Goal: Obtain resource: Obtain resource

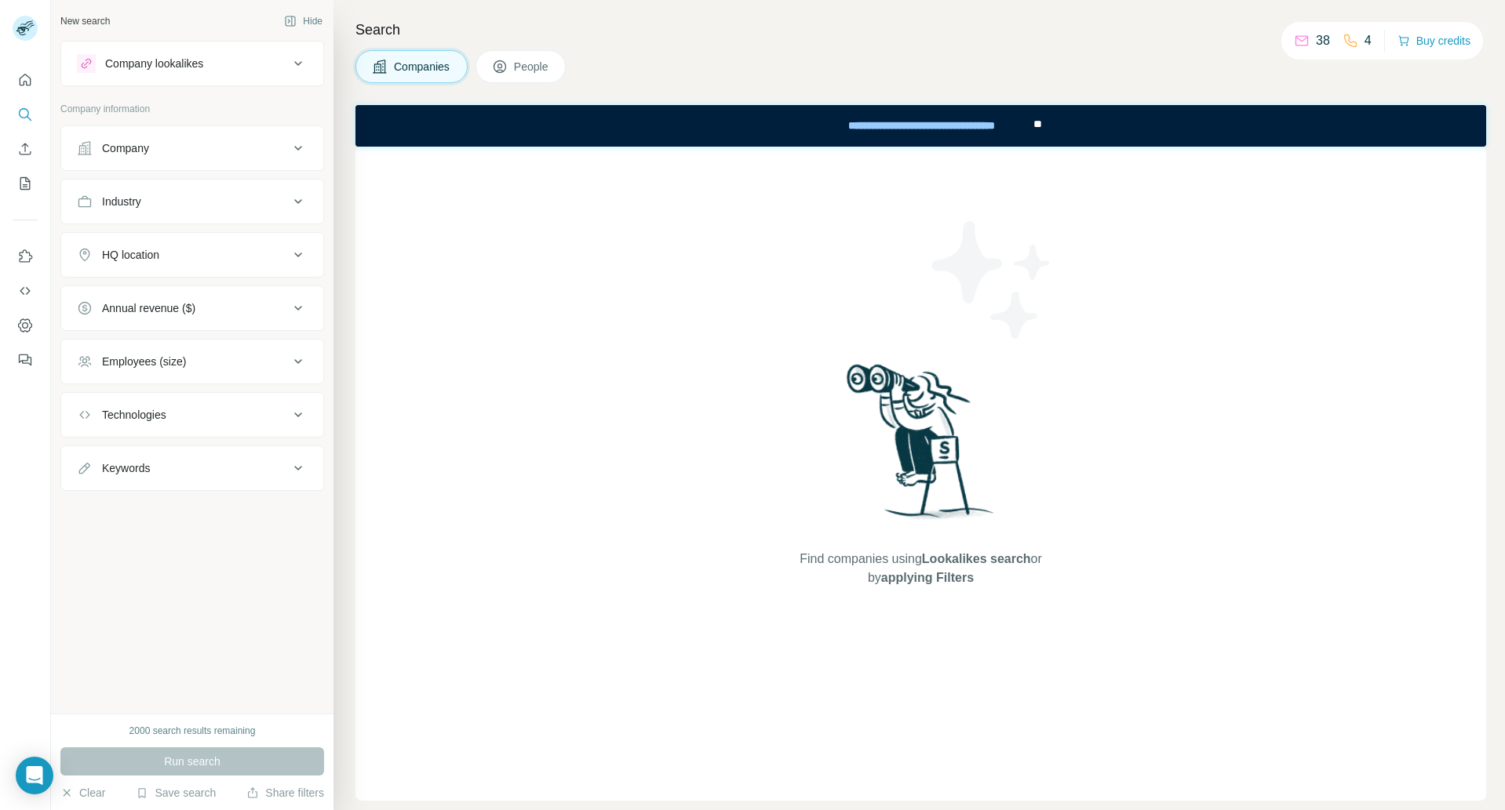
click at [297, 145] on icon at bounding box center [298, 148] width 19 height 19
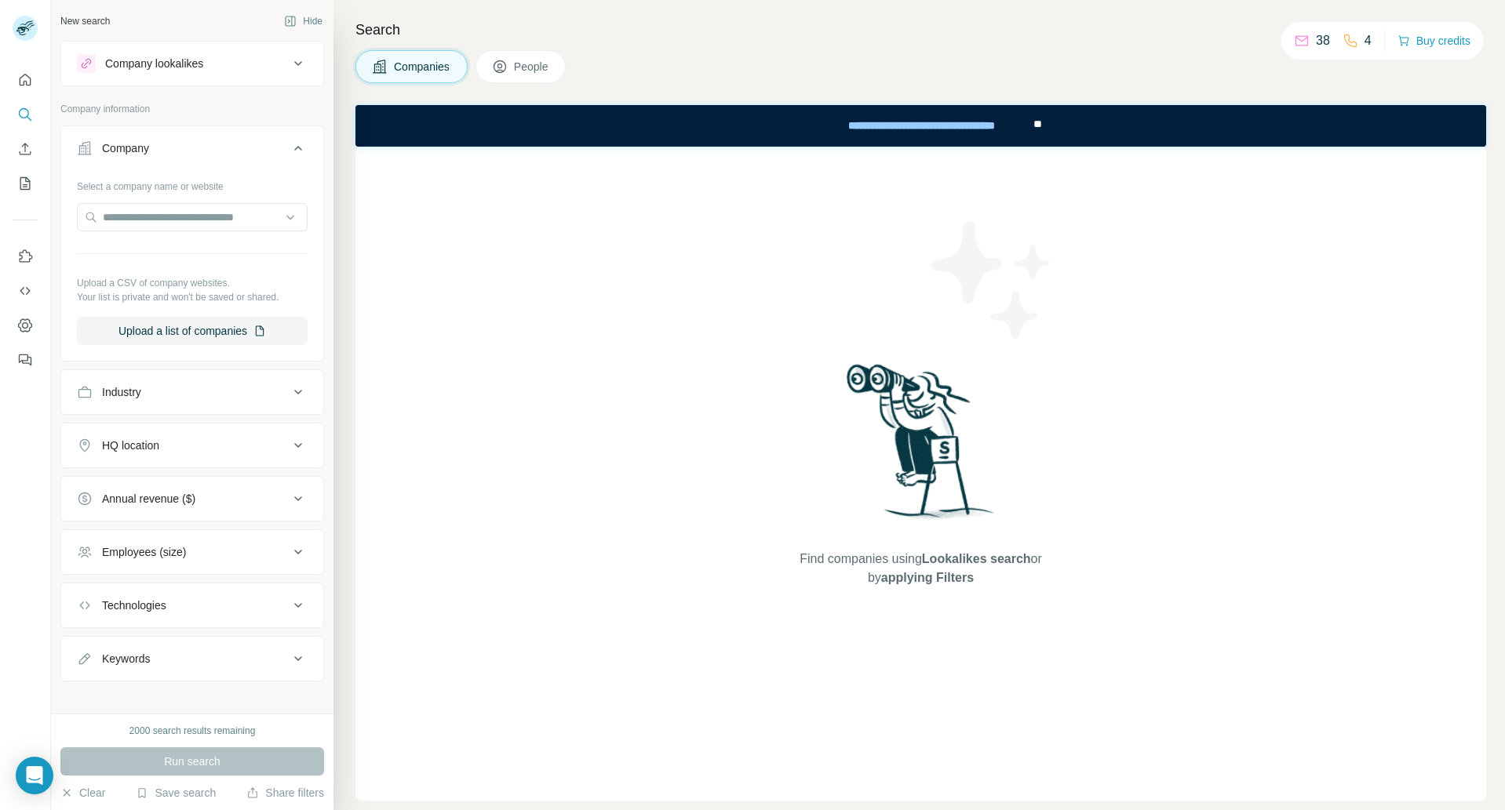
click at [264, 260] on div "Select a company name or website Upload a CSV of company websites. Your list is…" at bounding box center [192, 259] width 231 height 172
click at [276, 373] on div "Industry" at bounding box center [192, 393] width 264 height 46
click at [289, 389] on icon at bounding box center [298, 392] width 19 height 19
click at [155, 431] on input at bounding box center [184, 431] width 194 height 17
type input "****"
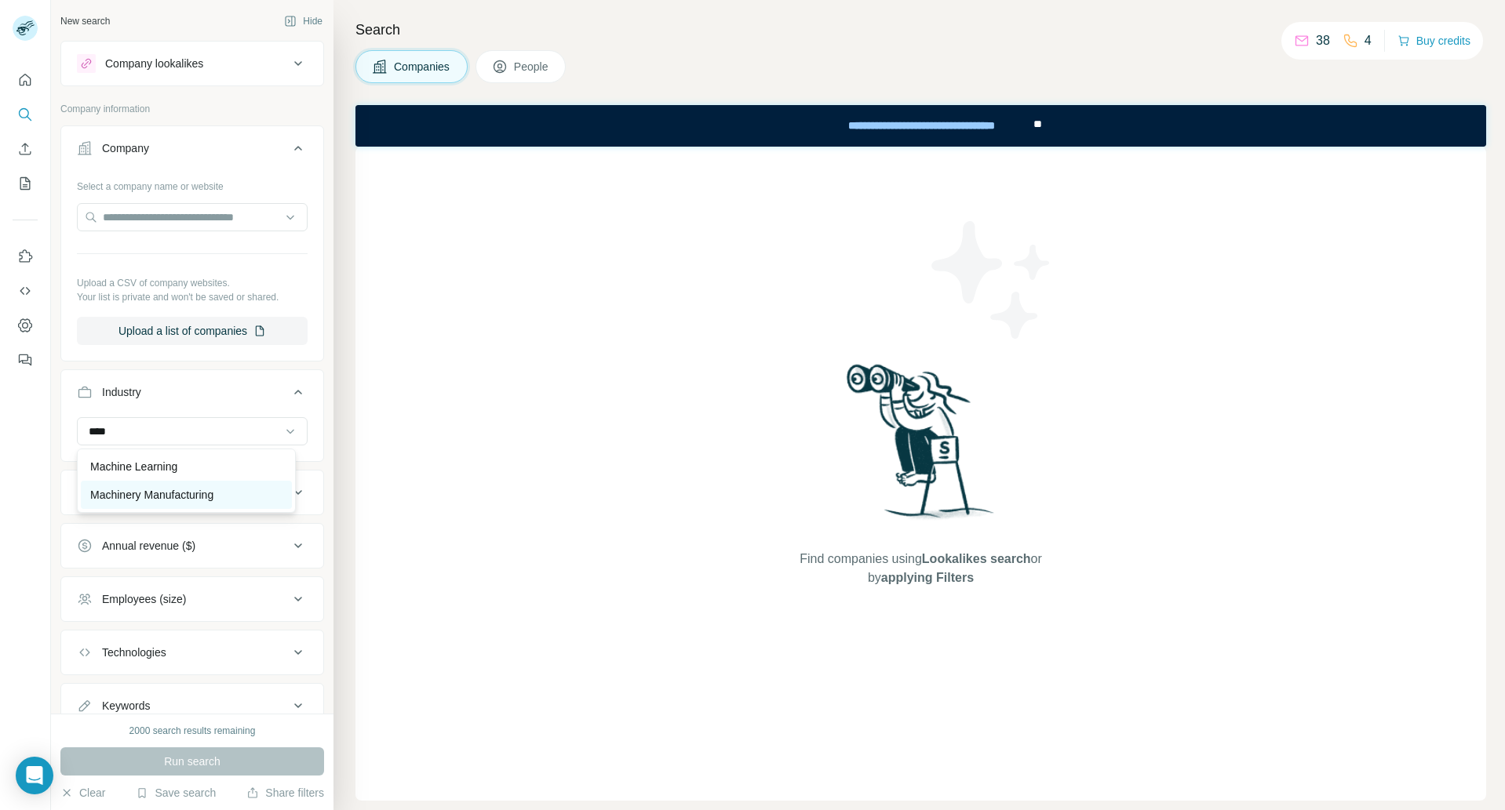
click at [135, 493] on p "Machinery Manufacturing" at bounding box center [151, 495] width 123 height 16
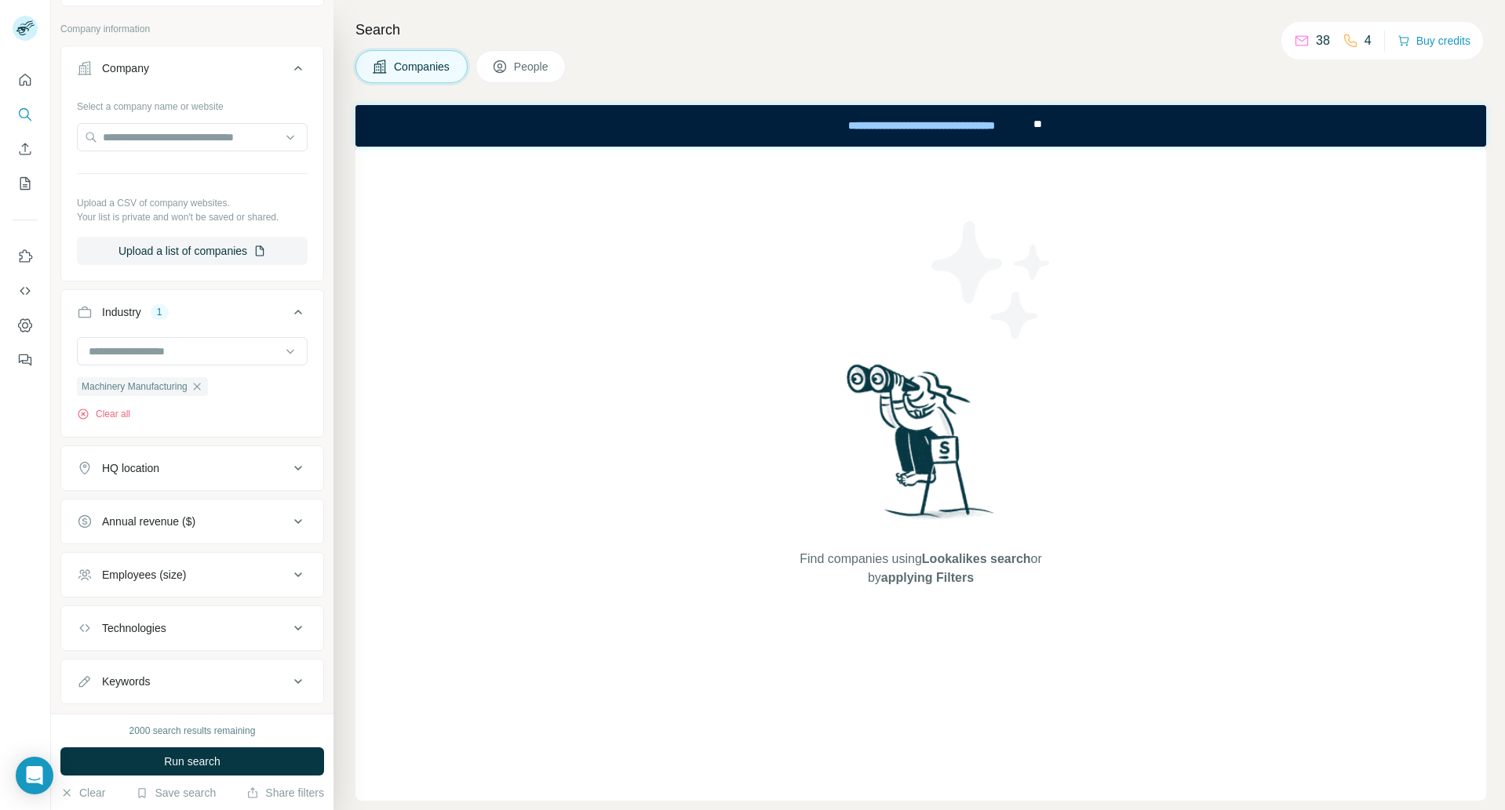
scroll to position [115, 0]
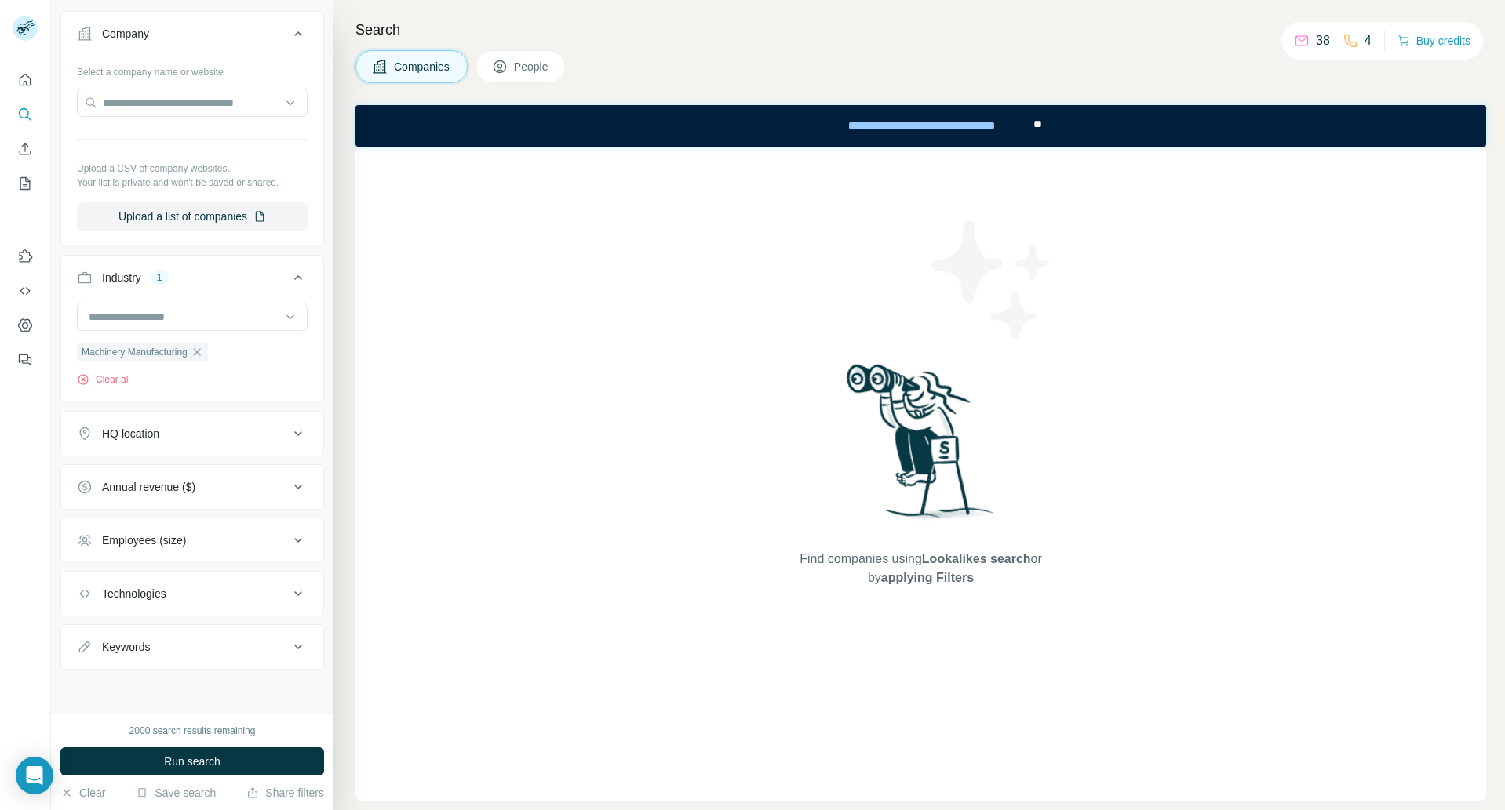
click at [191, 485] on div "Annual revenue ($)" at bounding box center [148, 487] width 93 height 16
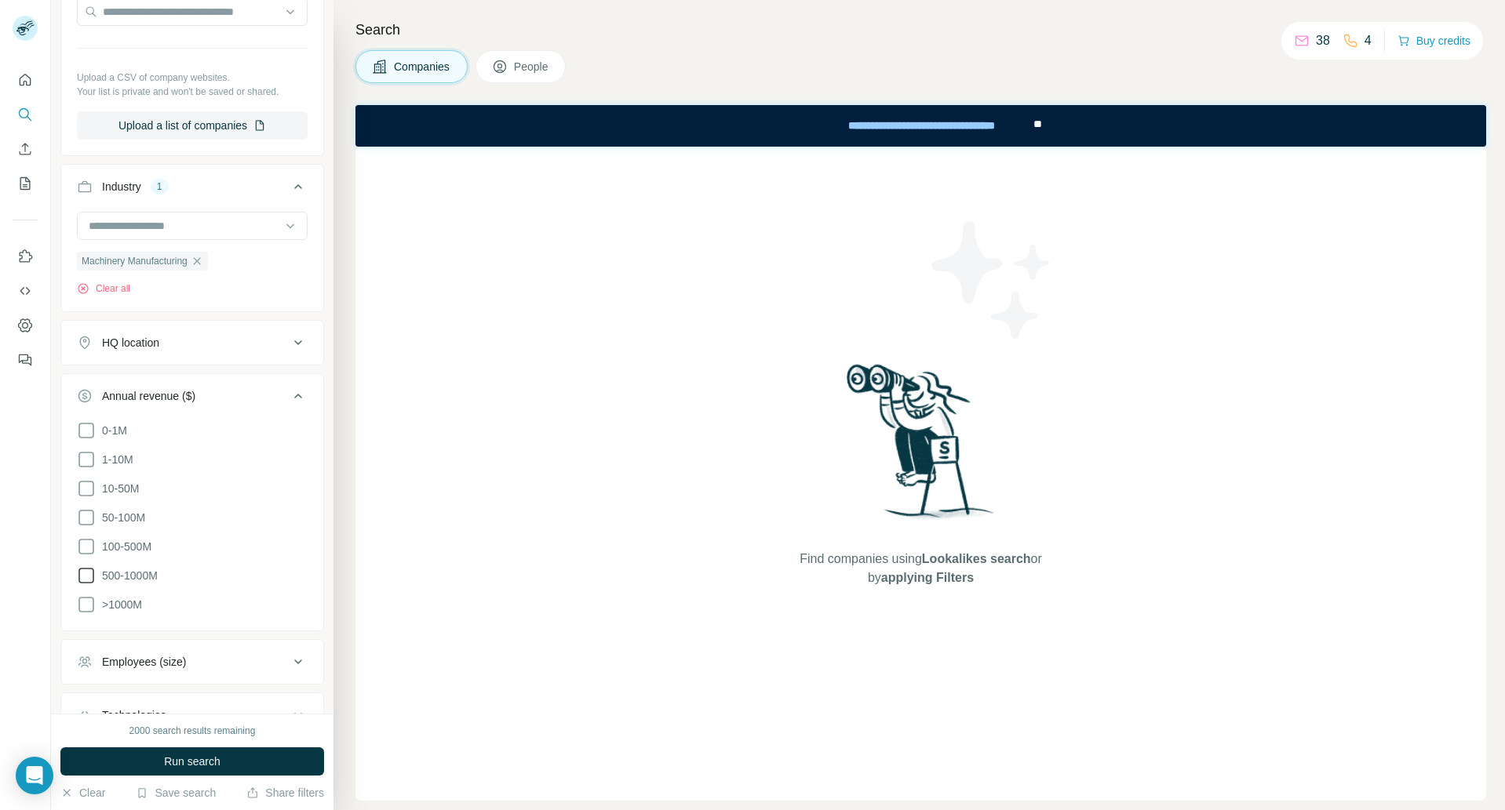
scroll to position [216, 0]
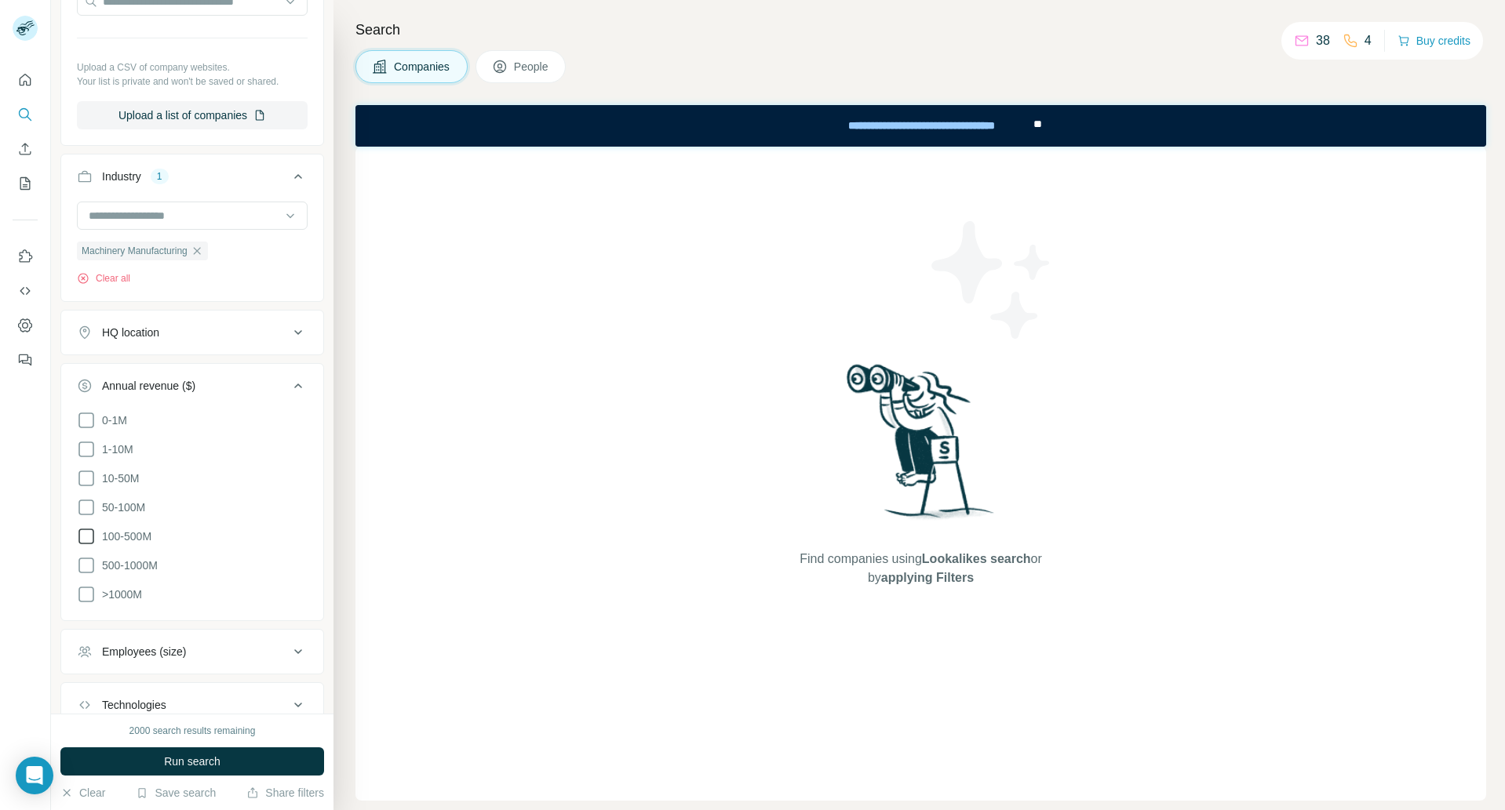
click at [87, 536] on icon at bounding box center [86, 536] width 19 height 19
click at [86, 565] on icon at bounding box center [86, 565] width 19 height 19
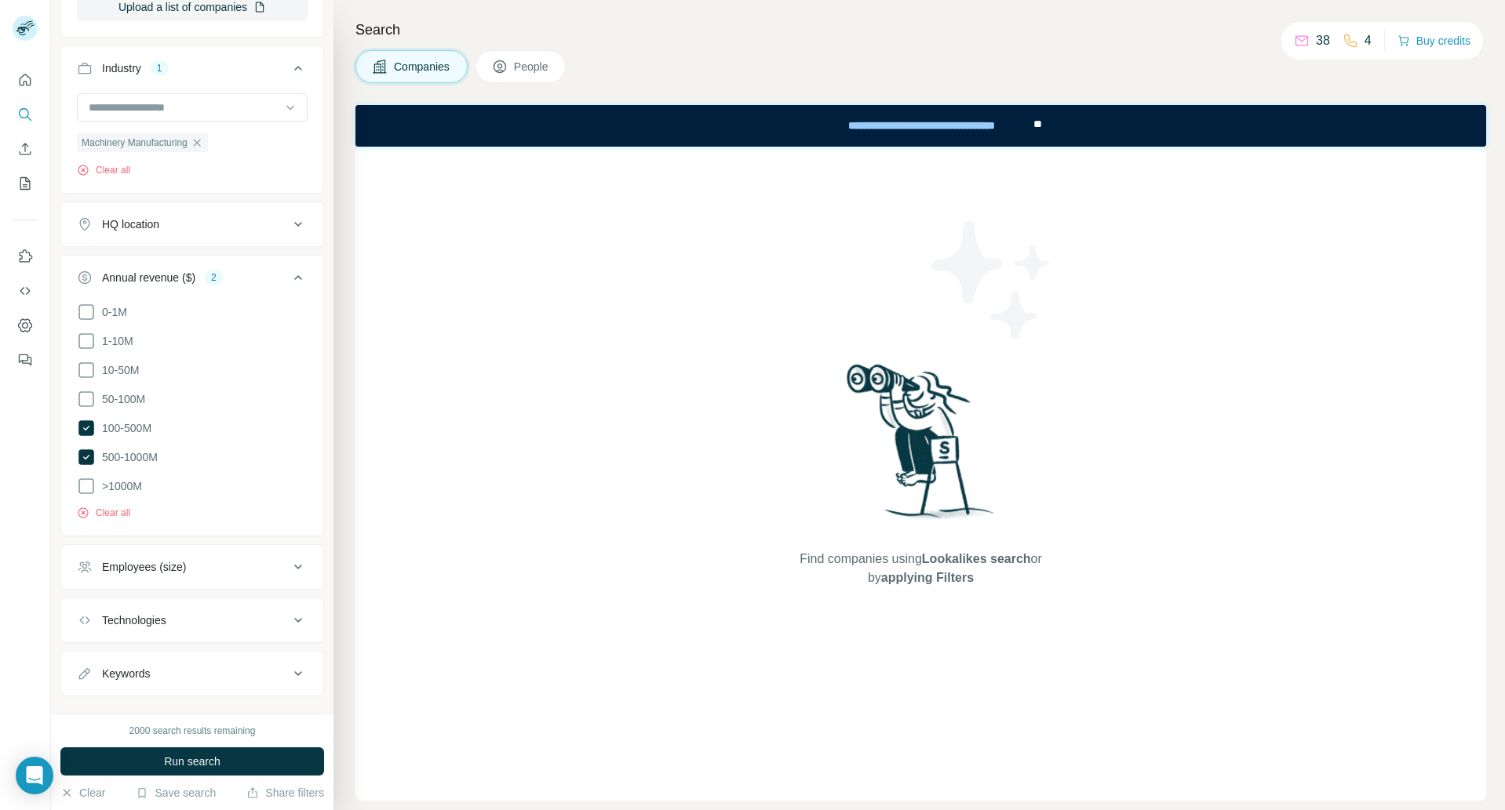
scroll to position [348, 0]
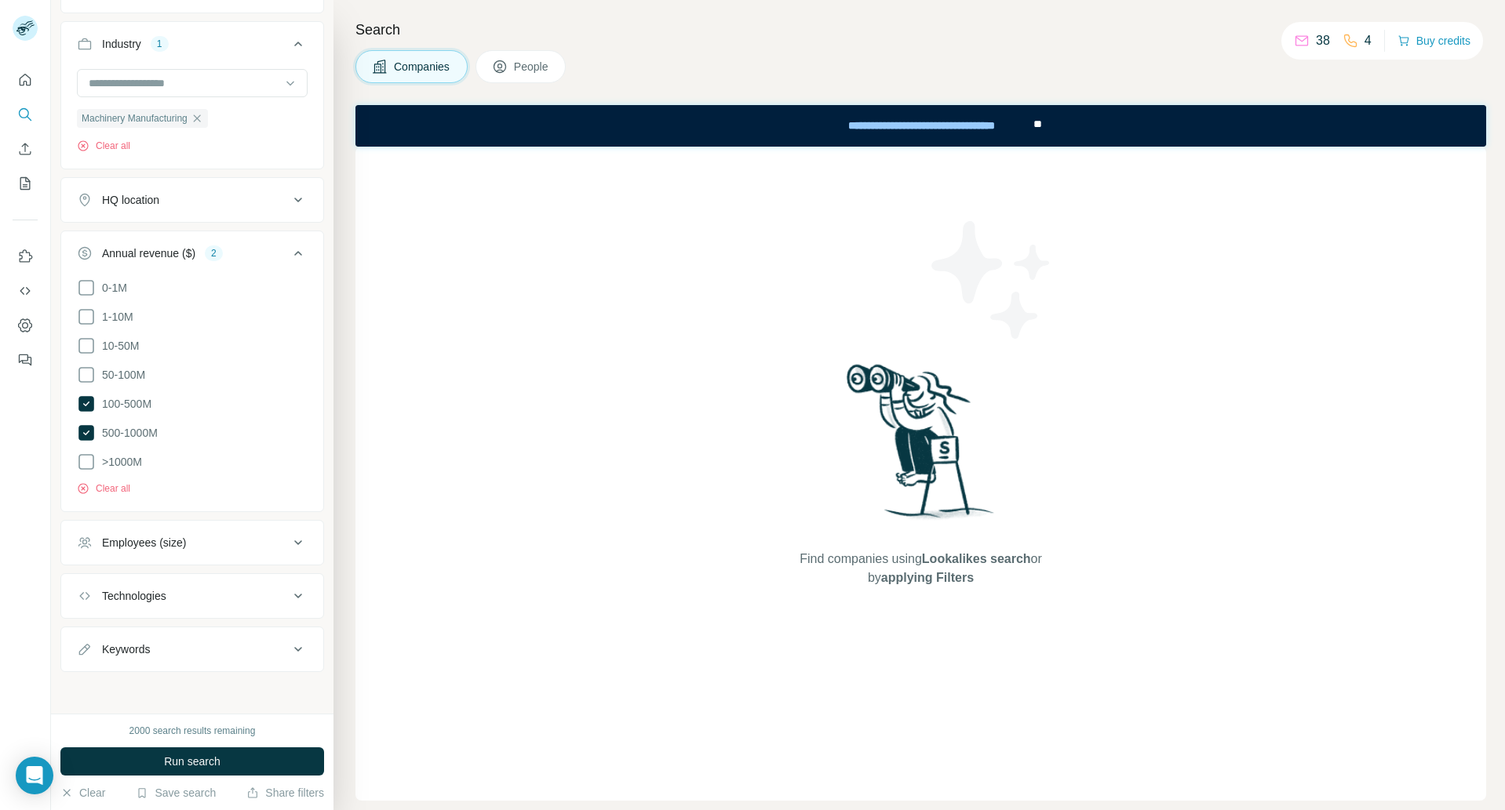
click at [274, 536] on div "Employees (size)" at bounding box center [183, 543] width 212 height 16
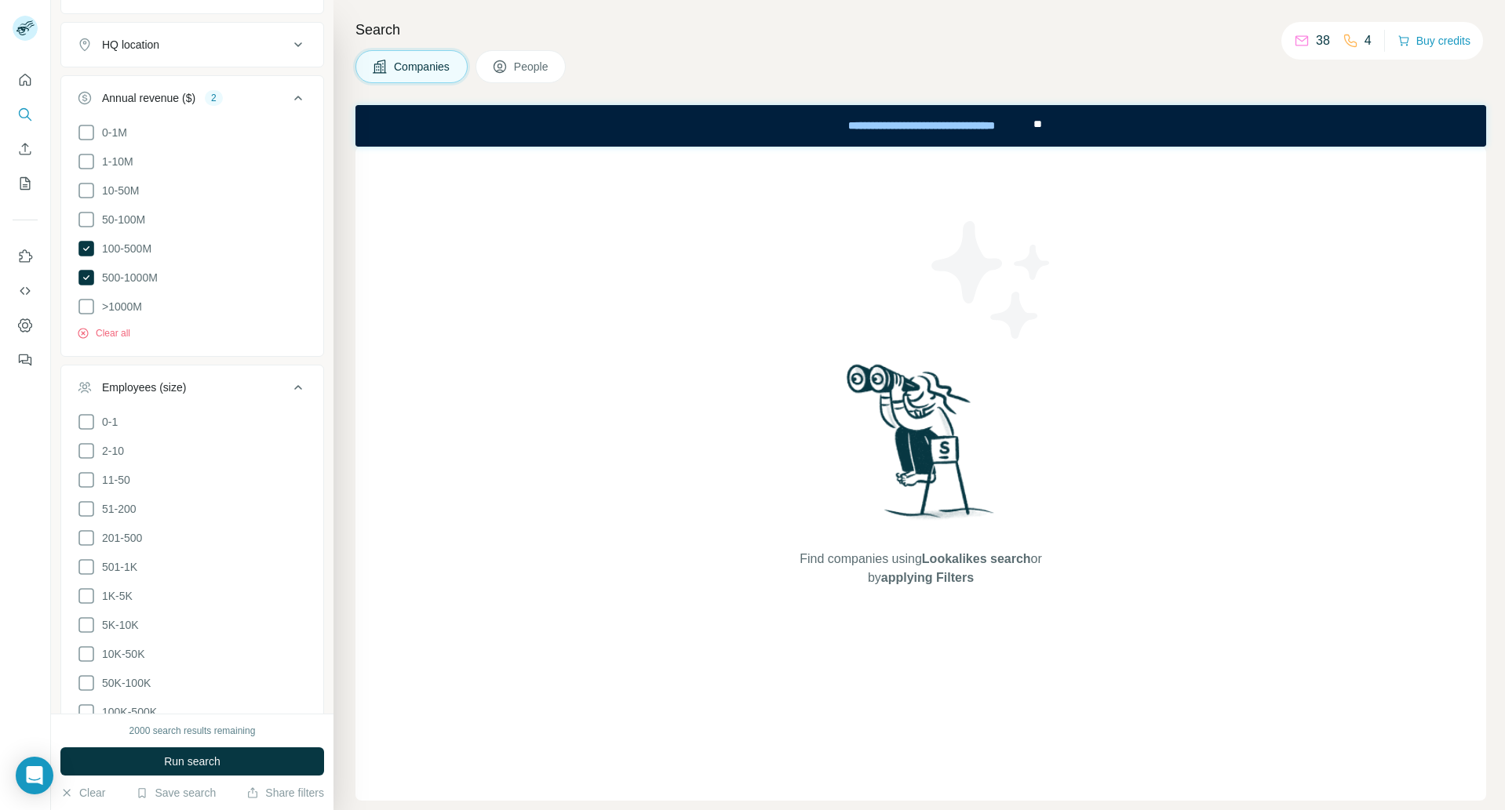
scroll to position [557, 0]
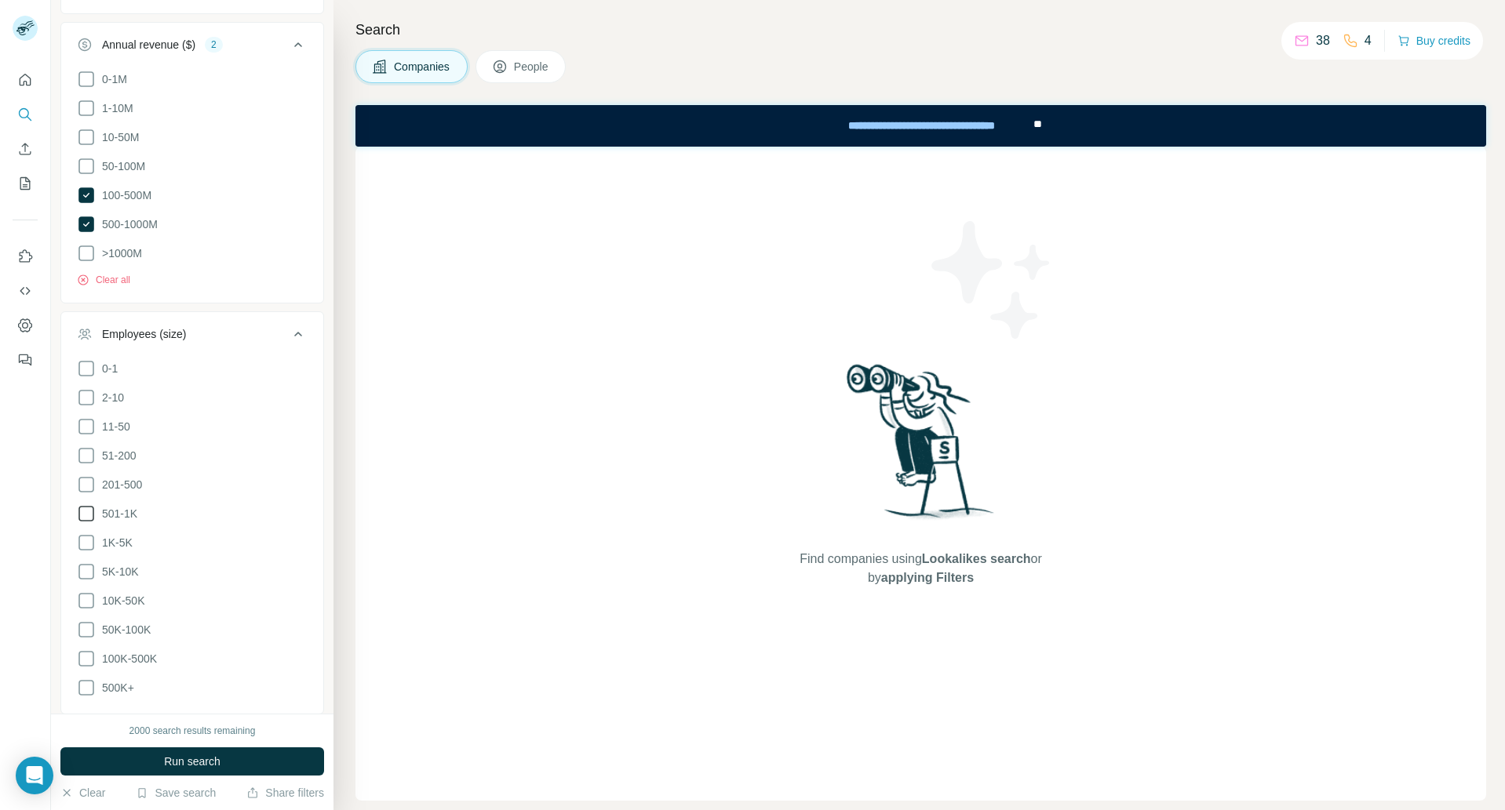
click at [86, 511] on icon at bounding box center [86, 513] width 19 height 19
click at [88, 536] on icon at bounding box center [86, 543] width 19 height 19
click at [84, 564] on icon at bounding box center [86, 572] width 19 height 19
click at [87, 596] on icon at bounding box center [86, 601] width 19 height 19
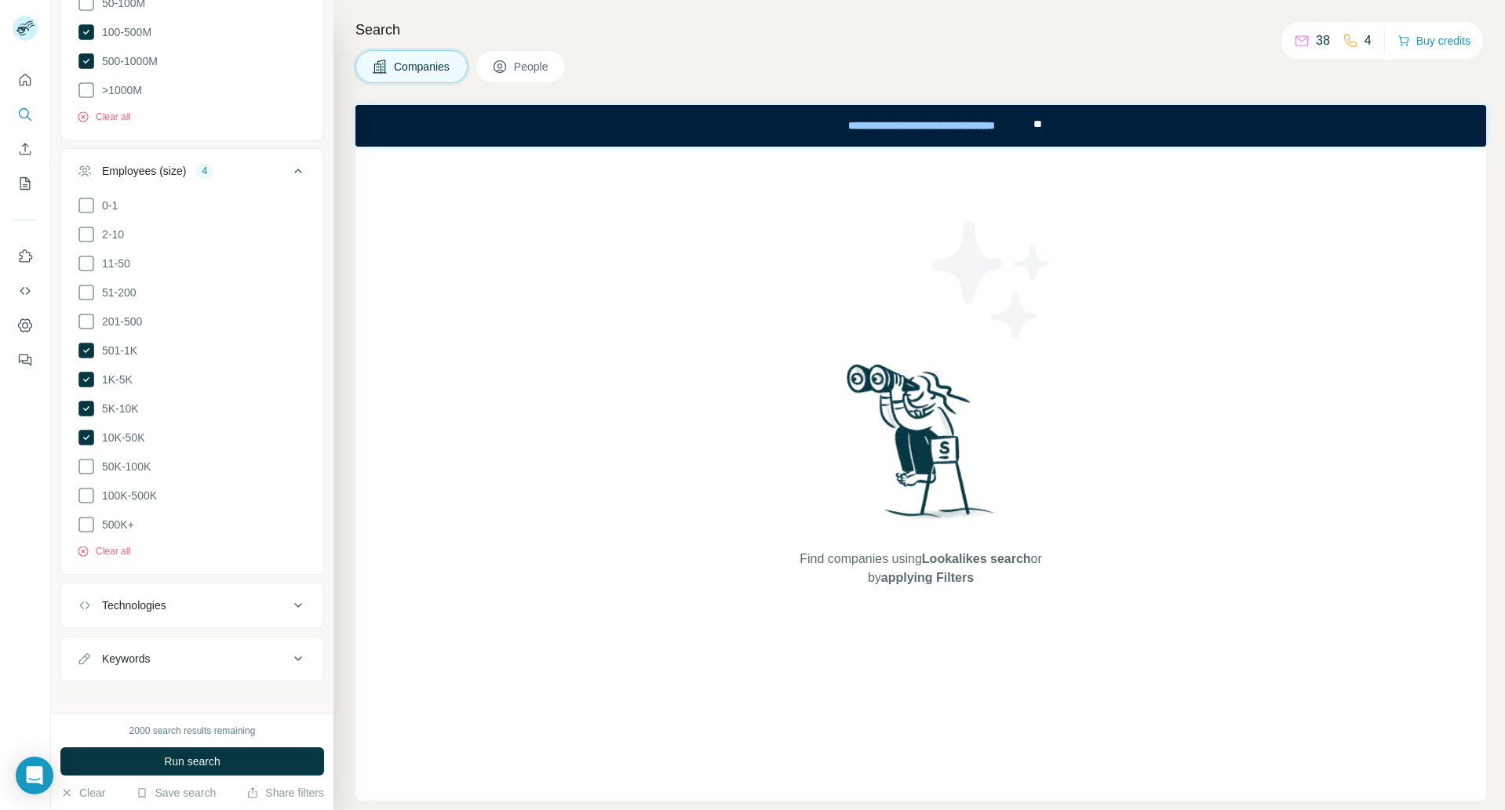
scroll to position [725, 0]
click at [247, 593] on div "Technologies" at bounding box center [183, 601] width 212 height 16
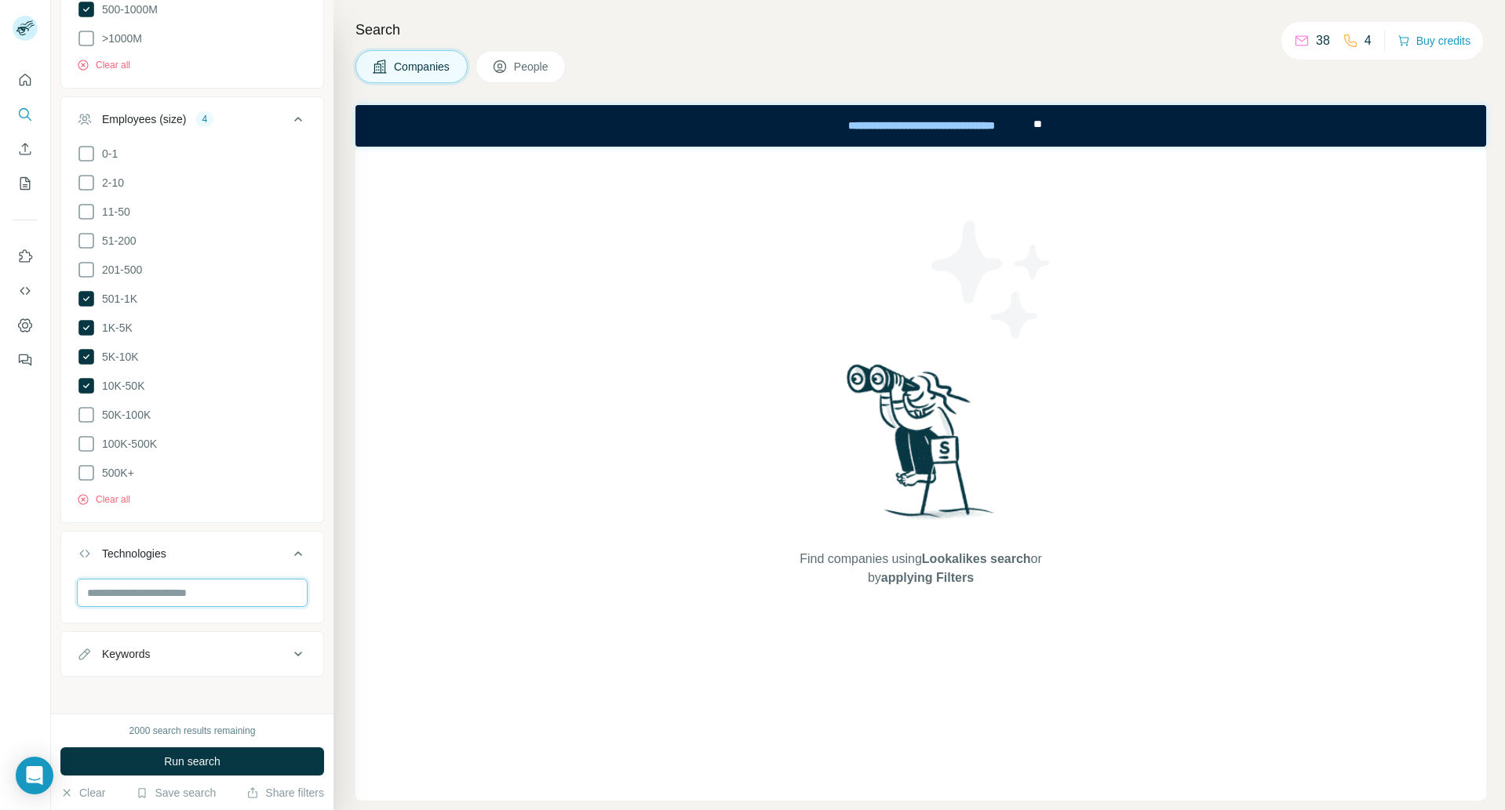
click at [171, 587] on input "text" at bounding box center [192, 593] width 231 height 28
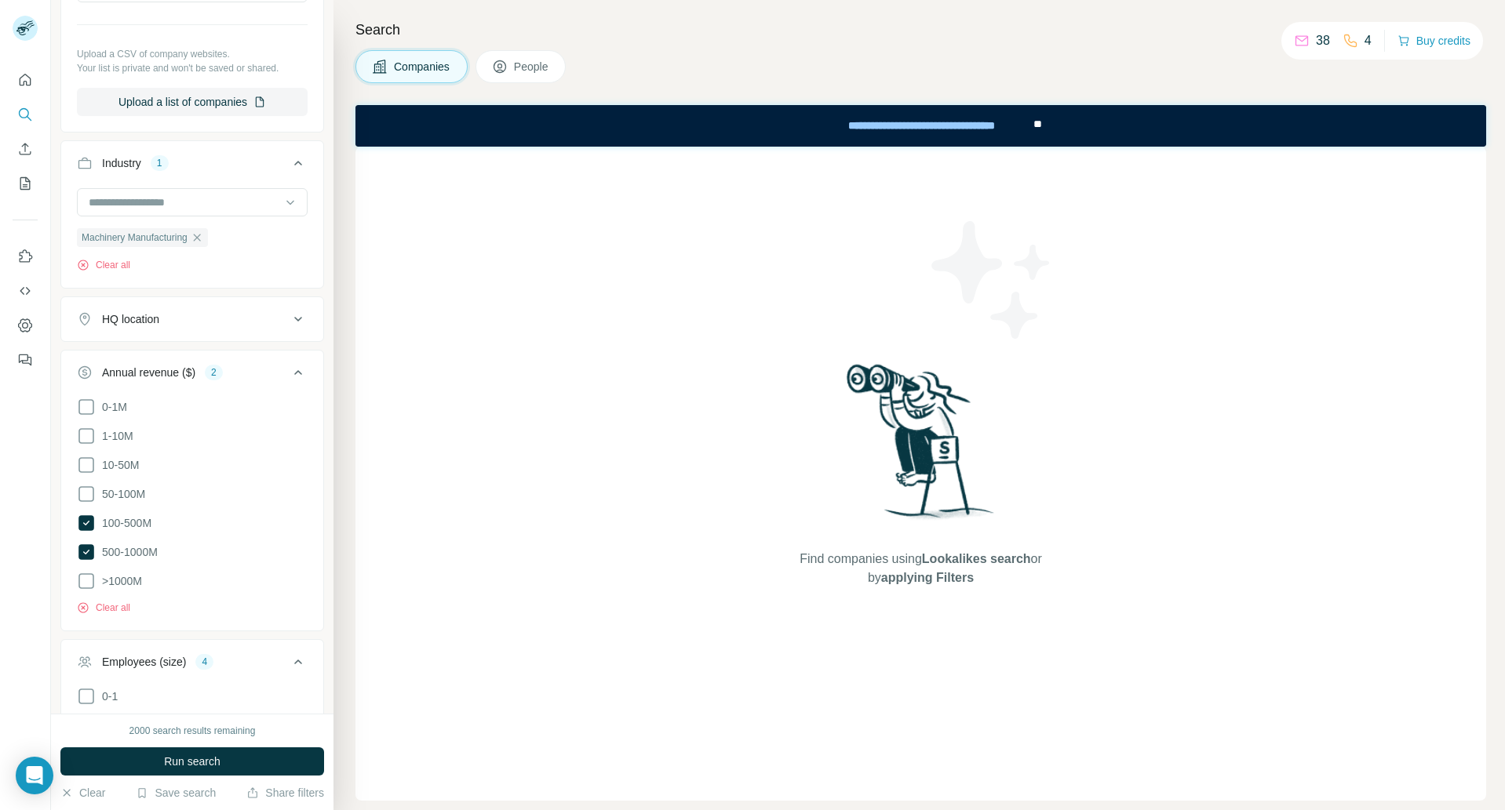
scroll to position [89, 0]
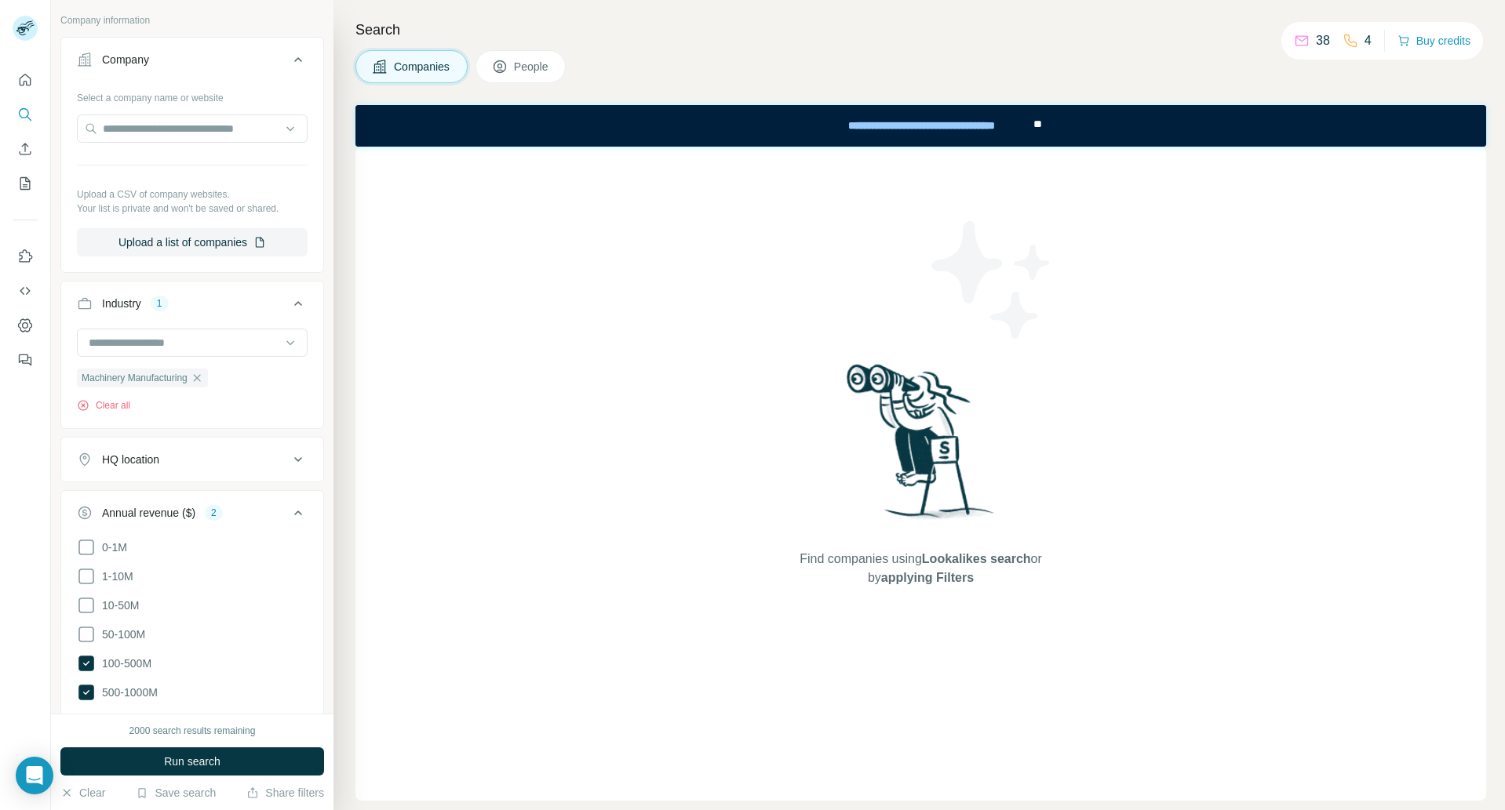
click at [289, 457] on icon at bounding box center [298, 459] width 19 height 19
click at [151, 497] on input "text" at bounding box center [192, 499] width 231 height 28
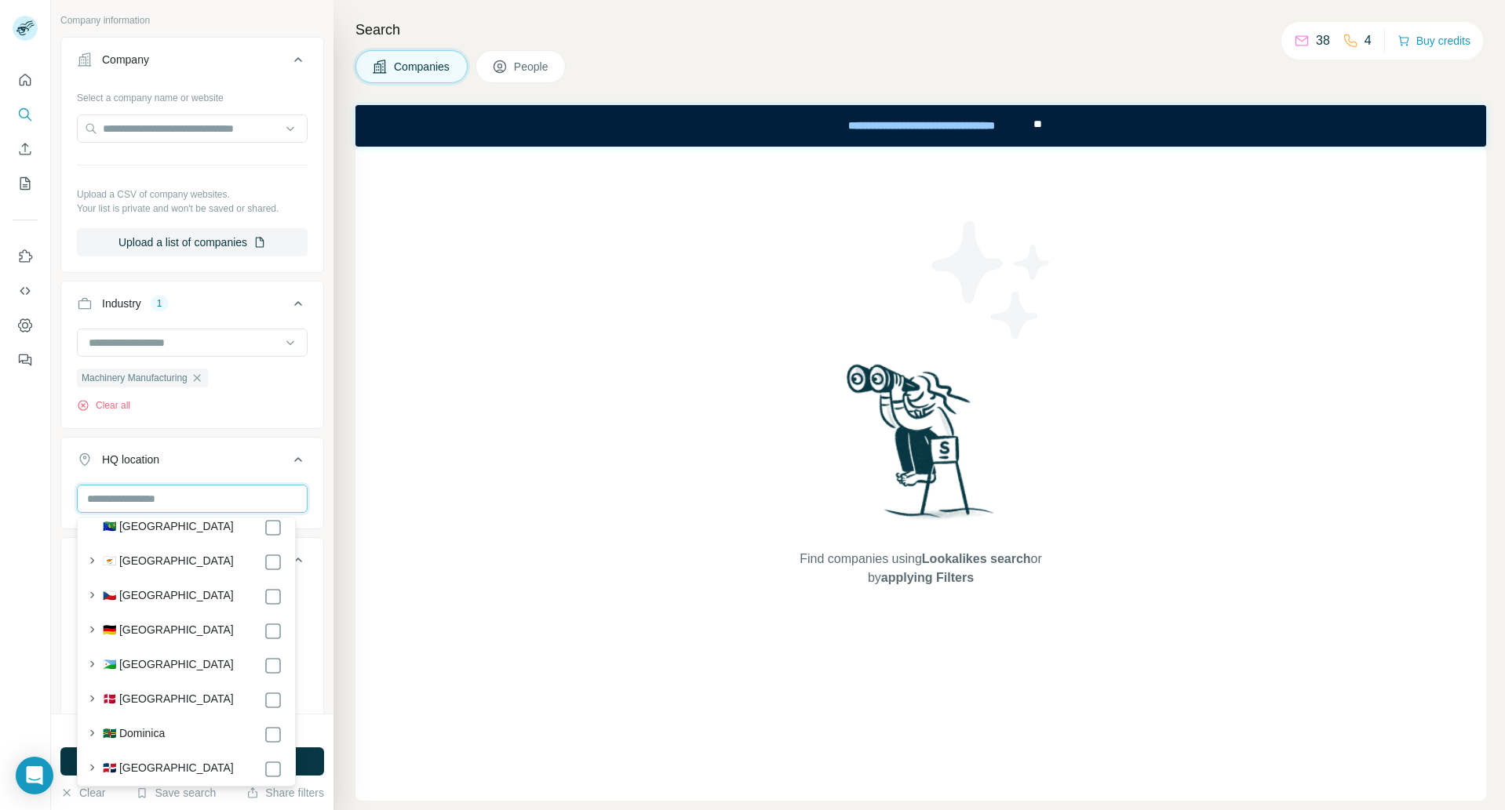
scroll to position [1816, 0]
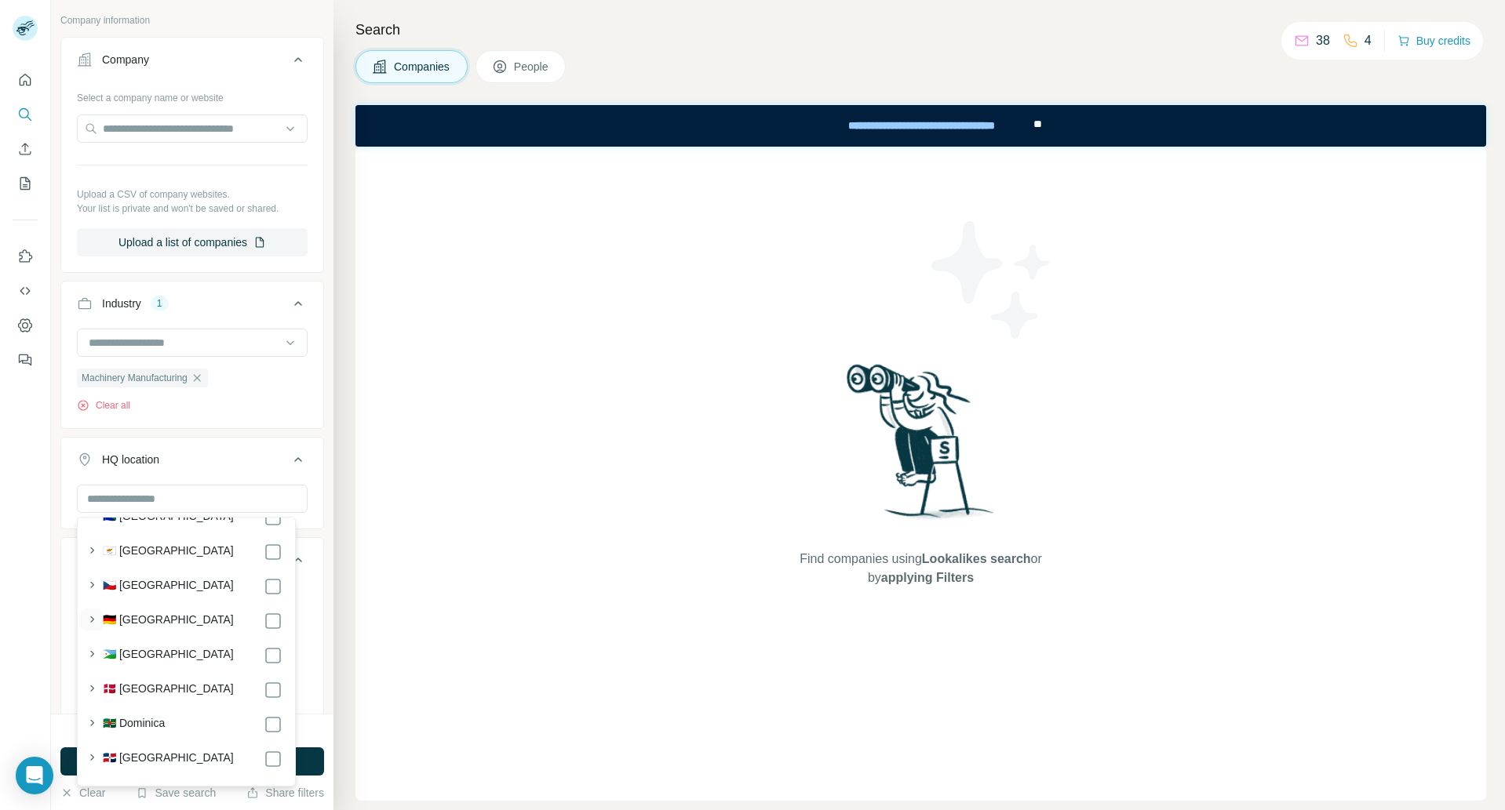
click at [93, 622] on icon "button" at bounding box center [92, 619] width 4 height 6
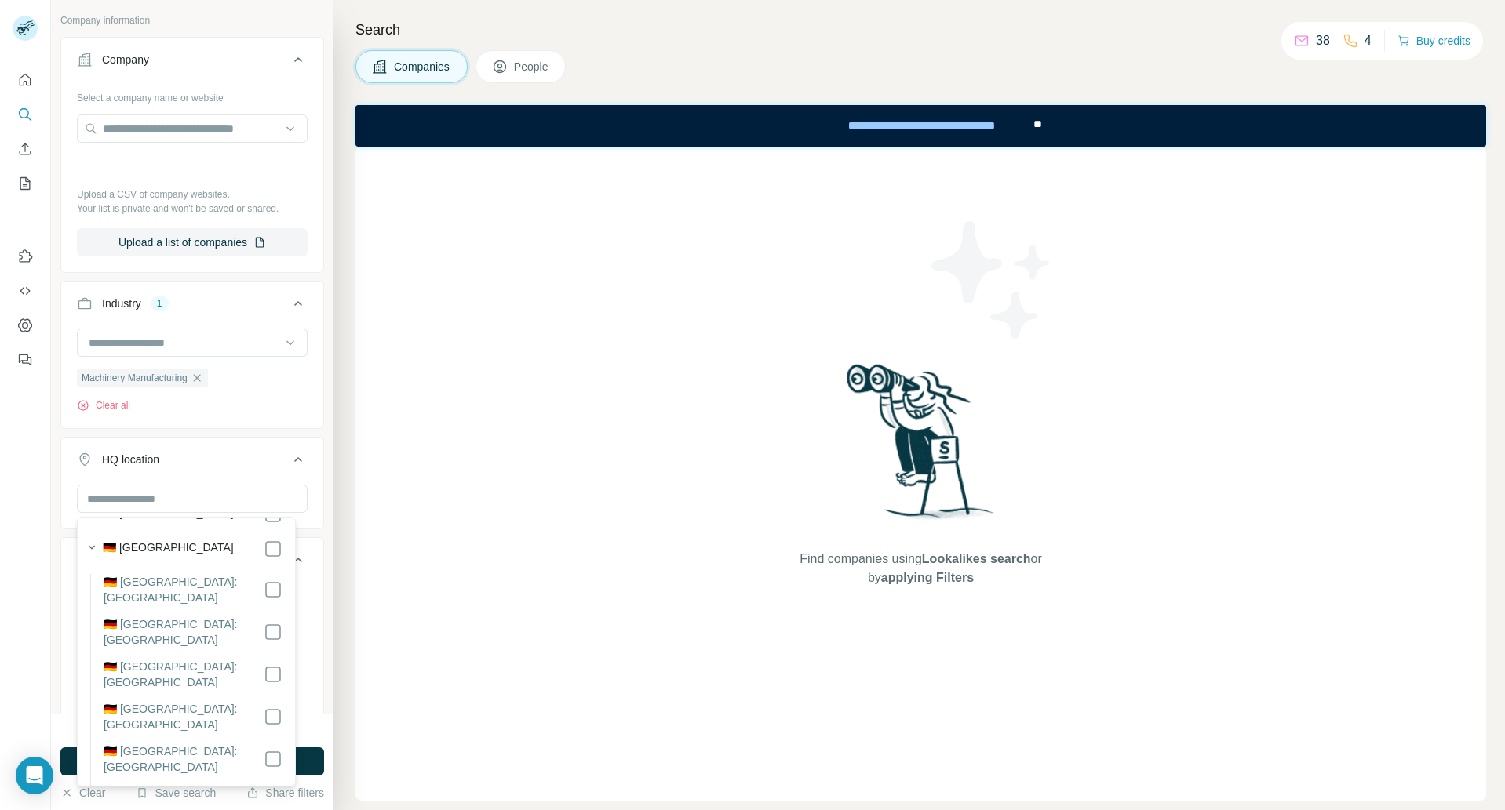
scroll to position [1898, 0]
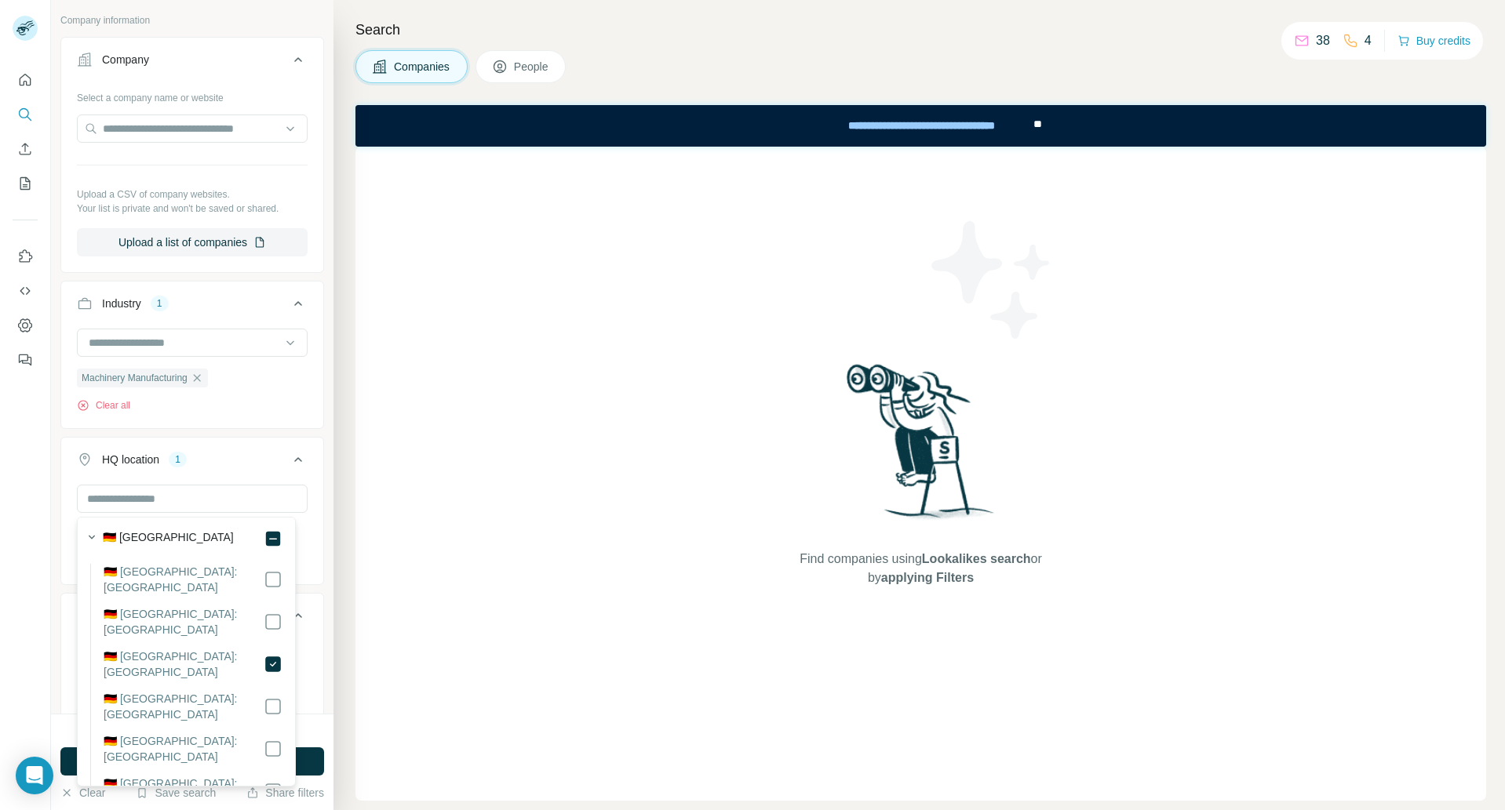
scroll to position [1918, 0]
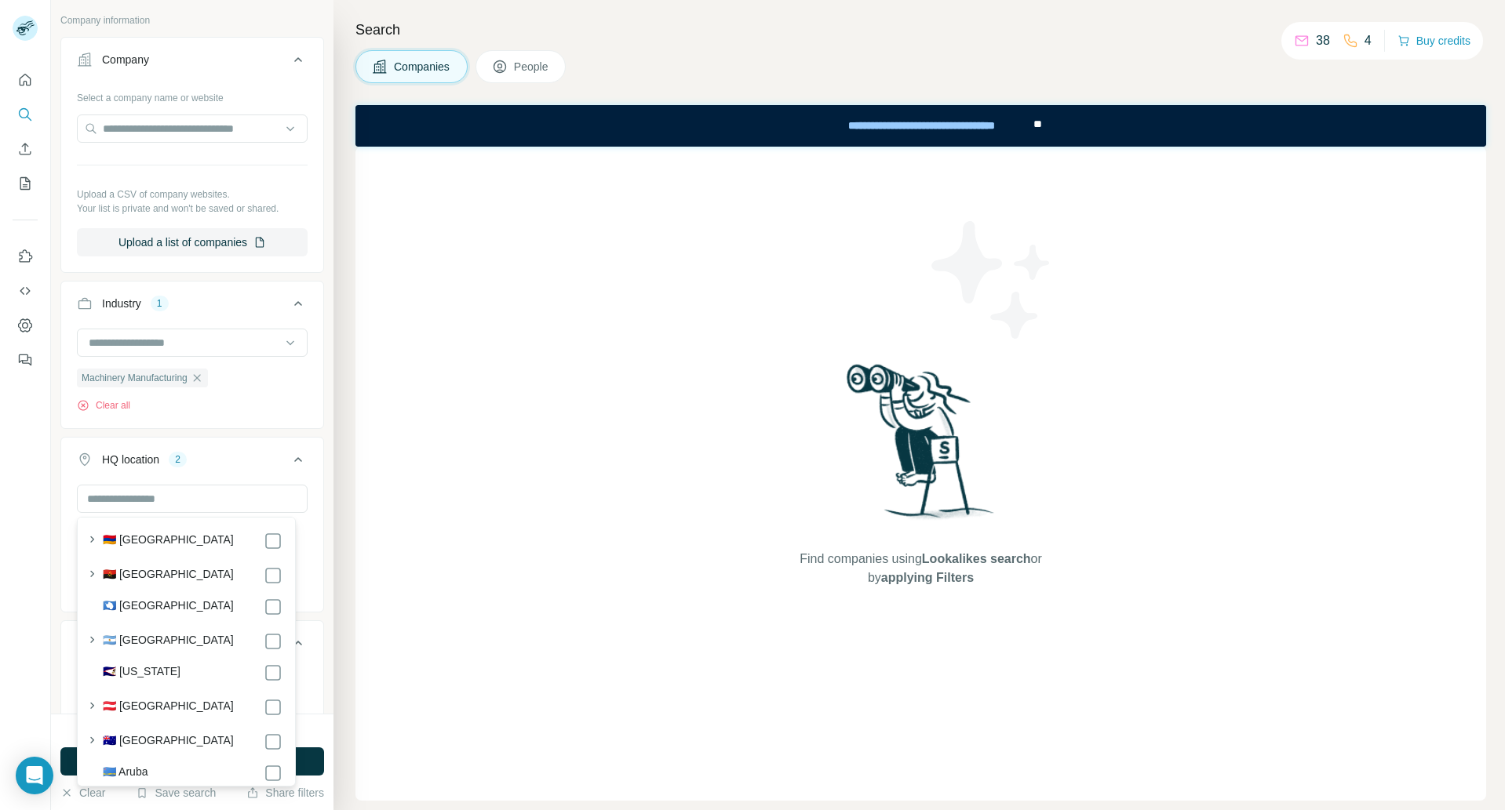
scroll to position [238, 0]
click at [90, 672] on icon "button" at bounding box center [92, 676] width 16 height 16
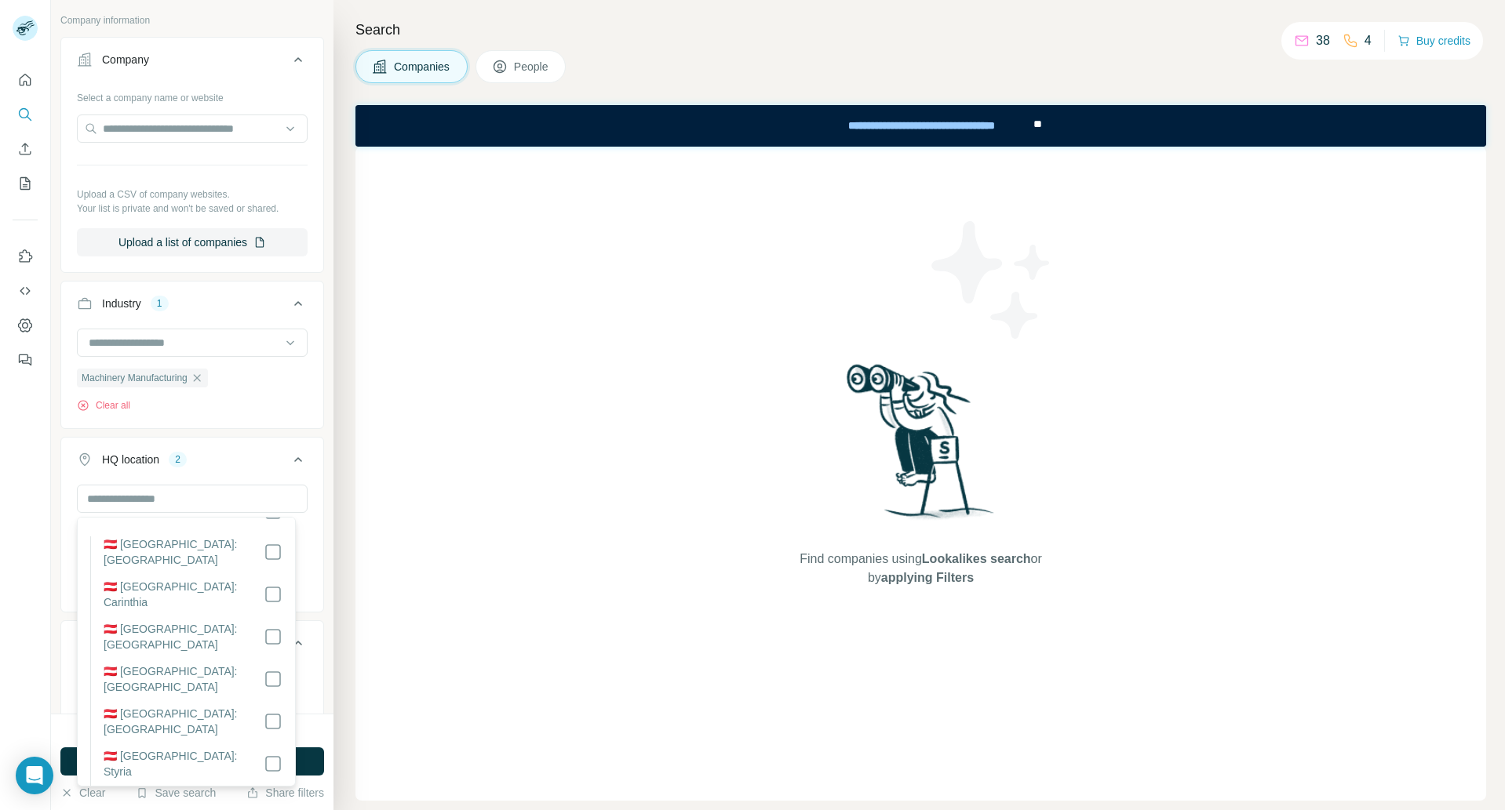
scroll to position [457, 0]
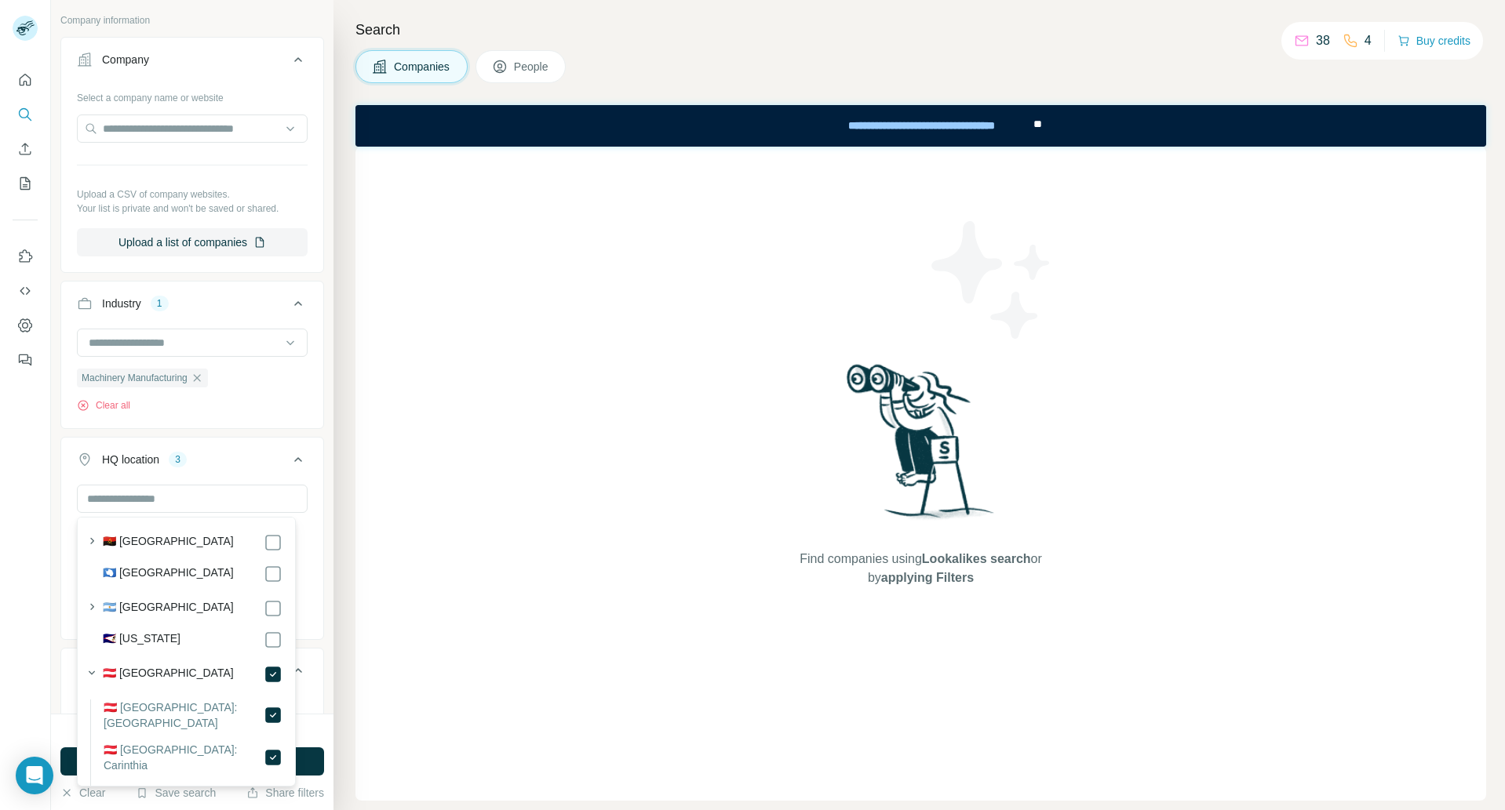
click at [315, 415] on div "New search Hide Company lookalikes Company information Company Select a company…" at bounding box center [192, 357] width 282 height 714
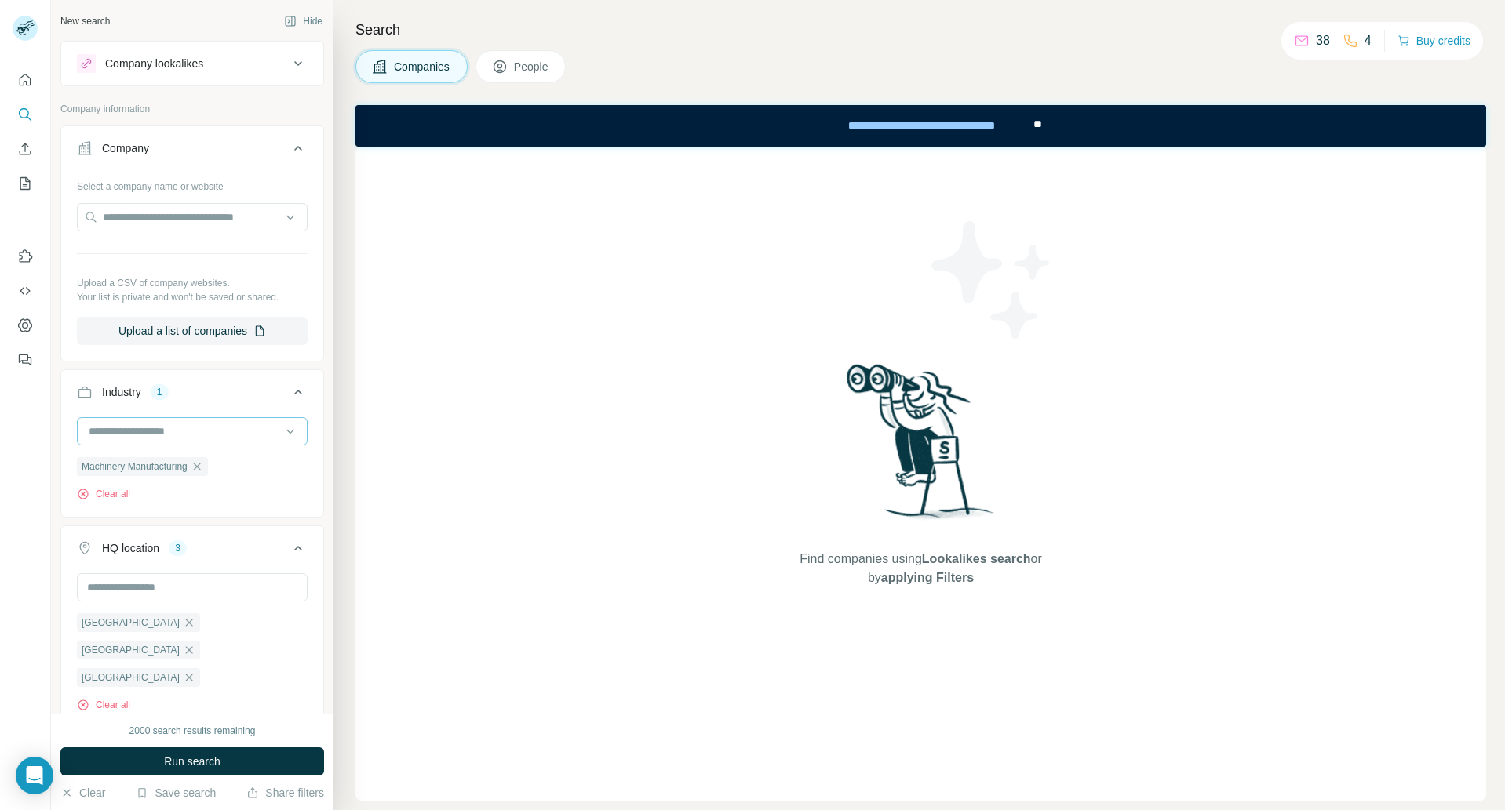
click at [118, 432] on input at bounding box center [184, 431] width 194 height 17
click at [153, 429] on input at bounding box center [184, 431] width 194 height 17
click at [141, 429] on input at bounding box center [184, 431] width 194 height 17
type input "******"
click at [124, 524] on p "Energy" at bounding box center [107, 523] width 35 height 16
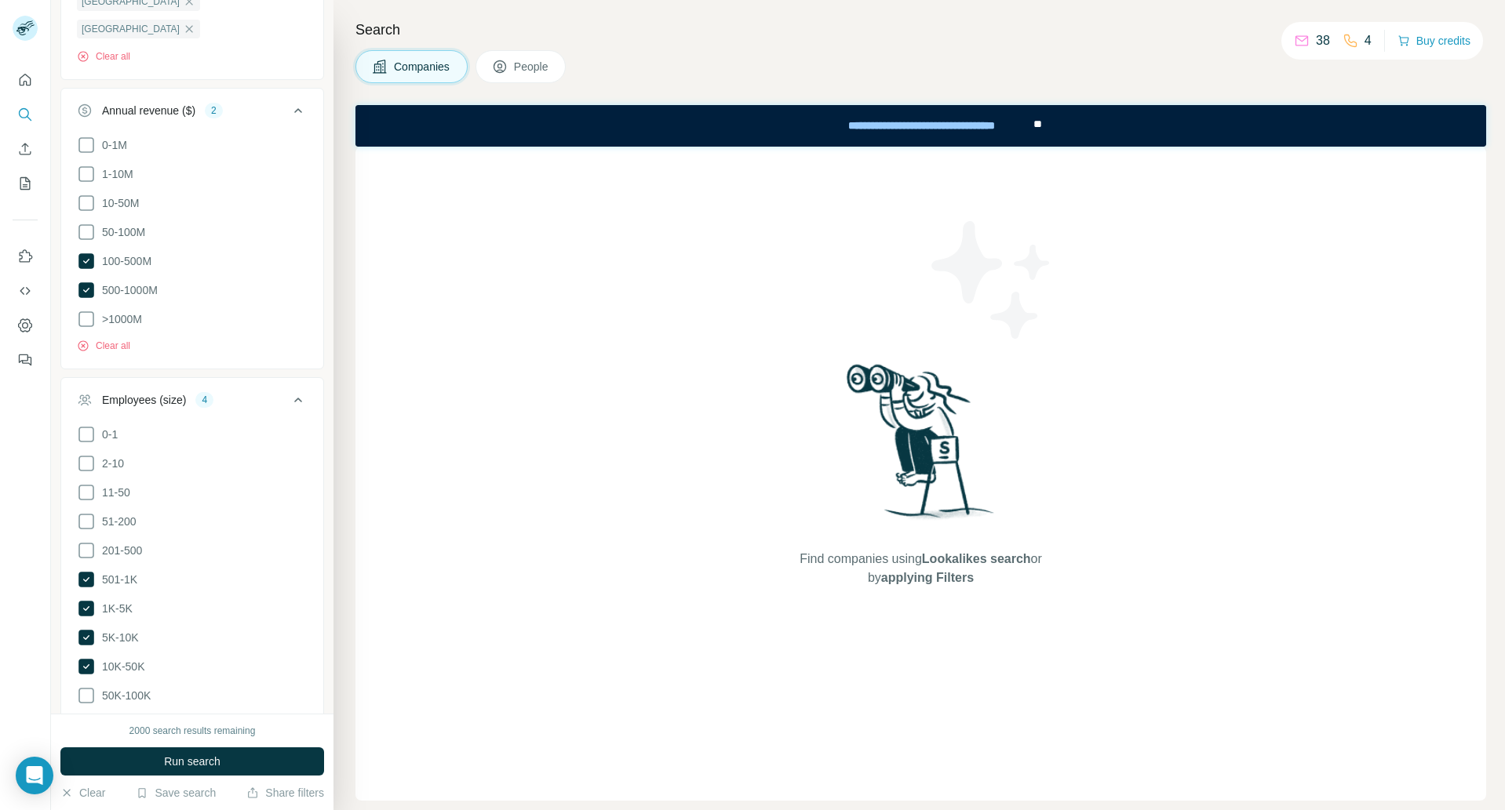
scroll to position [687, 0]
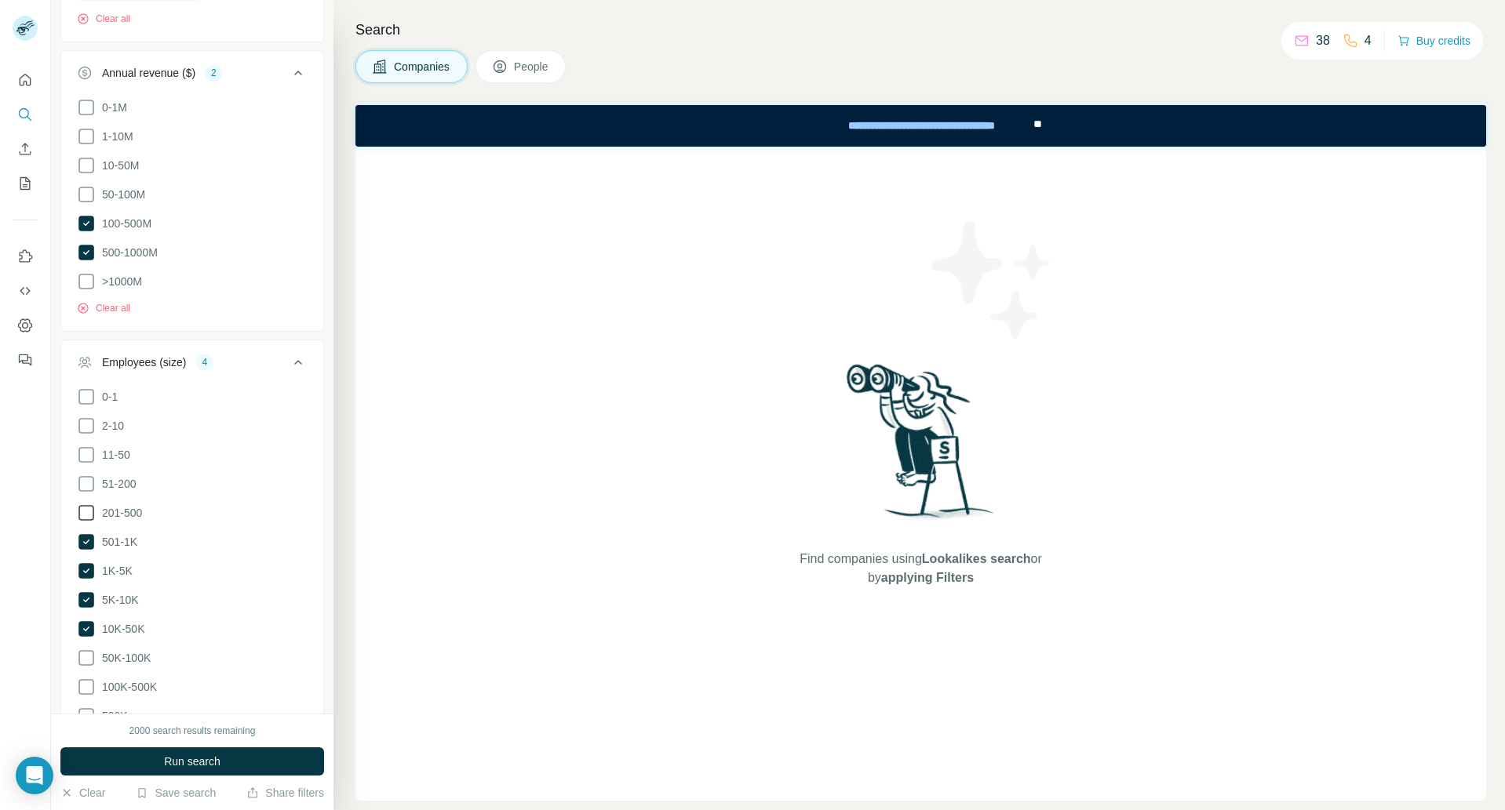
click at [85, 504] on icon at bounding box center [86, 513] width 19 height 19
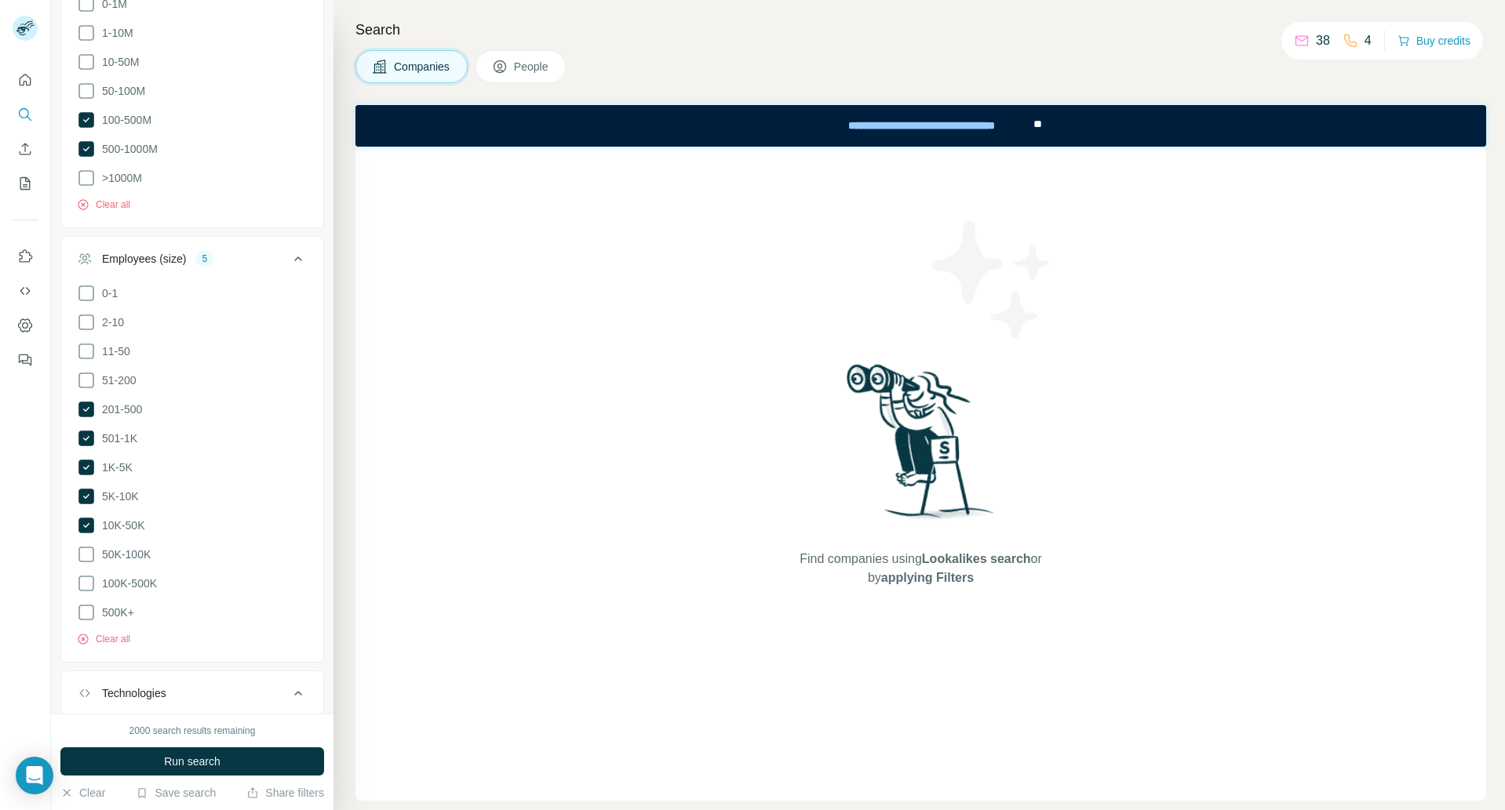
scroll to position [903, 0]
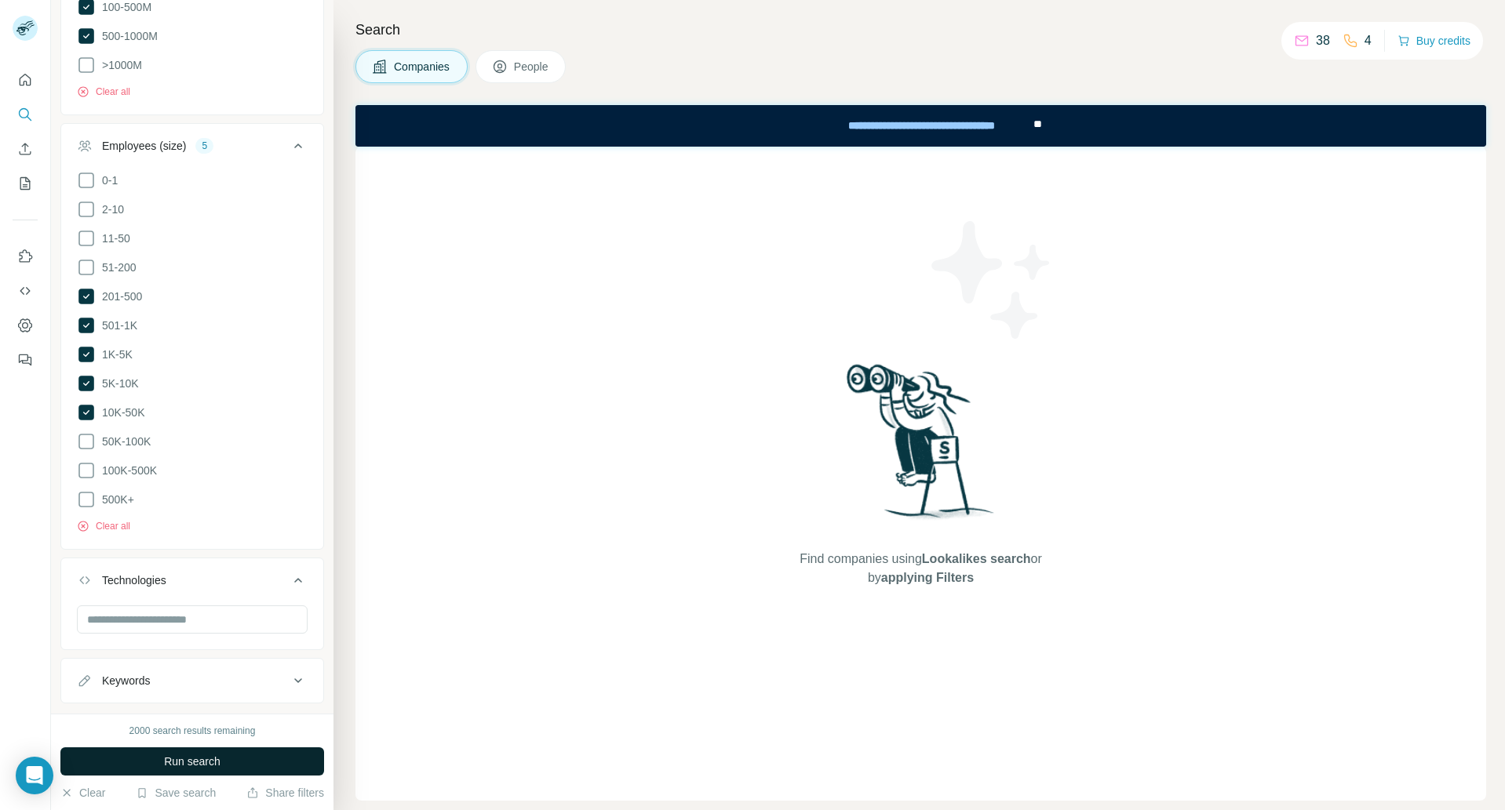
click at [198, 758] on span "Run search" at bounding box center [192, 762] width 56 height 16
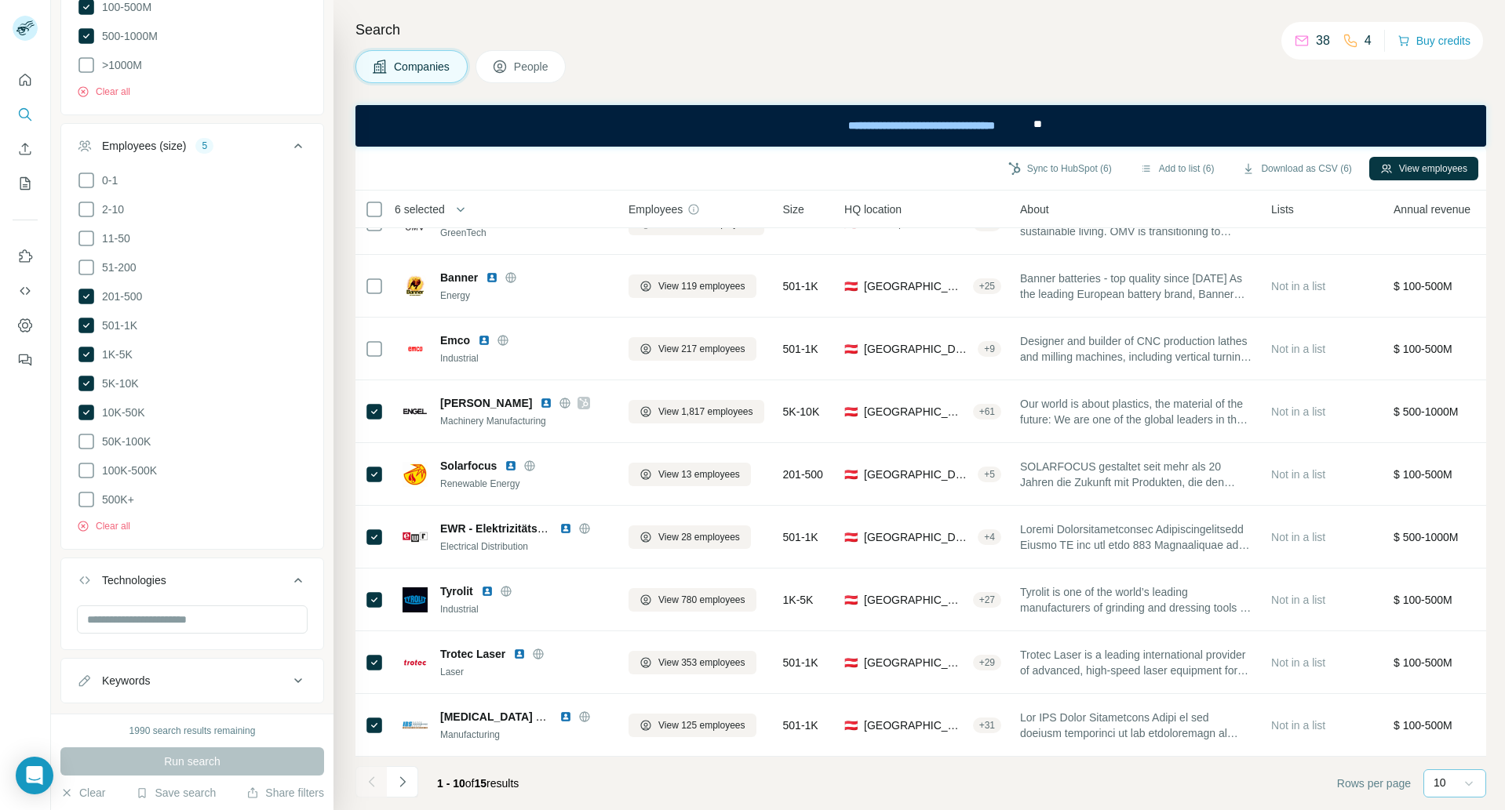
click at [1471, 783] on icon at bounding box center [1469, 784] width 8 height 5
click at [1453, 687] on div "40" at bounding box center [1455, 692] width 36 height 16
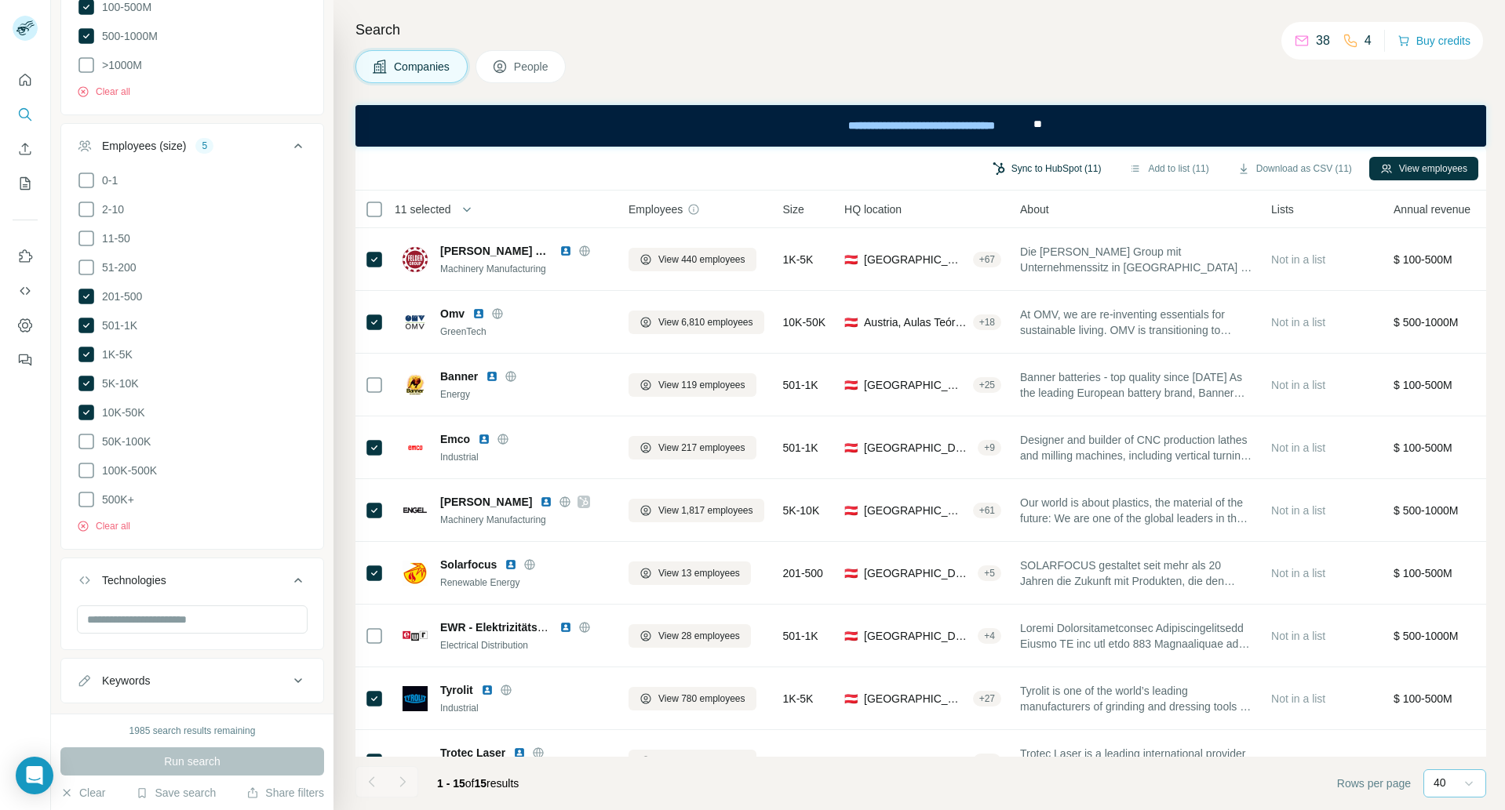
click at [1046, 167] on button "Sync to HubSpot (11)" at bounding box center [1047, 169] width 131 height 24
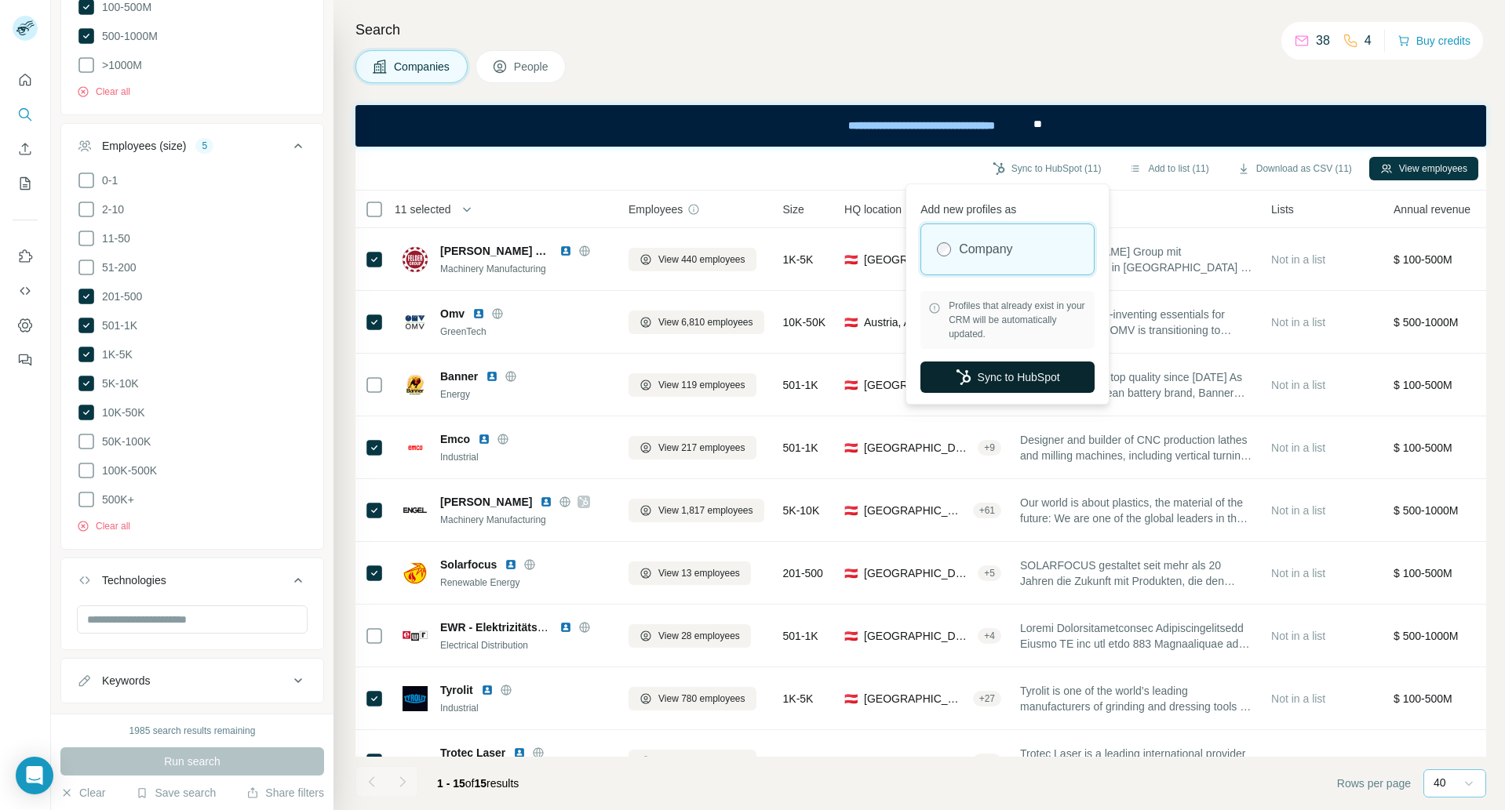
click at [998, 376] on button "Sync to HubSpot" at bounding box center [1007, 377] width 174 height 31
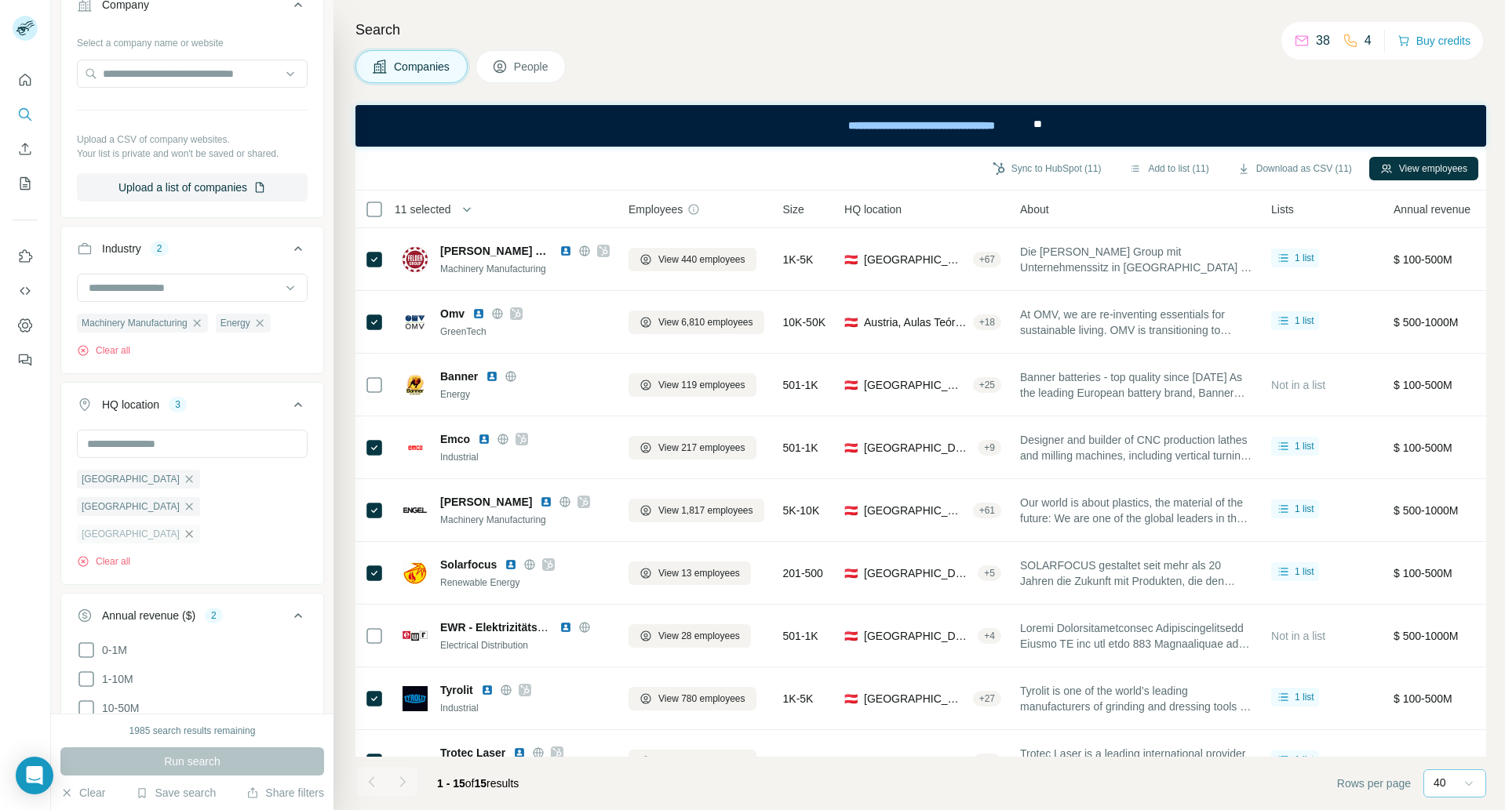
click at [186, 530] on icon "button" at bounding box center [189, 533] width 7 height 7
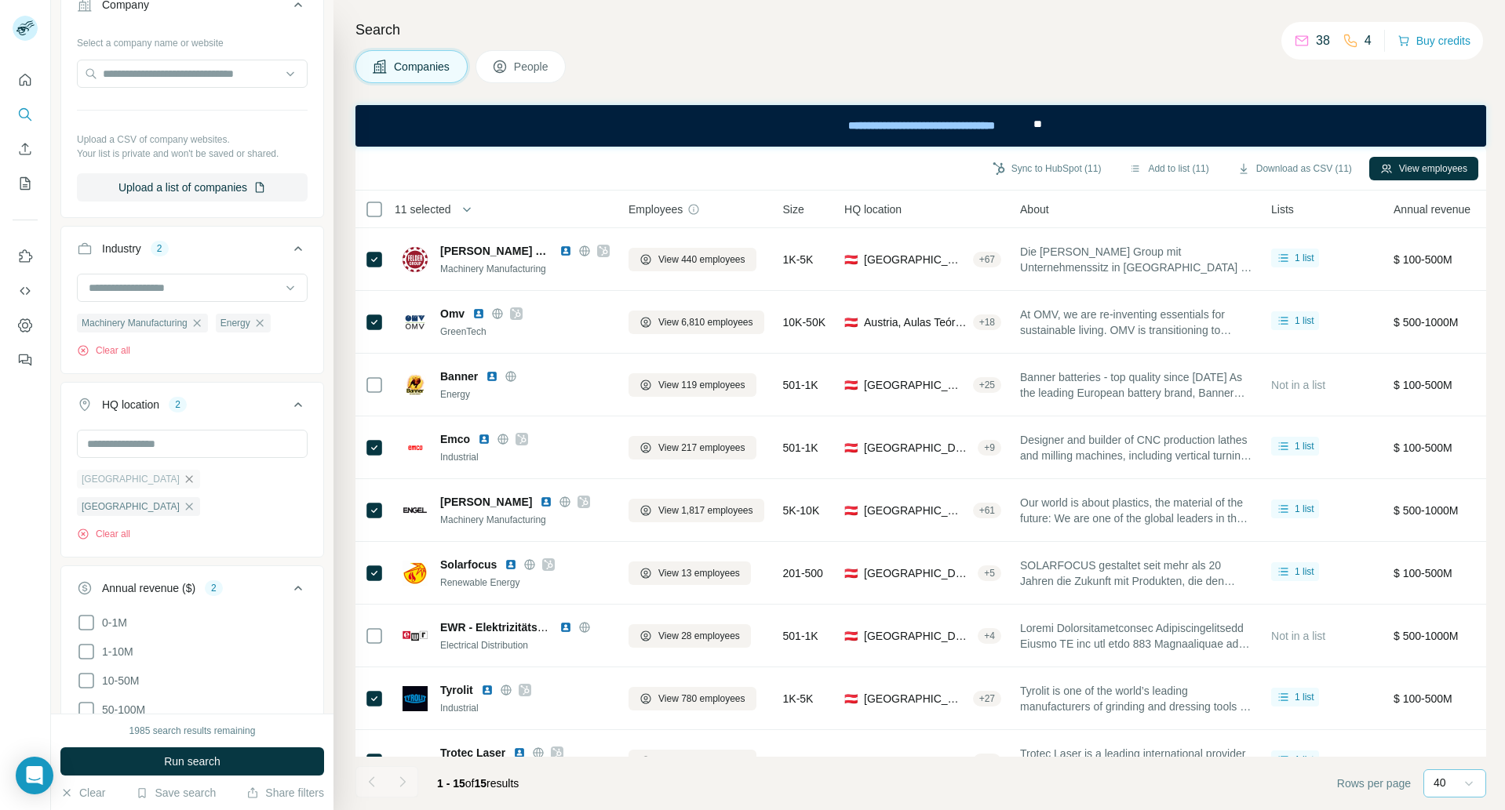
click at [184, 480] on icon "button" at bounding box center [189, 479] width 13 height 13
click at [186, 479] on icon "button" at bounding box center [189, 478] width 7 height 7
click at [115, 447] on input "text" at bounding box center [192, 444] width 231 height 28
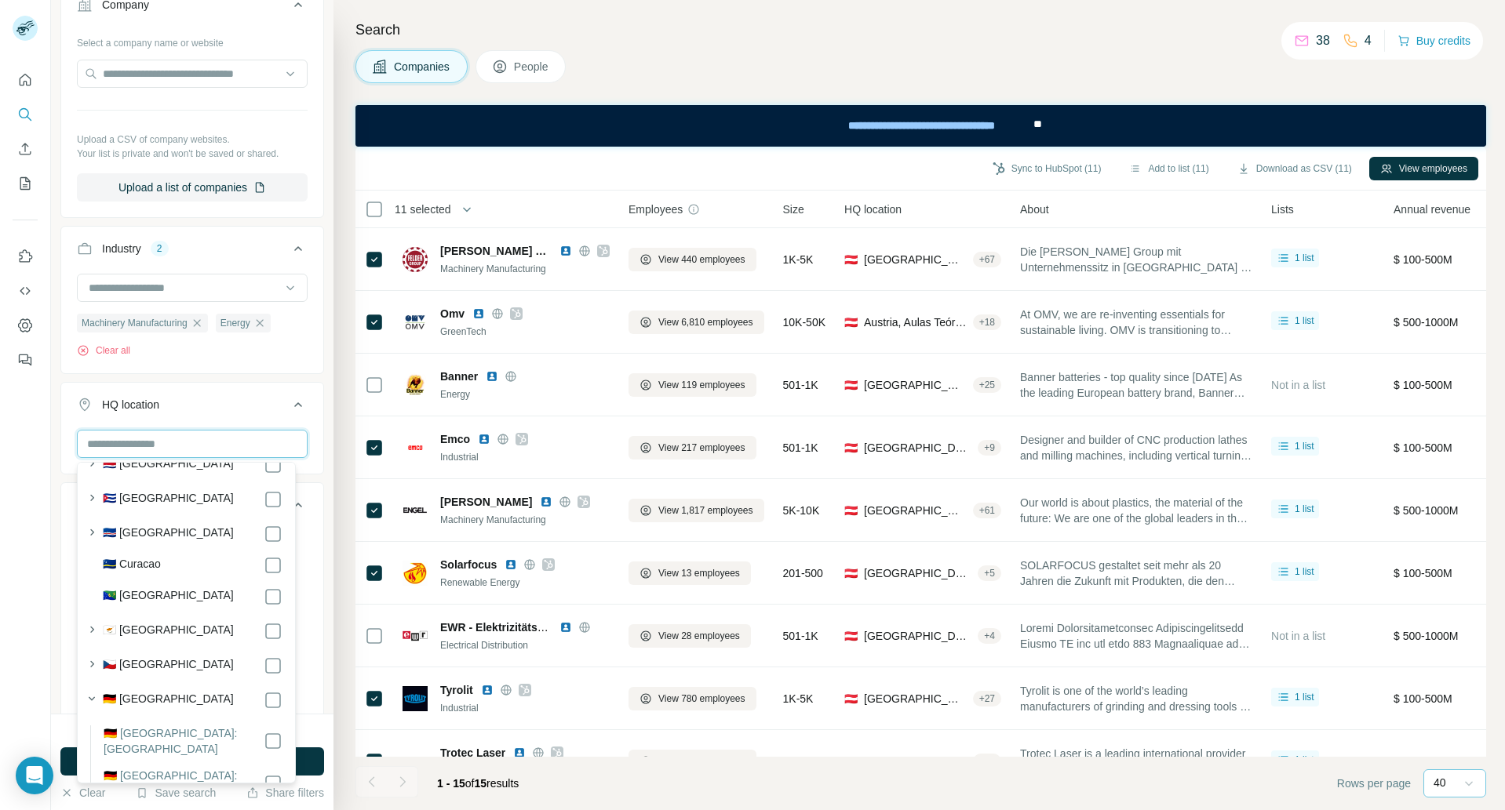
scroll to position [2045, 0]
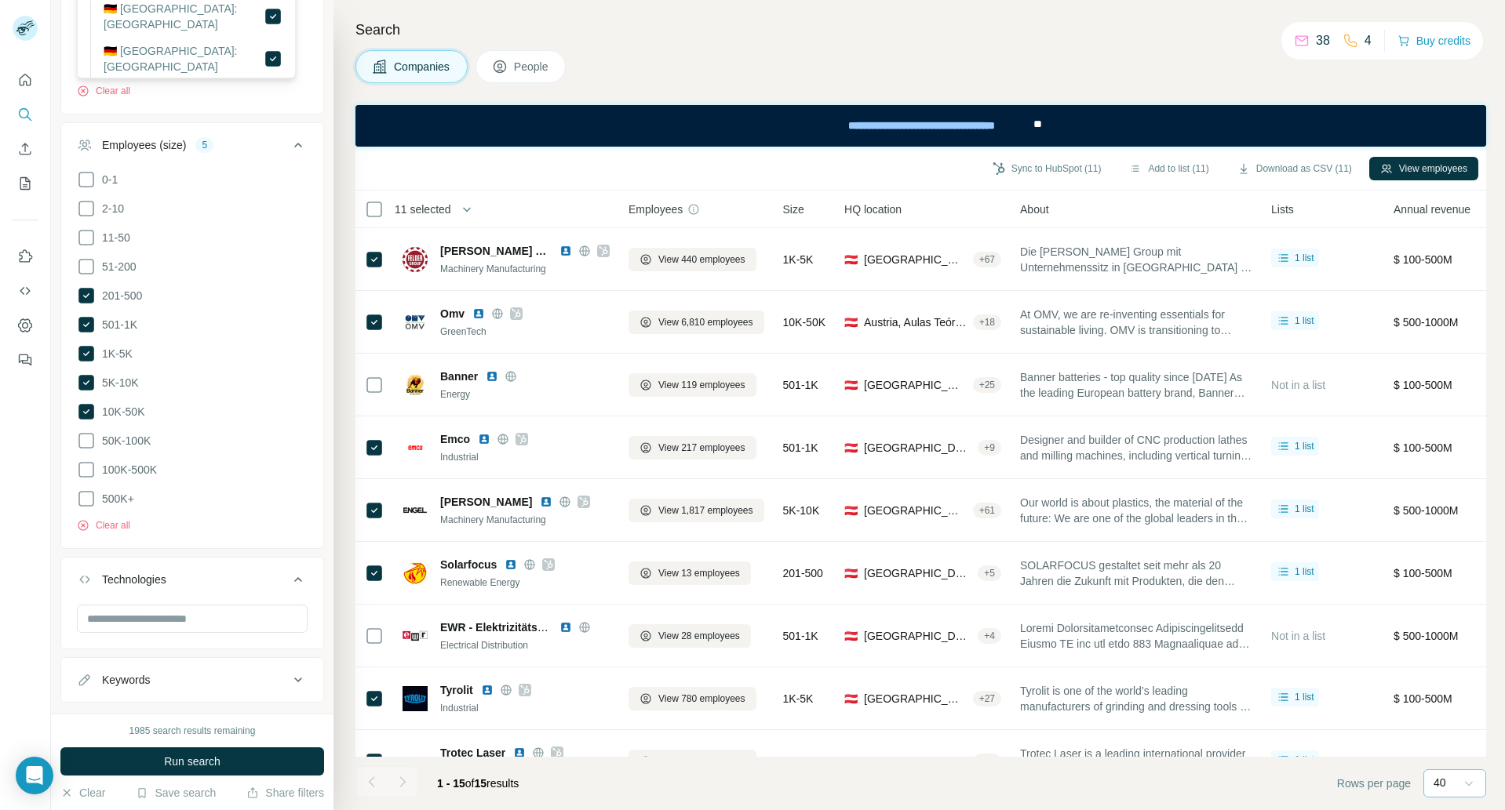
scroll to position [875, 0]
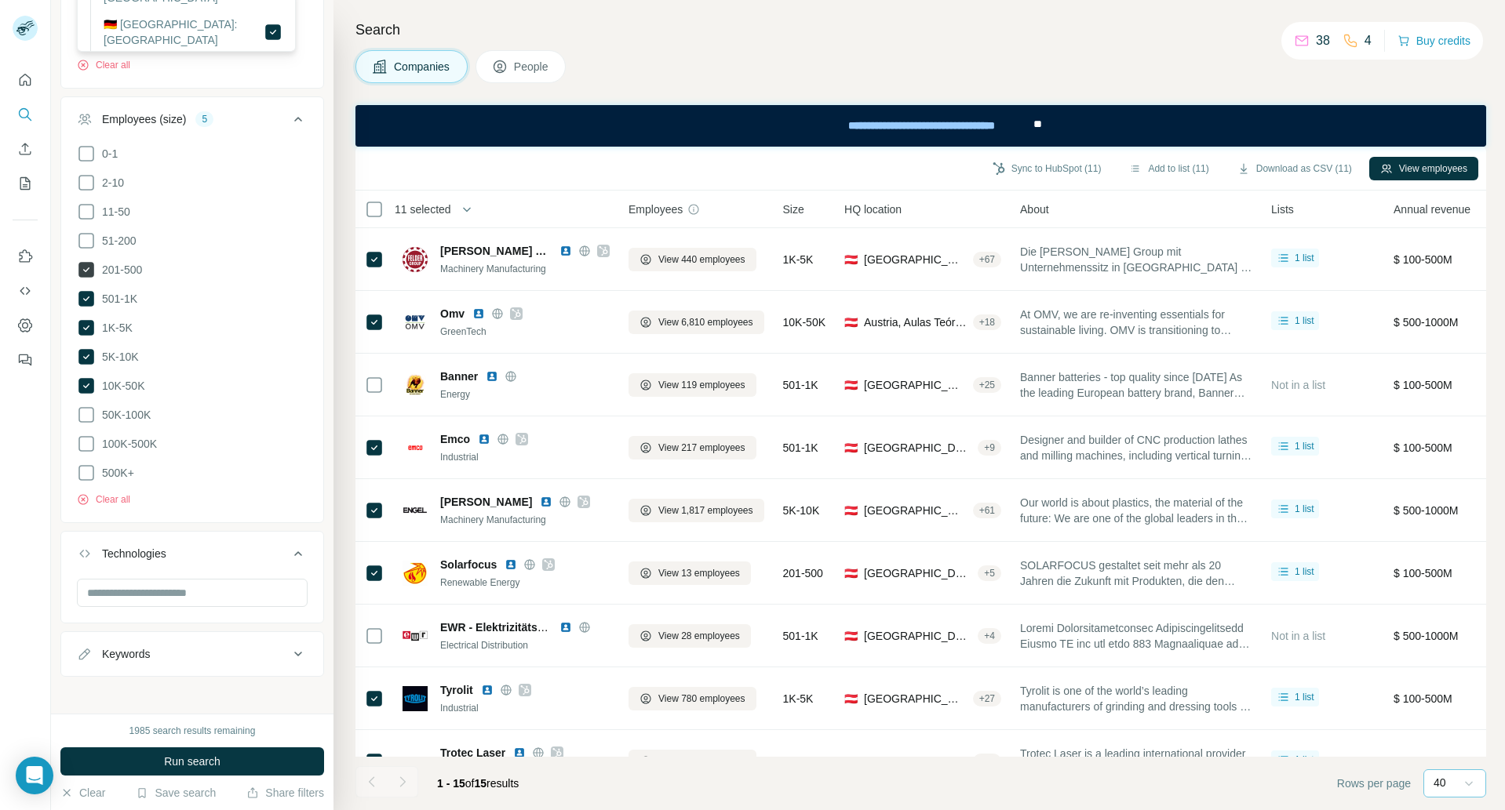
click at [87, 266] on icon at bounding box center [86, 270] width 16 height 16
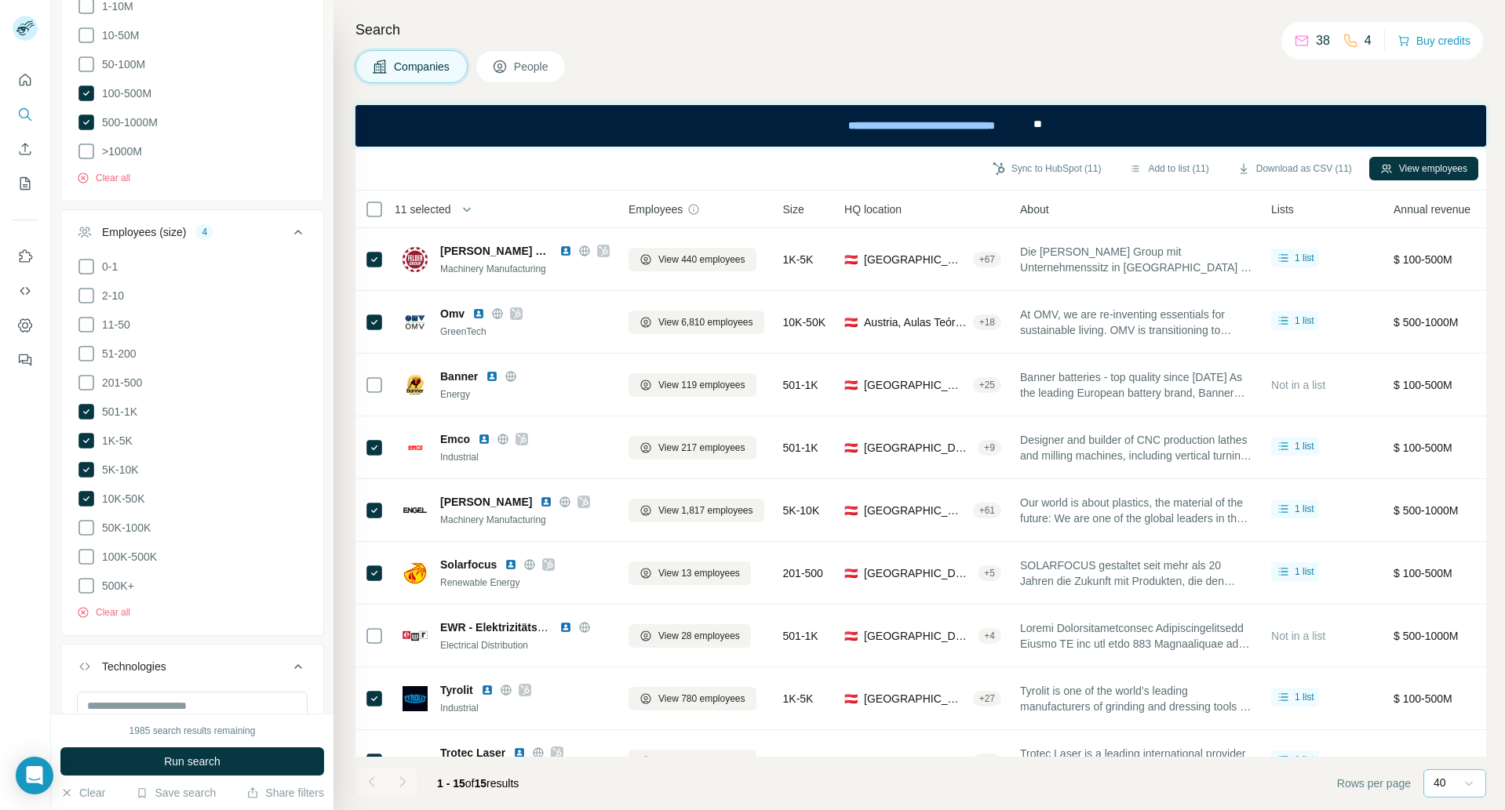
scroll to position [752, 0]
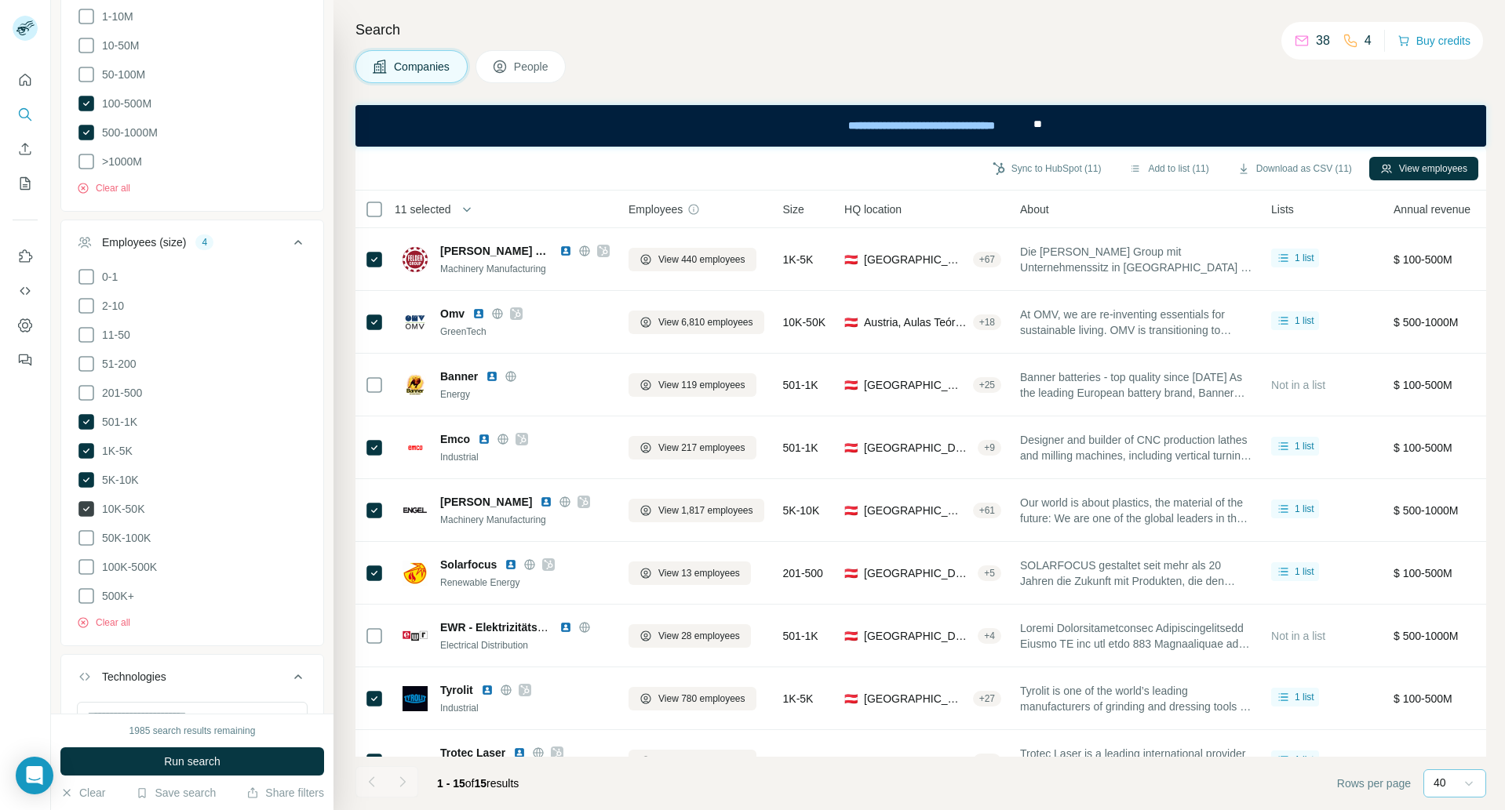
click at [89, 503] on icon at bounding box center [86, 509] width 16 height 16
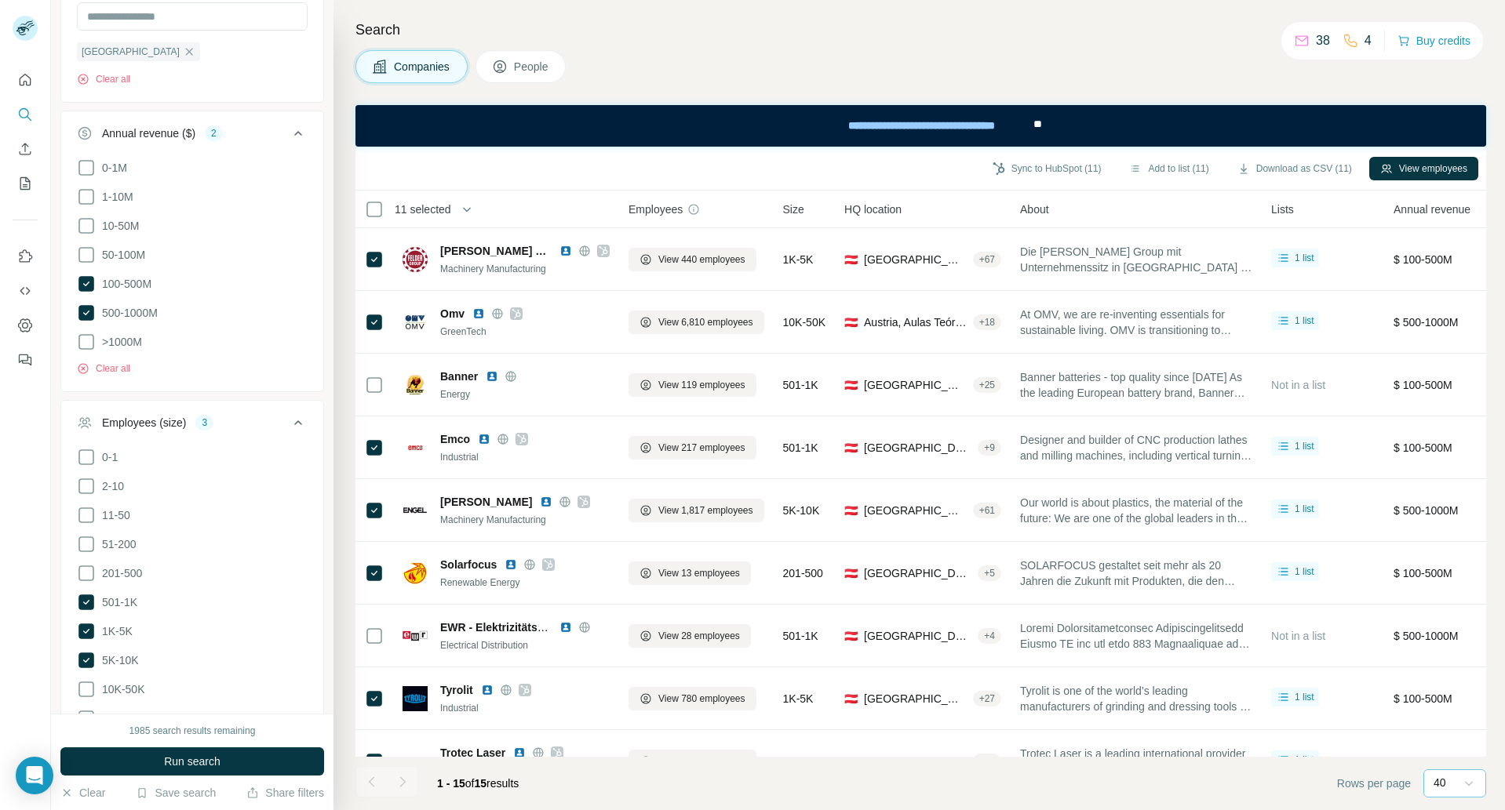
scroll to position [561, 0]
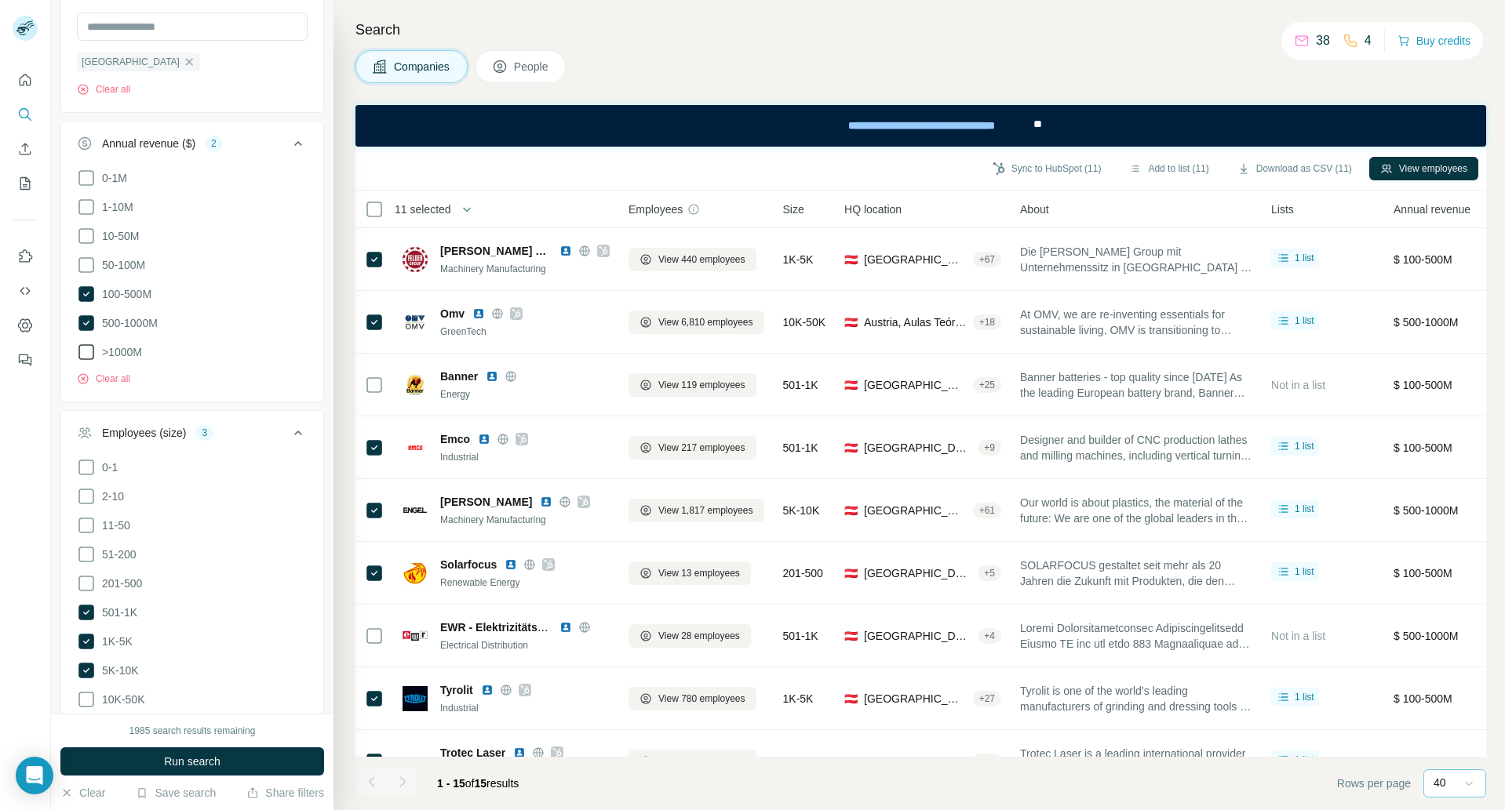
click at [89, 348] on icon at bounding box center [86, 352] width 19 height 19
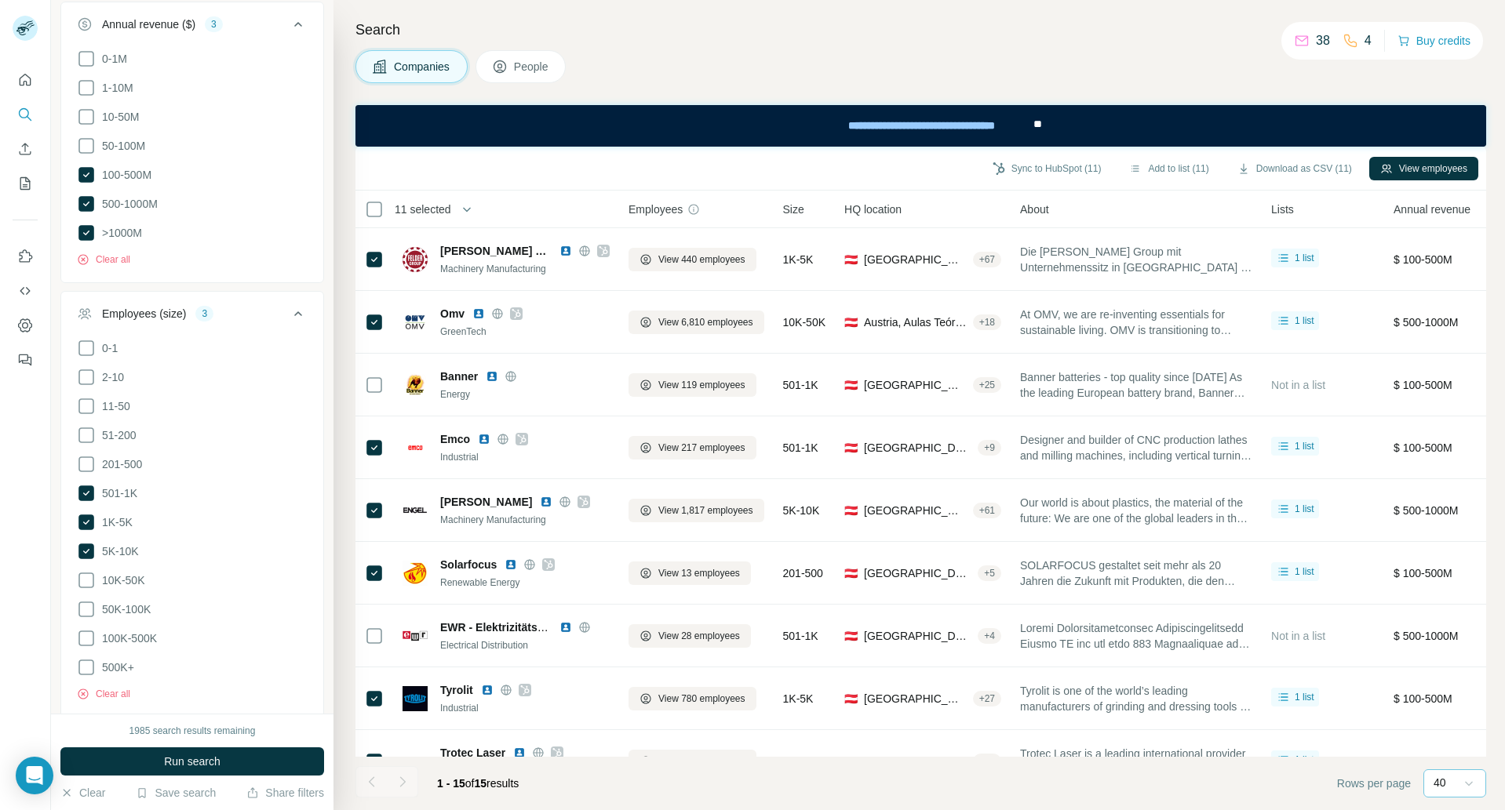
scroll to position [875, 0]
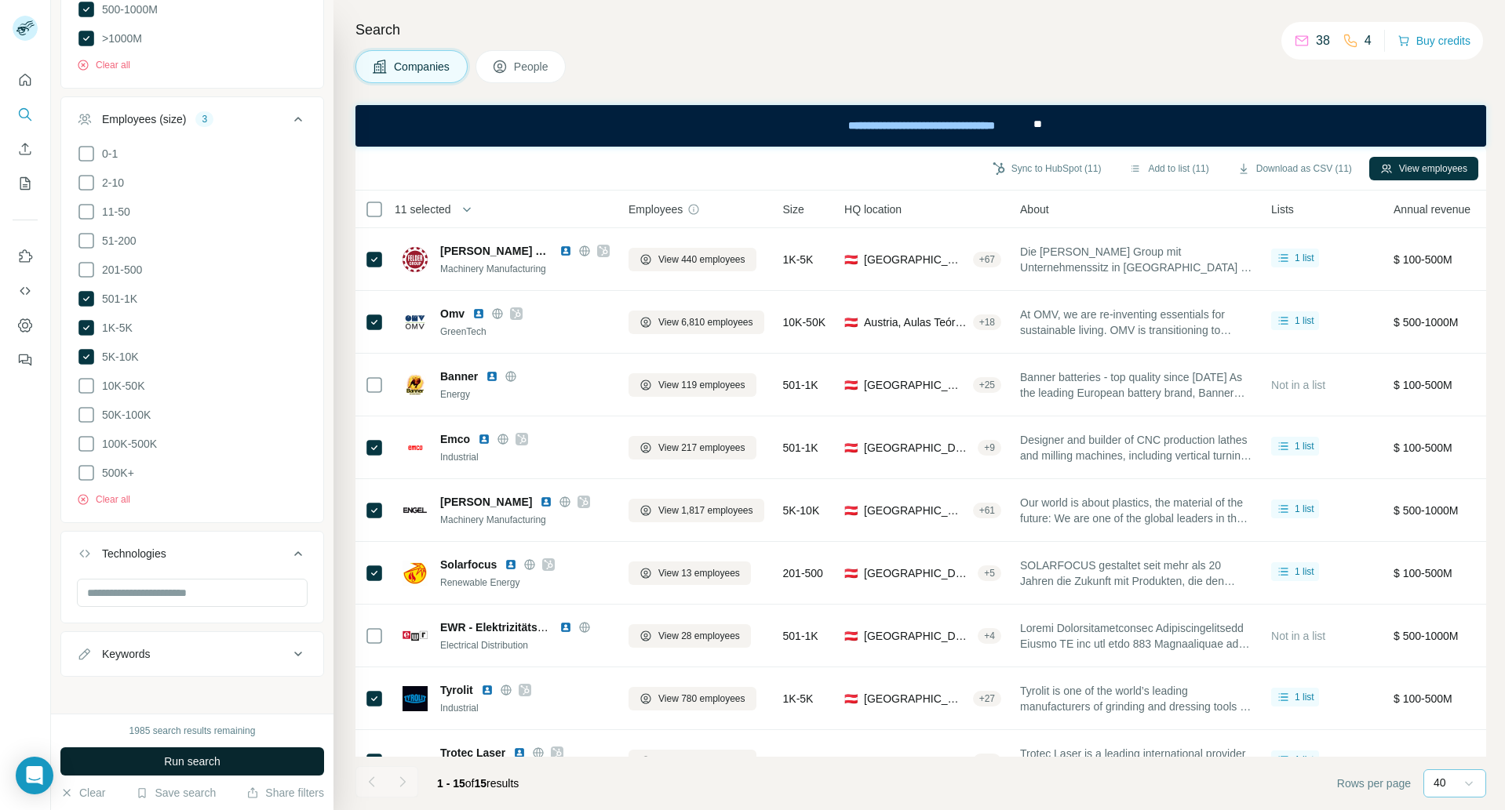
click at [203, 759] on span "Run search" at bounding box center [192, 762] width 56 height 16
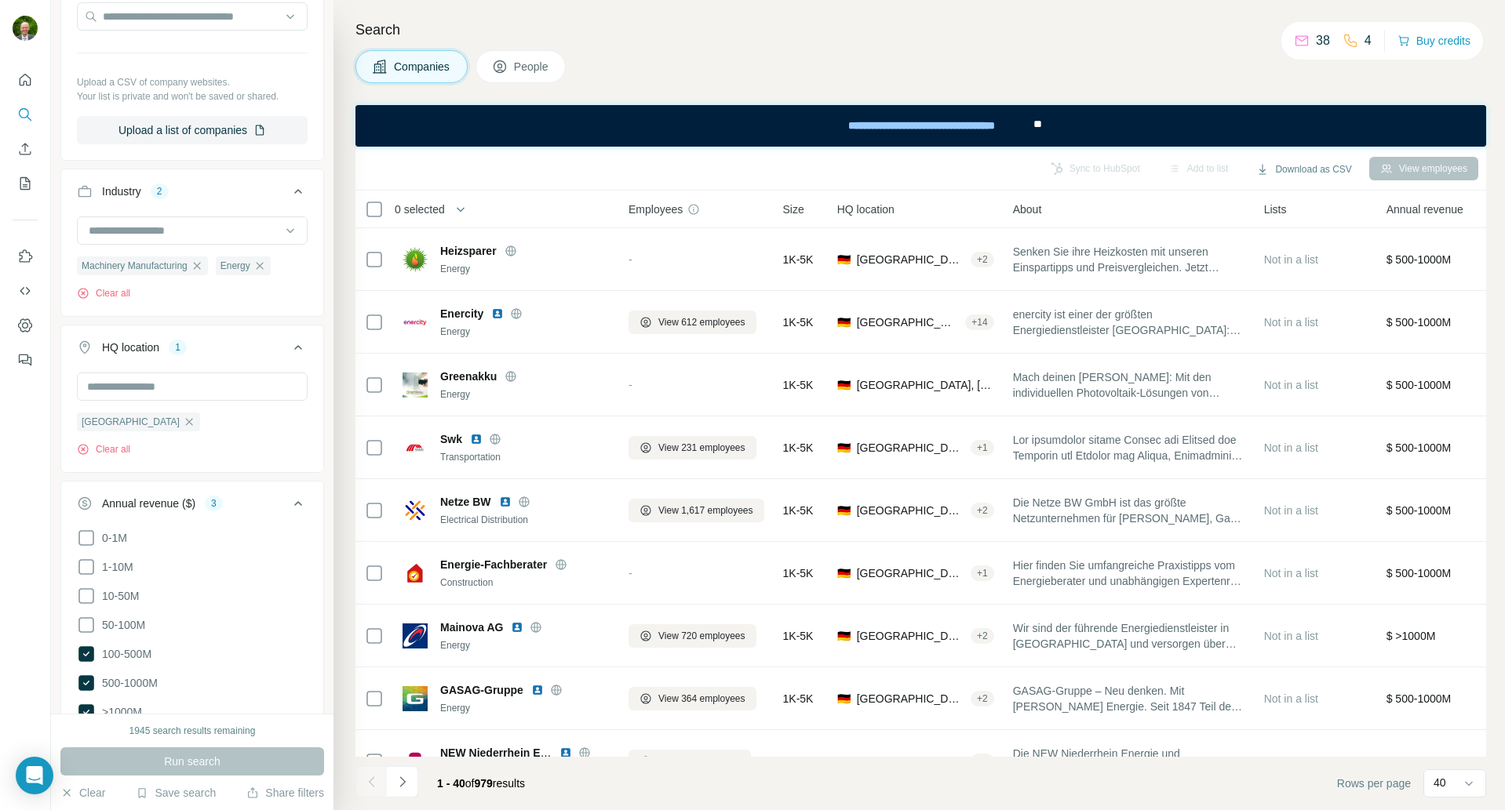
scroll to position [0, 0]
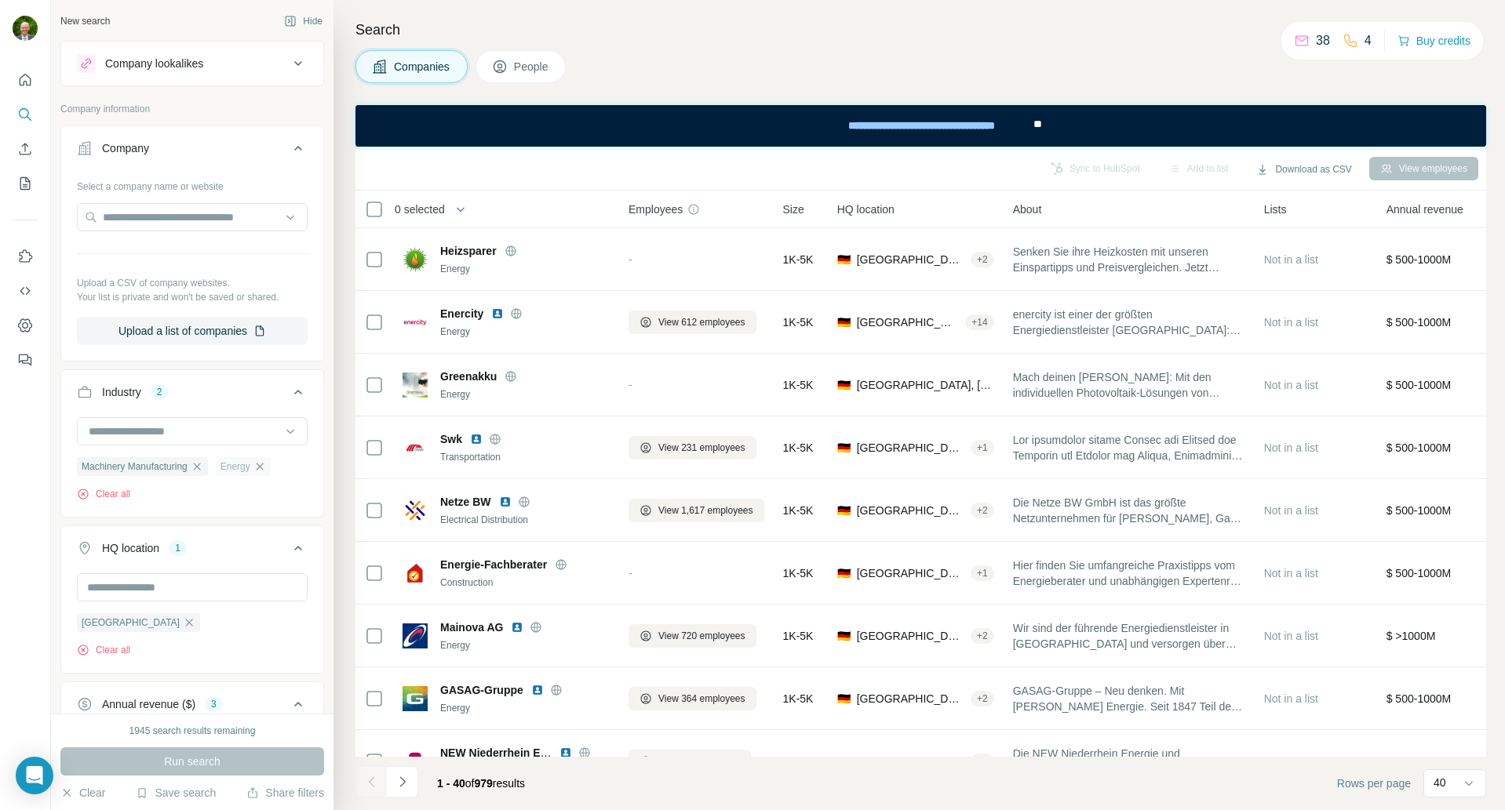
click at [266, 467] on icon "button" at bounding box center [259, 467] width 13 height 13
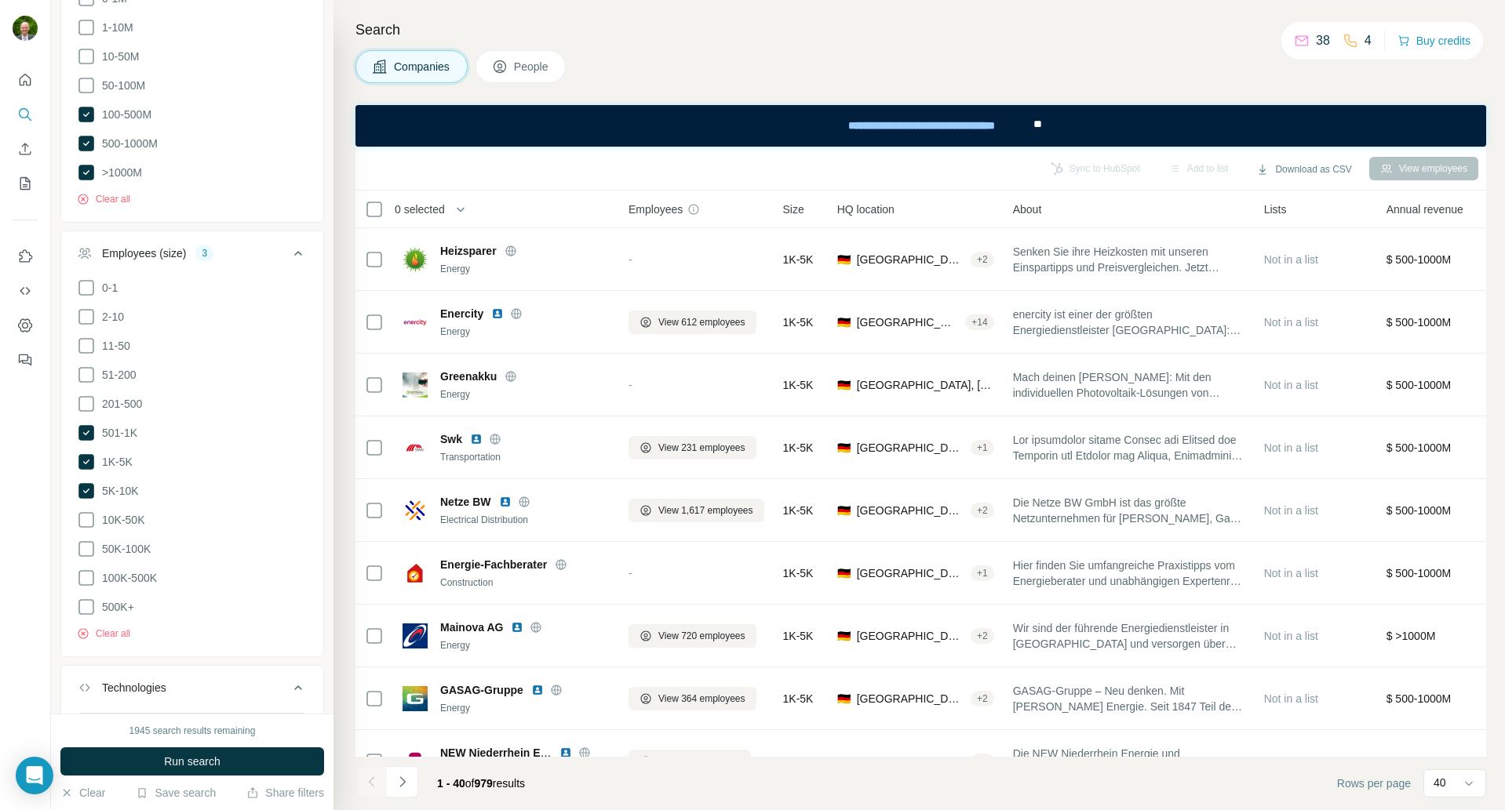
scroll to position [875, 0]
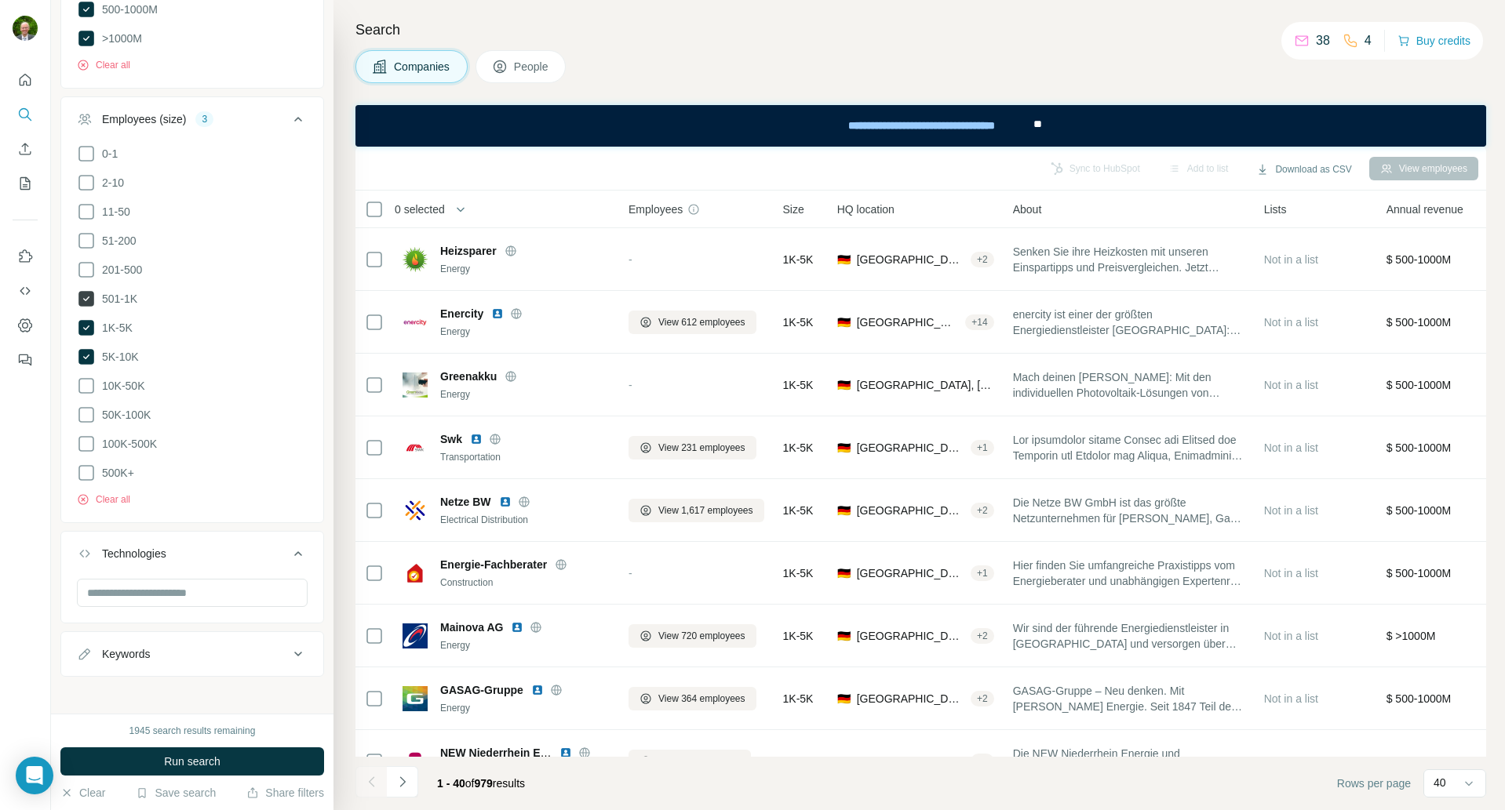
click at [86, 293] on icon at bounding box center [86, 299] width 16 height 16
click at [85, 320] on icon at bounding box center [86, 328] width 16 height 16
drag, startPoint x: 85, startPoint y: 351, endPoint x: 96, endPoint y: 352, distance: 11.0
click at [85, 351] on icon at bounding box center [86, 357] width 16 height 16
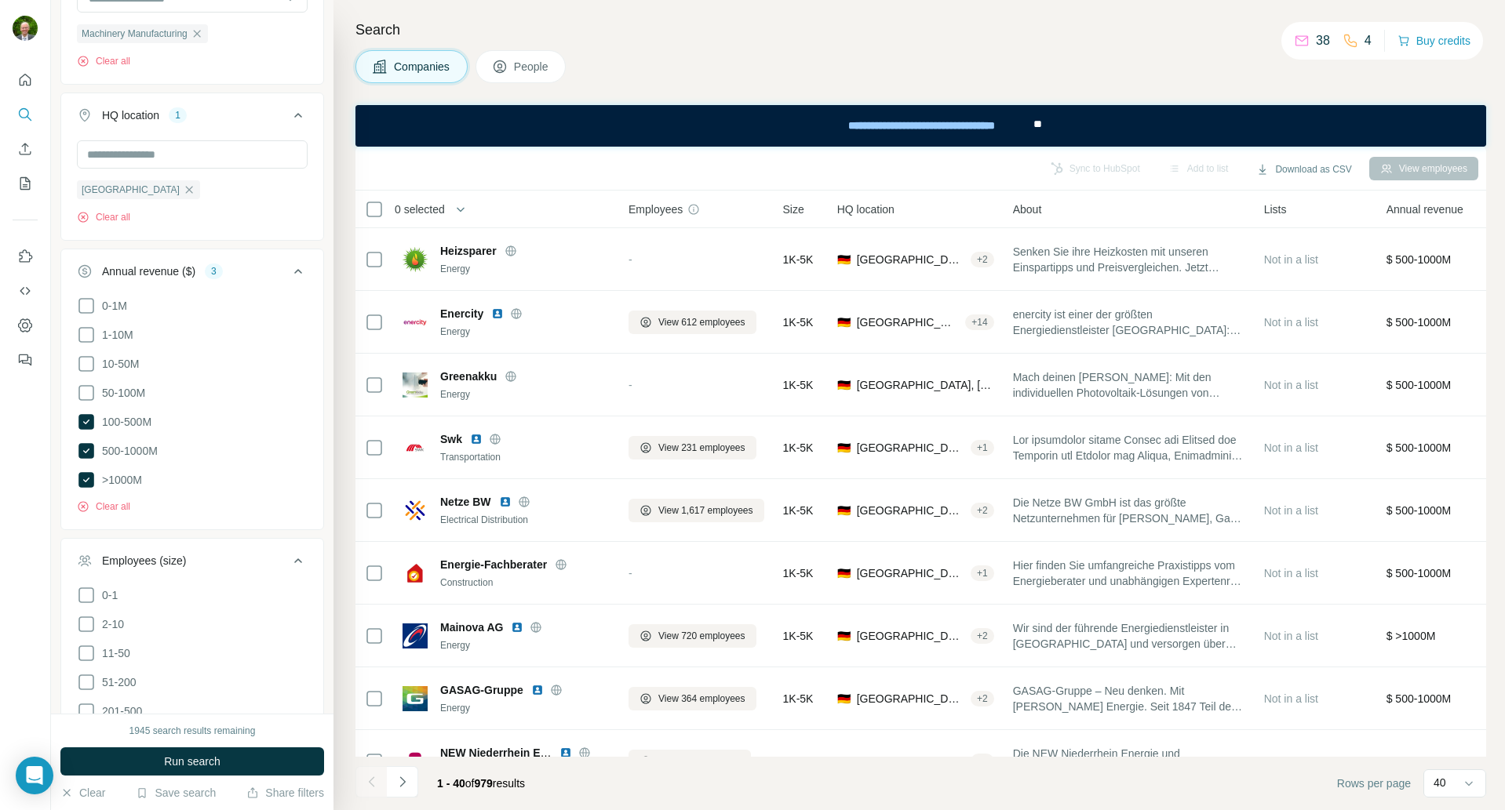
scroll to position [851, 0]
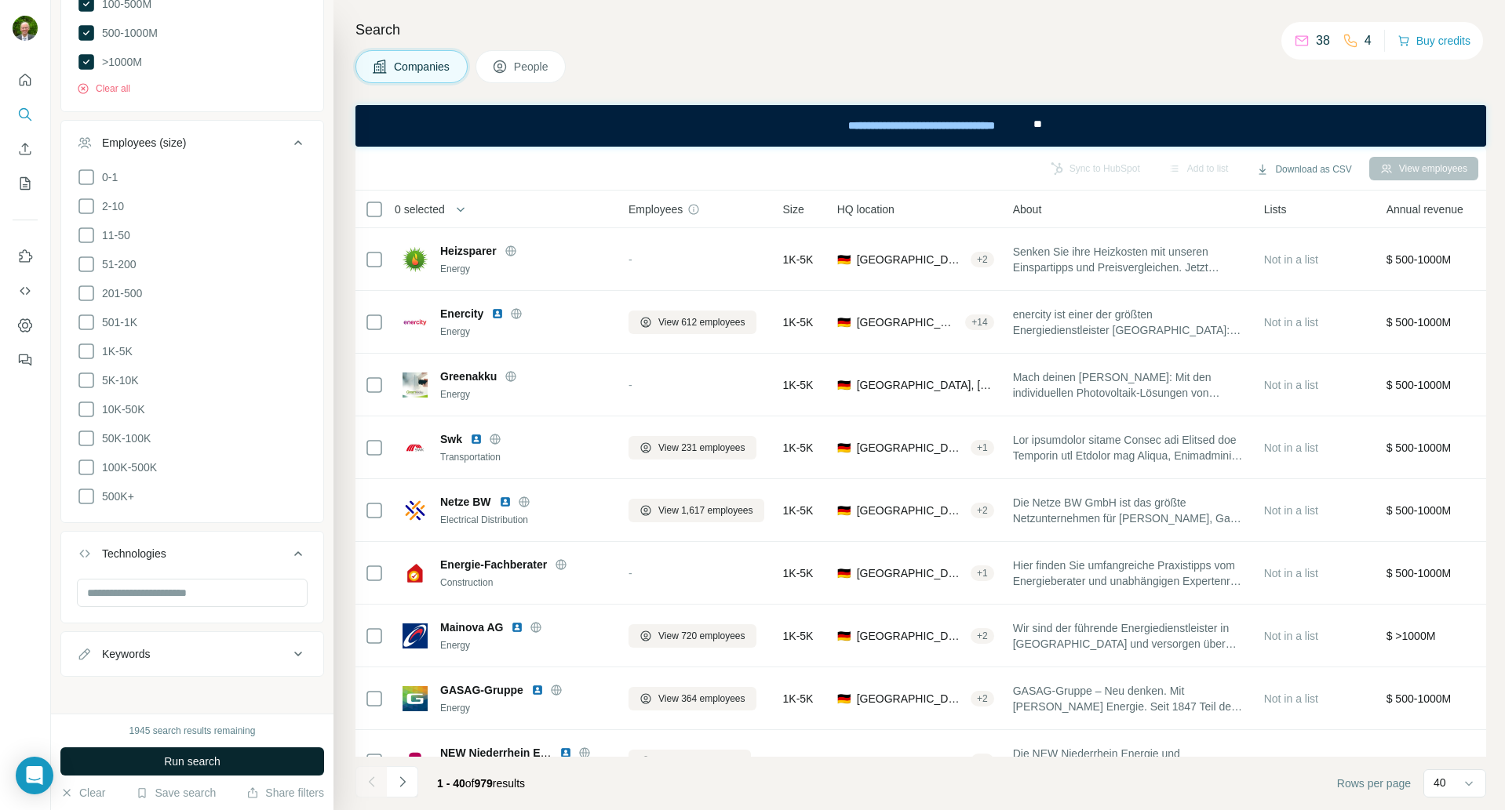
click at [201, 760] on span "Run search" at bounding box center [192, 762] width 56 height 16
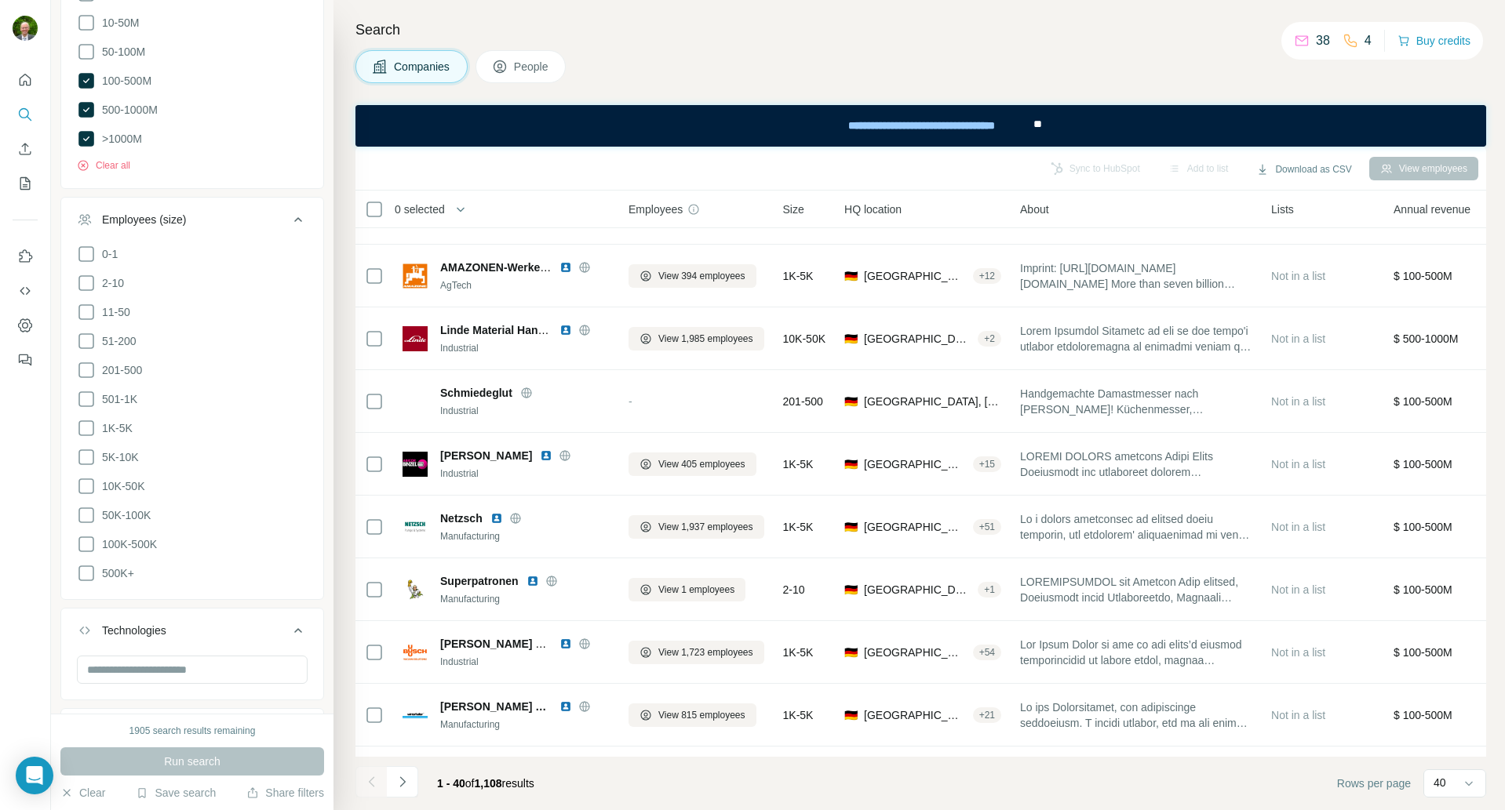
scroll to position [723, 0]
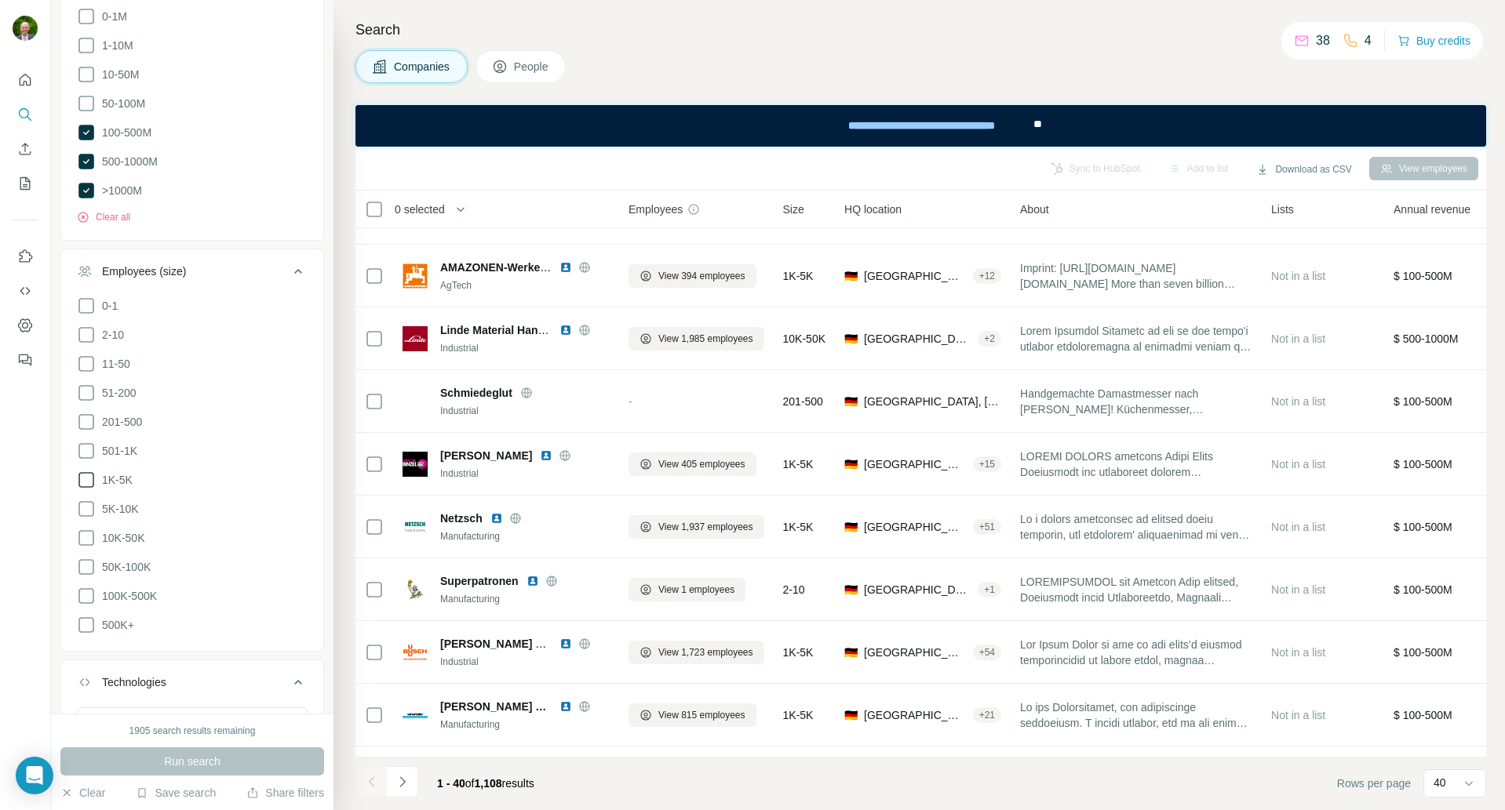
click at [87, 448] on icon at bounding box center [86, 451] width 19 height 19
click at [85, 475] on icon at bounding box center [86, 480] width 19 height 19
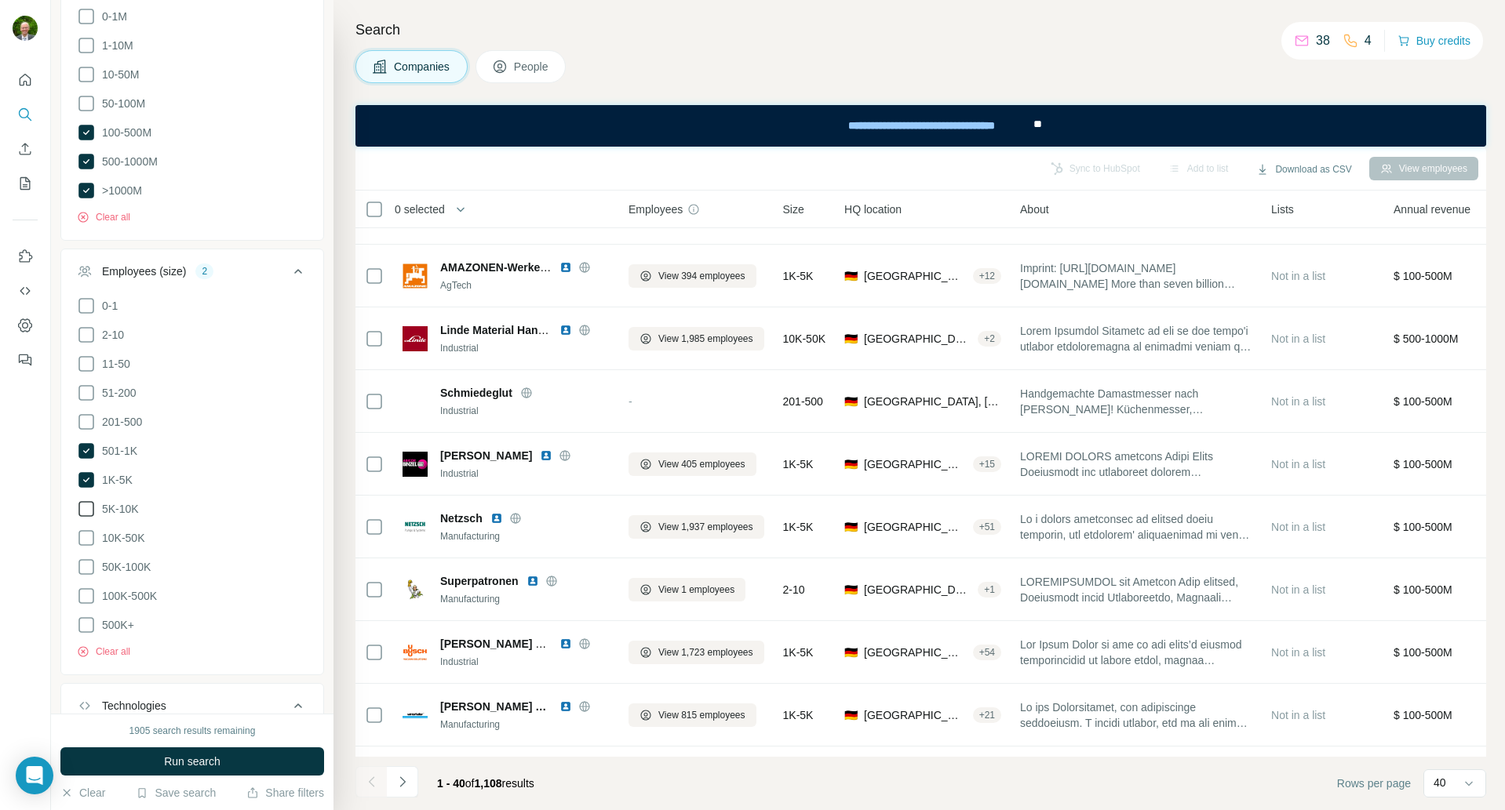
click at [83, 501] on icon at bounding box center [86, 509] width 19 height 19
click at [86, 530] on icon at bounding box center [86, 538] width 19 height 19
click at [187, 759] on span "Run search" at bounding box center [192, 762] width 56 height 16
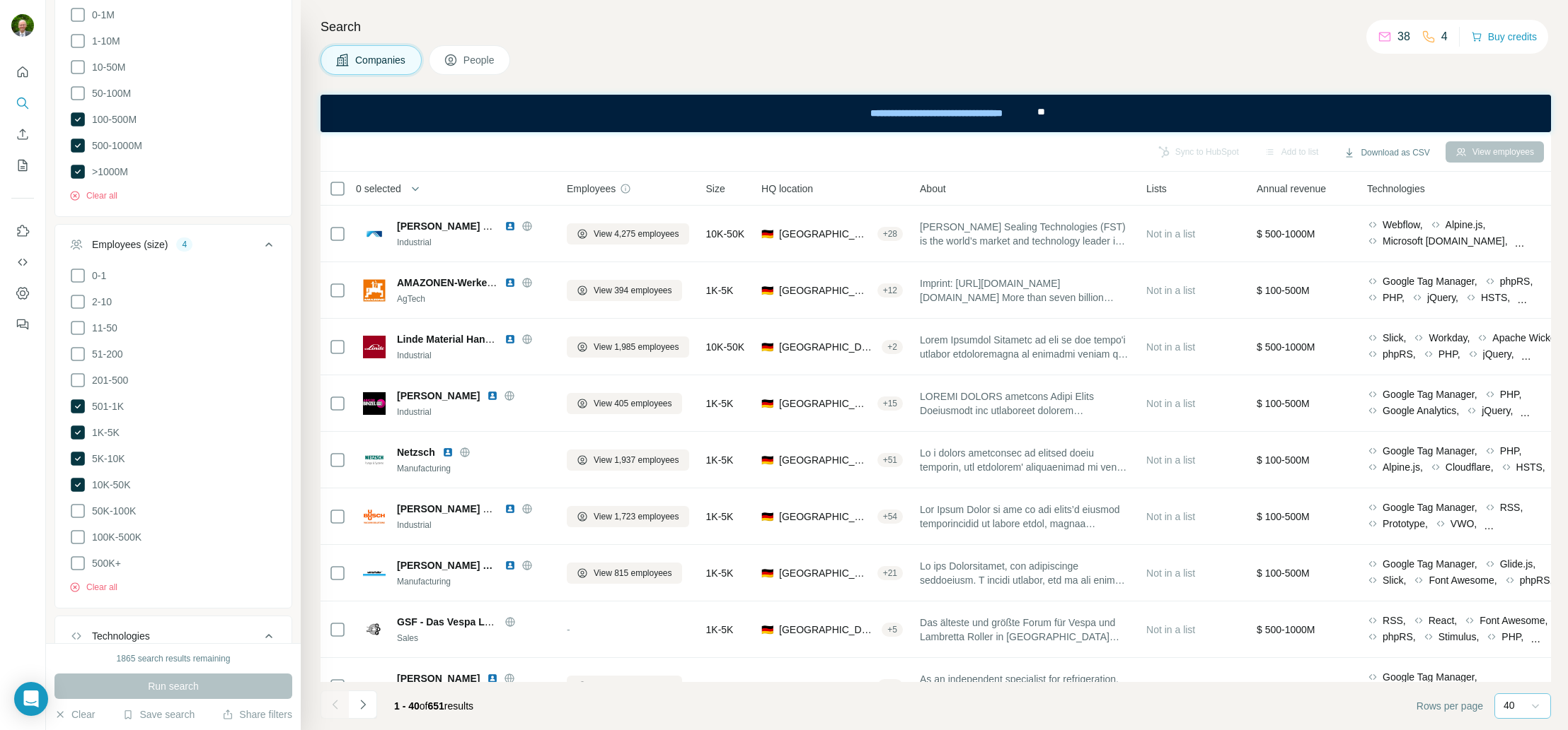
click at [1356, 706] on icon at bounding box center [1536, 707] width 14 height 14
click at [1356, 599] on p "60" at bounding box center [1511, 598] width 12 height 14
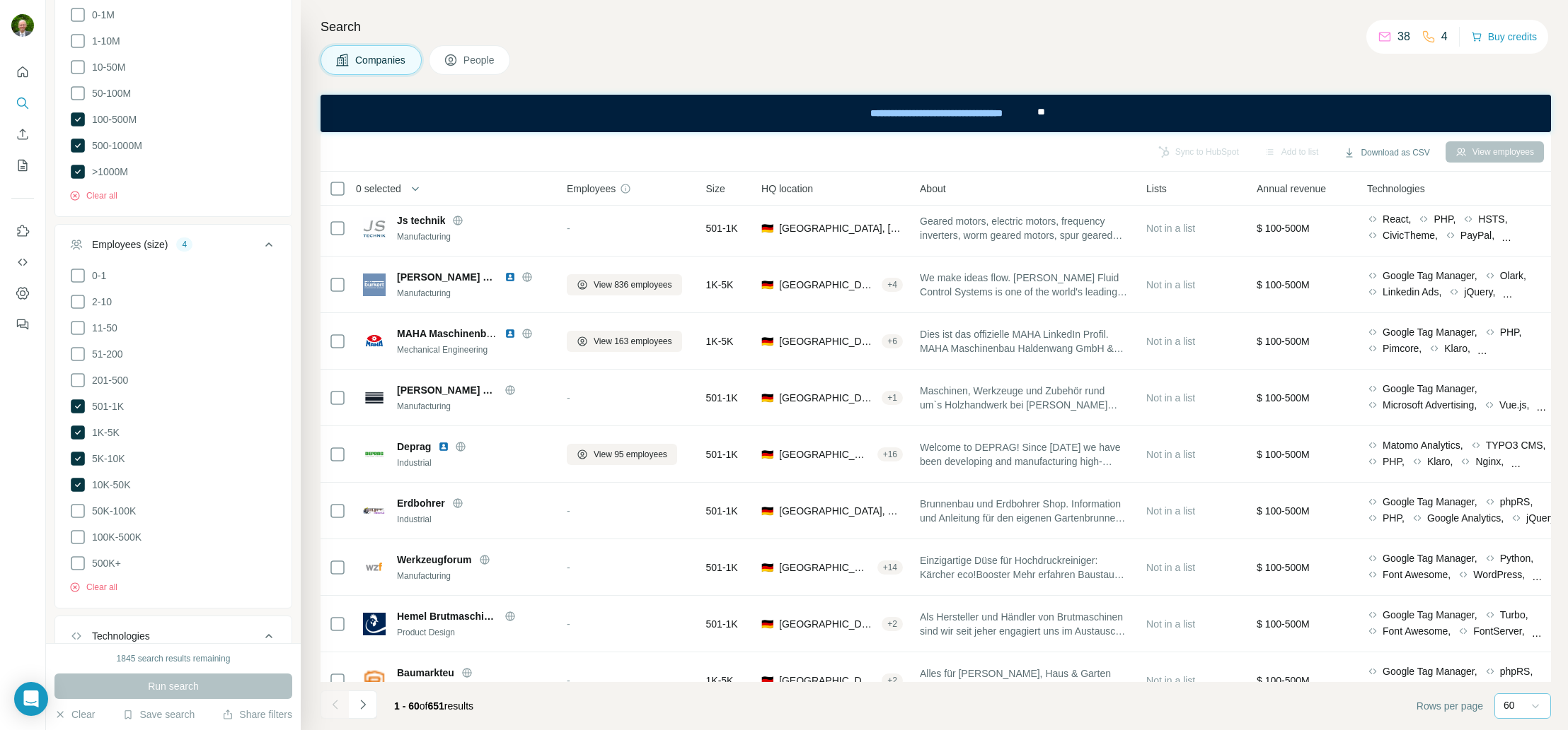
scroll to position [1155, 0]
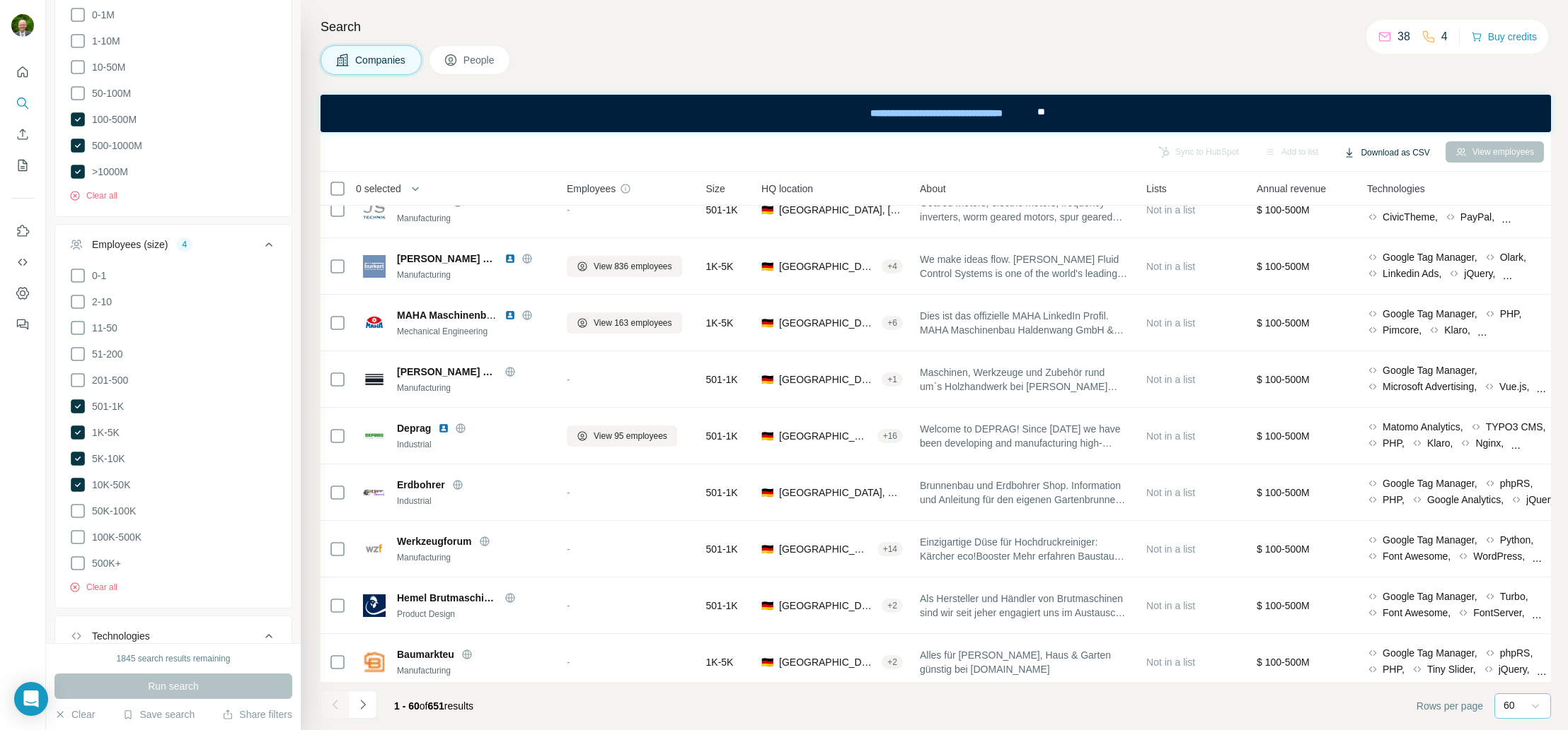
click at [1356, 151] on button "Download as CSV" at bounding box center [1386, 153] width 105 height 22
click at [1356, 208] on div "Only current page (60) All viewed companies (60)" at bounding box center [1395, 195] width 140 height 58
click at [1356, 151] on button "Download as CSV" at bounding box center [1386, 153] width 105 height 22
click at [1356, 208] on div "Only current page (60) All viewed companies (60)" at bounding box center [1395, 195] width 140 height 58
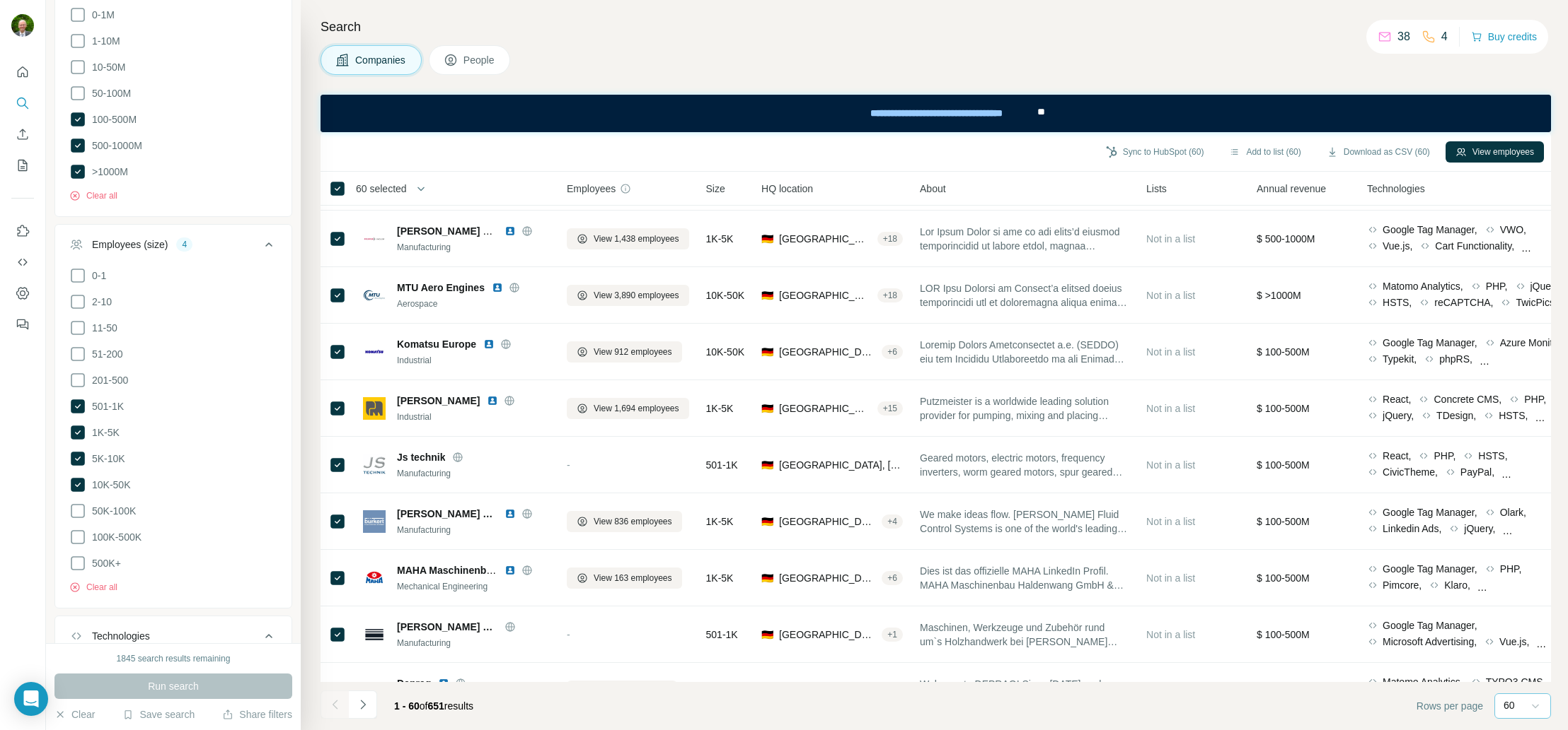
scroll to position [981, 0]
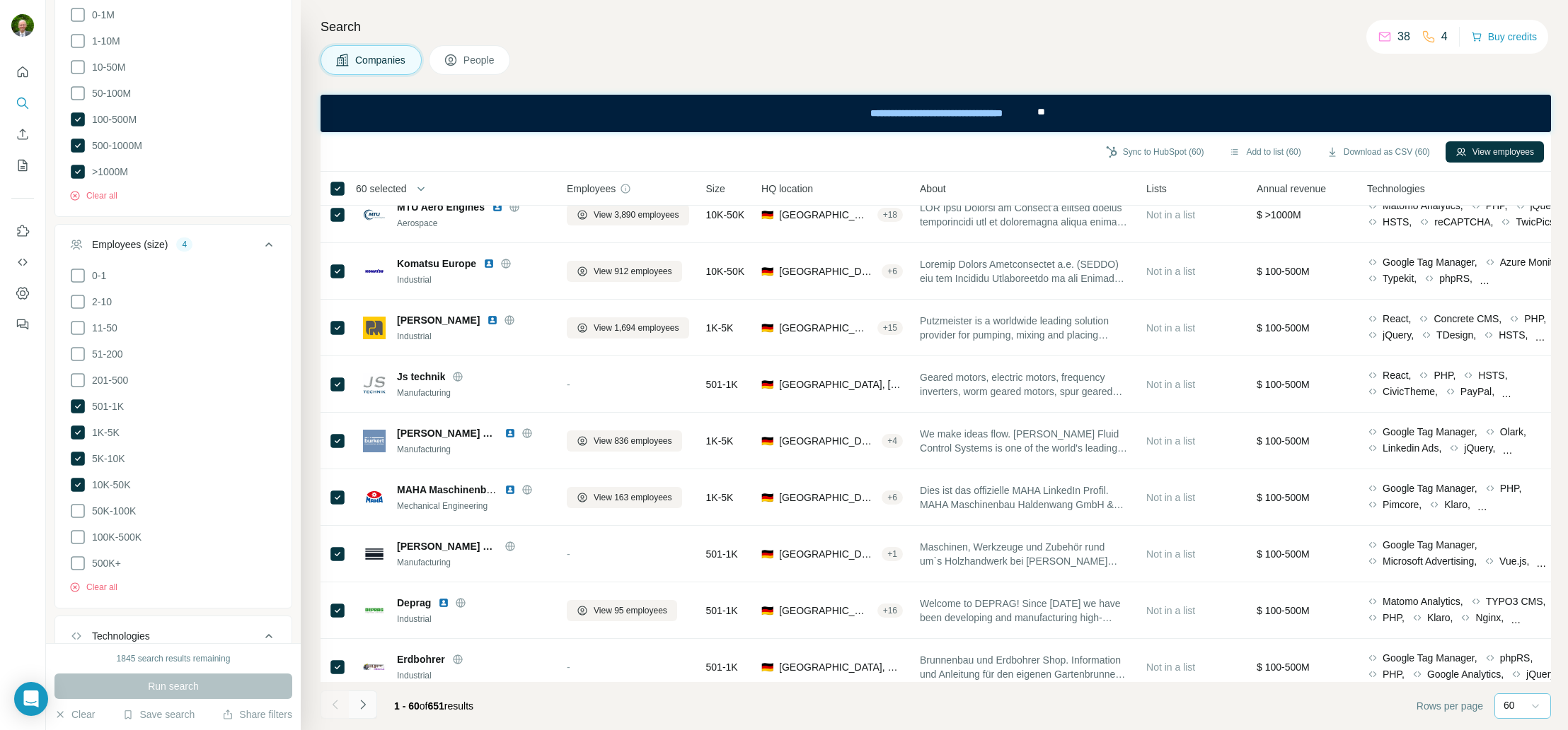
click at [365, 705] on icon "Navigate to next page" at bounding box center [363, 705] width 14 height 14
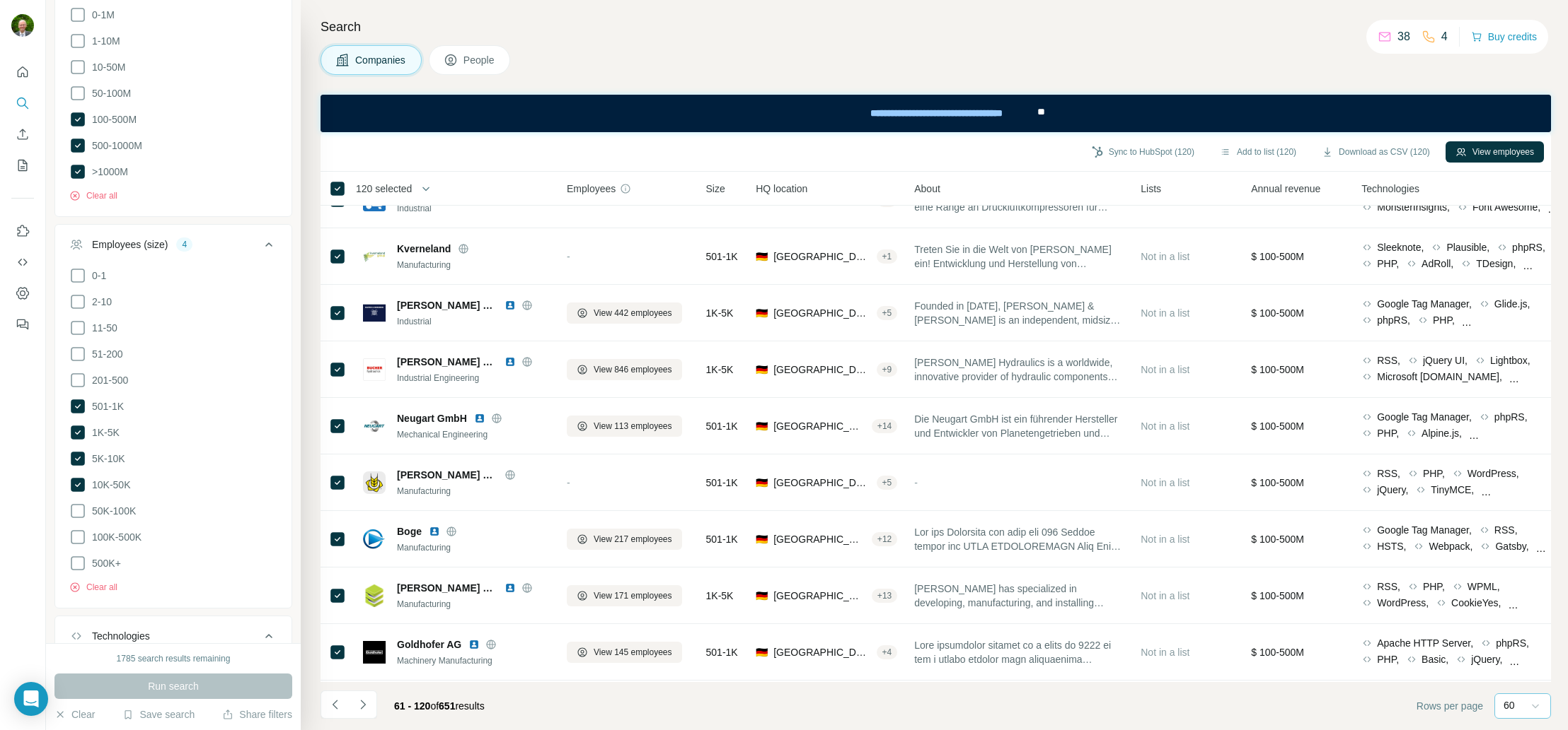
scroll to position [0, 0]
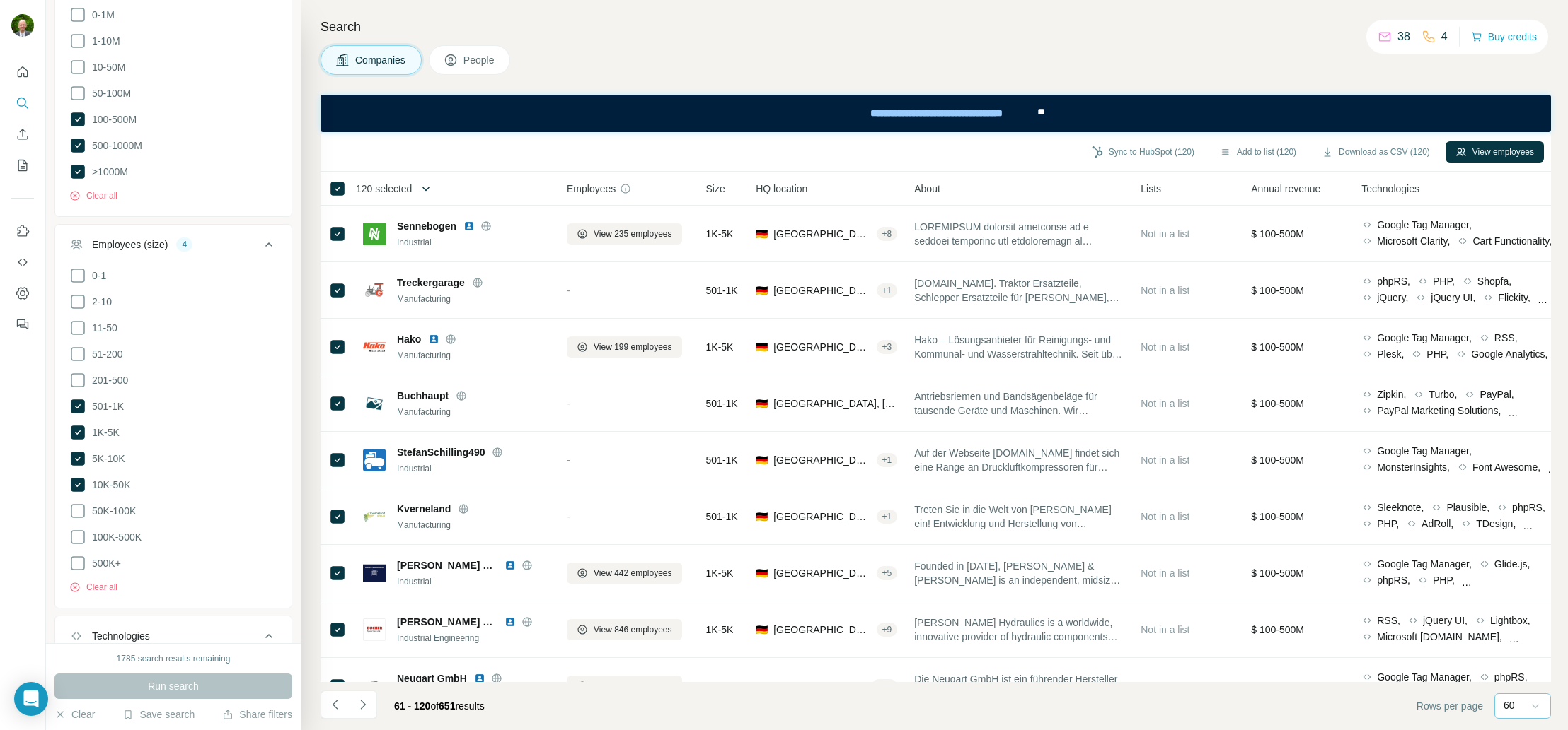
click at [427, 186] on icon "button" at bounding box center [426, 189] width 14 height 14
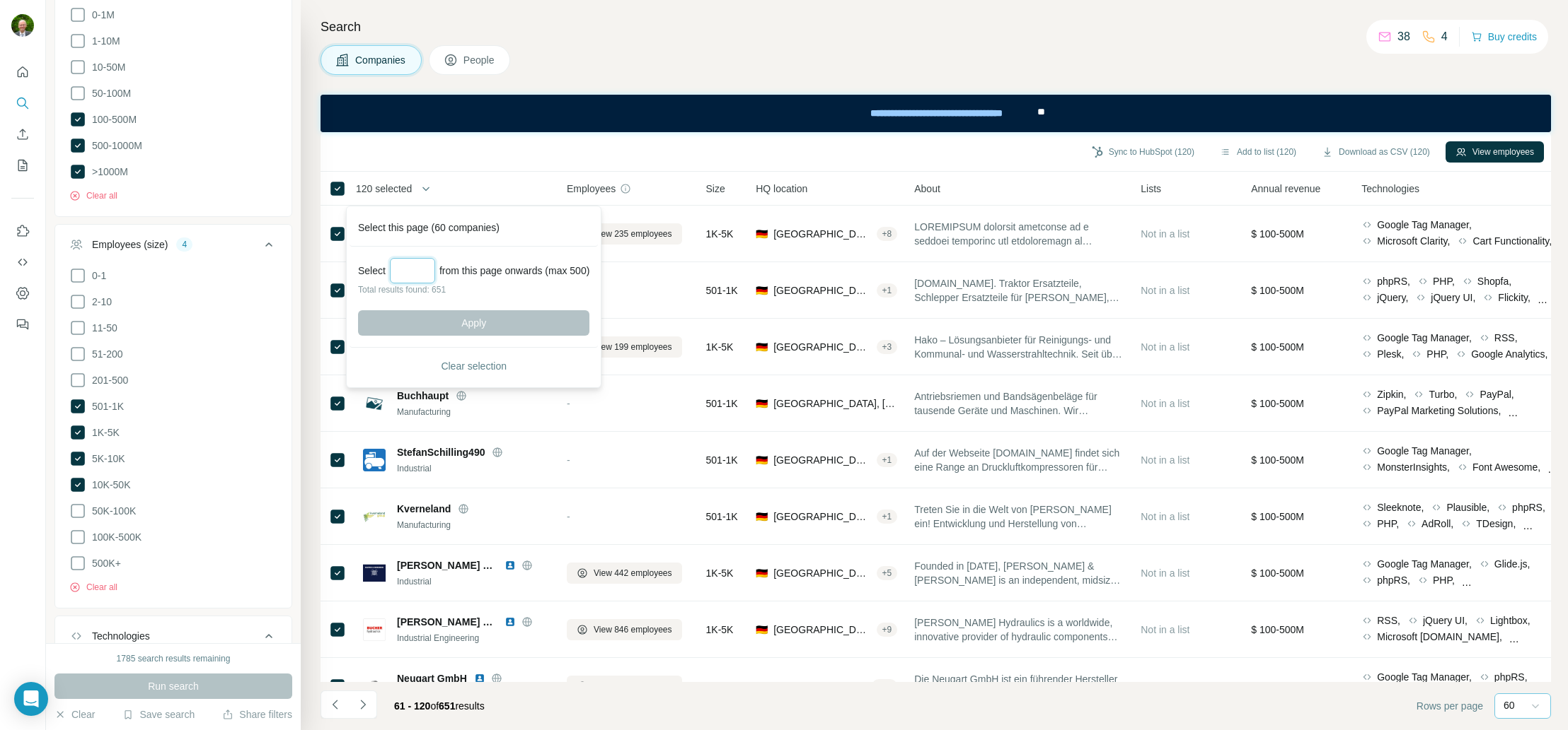
click at [401, 270] on input "Select a number (up to 500)" at bounding box center [412, 270] width 45 height 25
type input "***"
click at [478, 320] on span "Apply" at bounding box center [473, 324] width 24 height 14
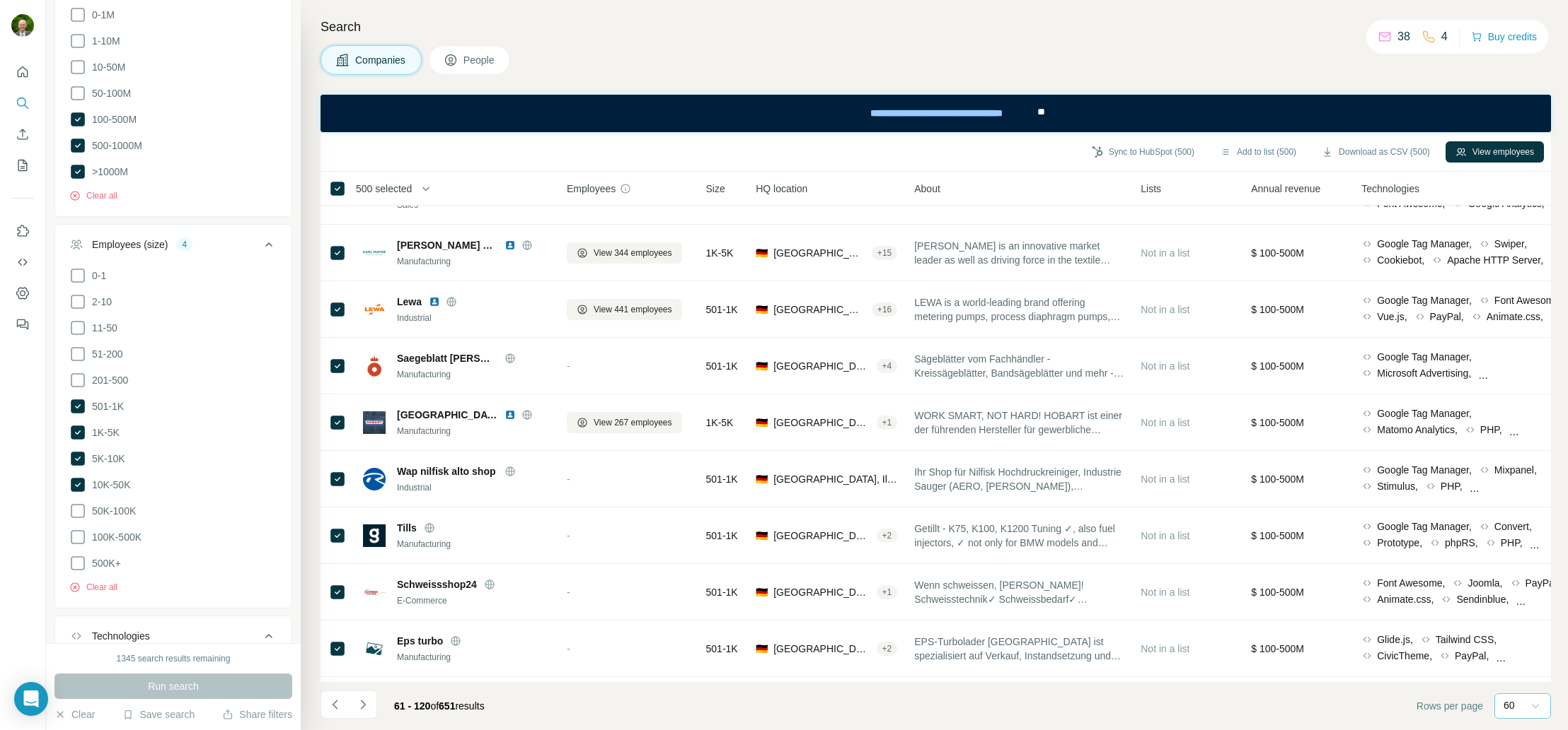
scroll to position [2925, 0]
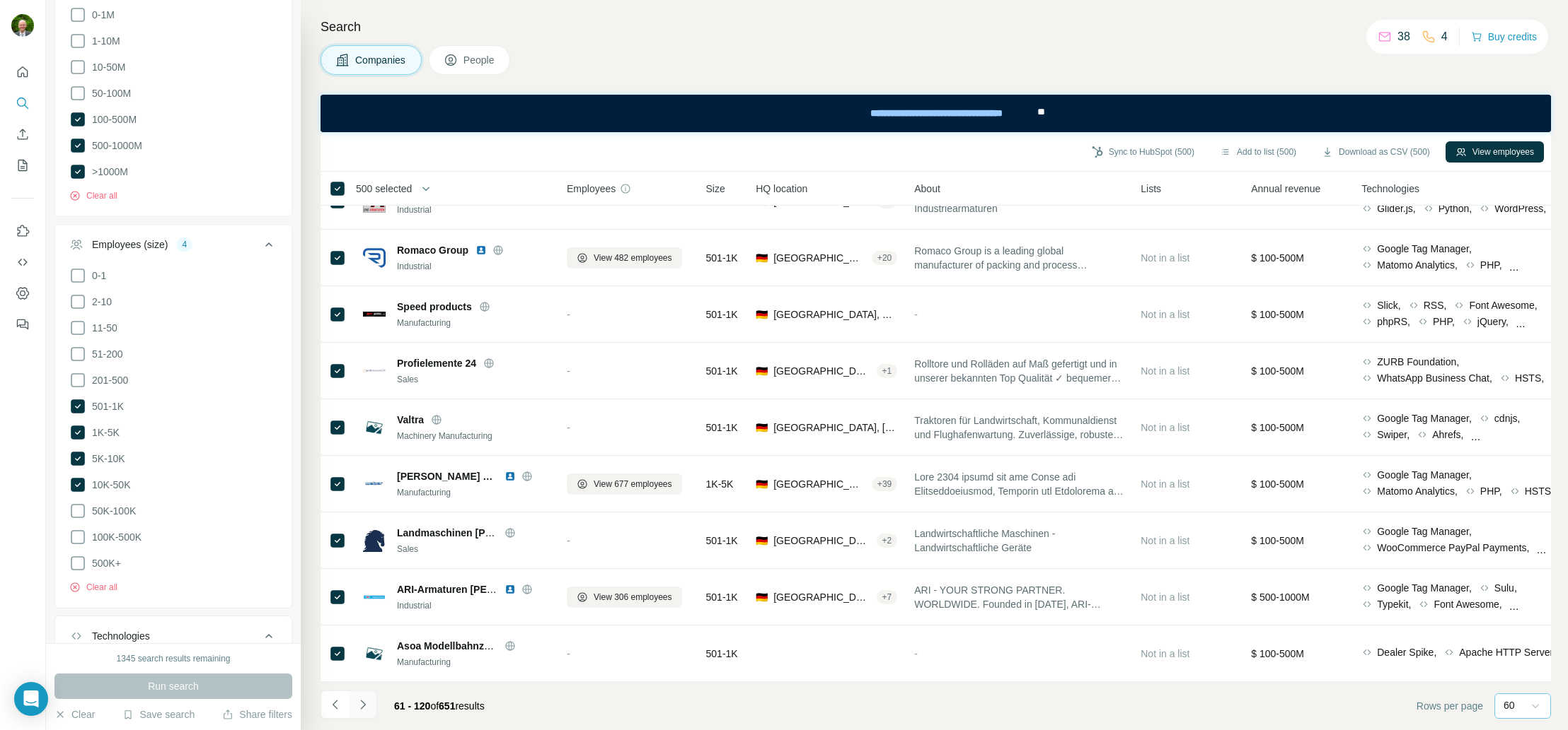
click at [361, 705] on icon "Navigate to next page" at bounding box center [363, 705] width 14 height 14
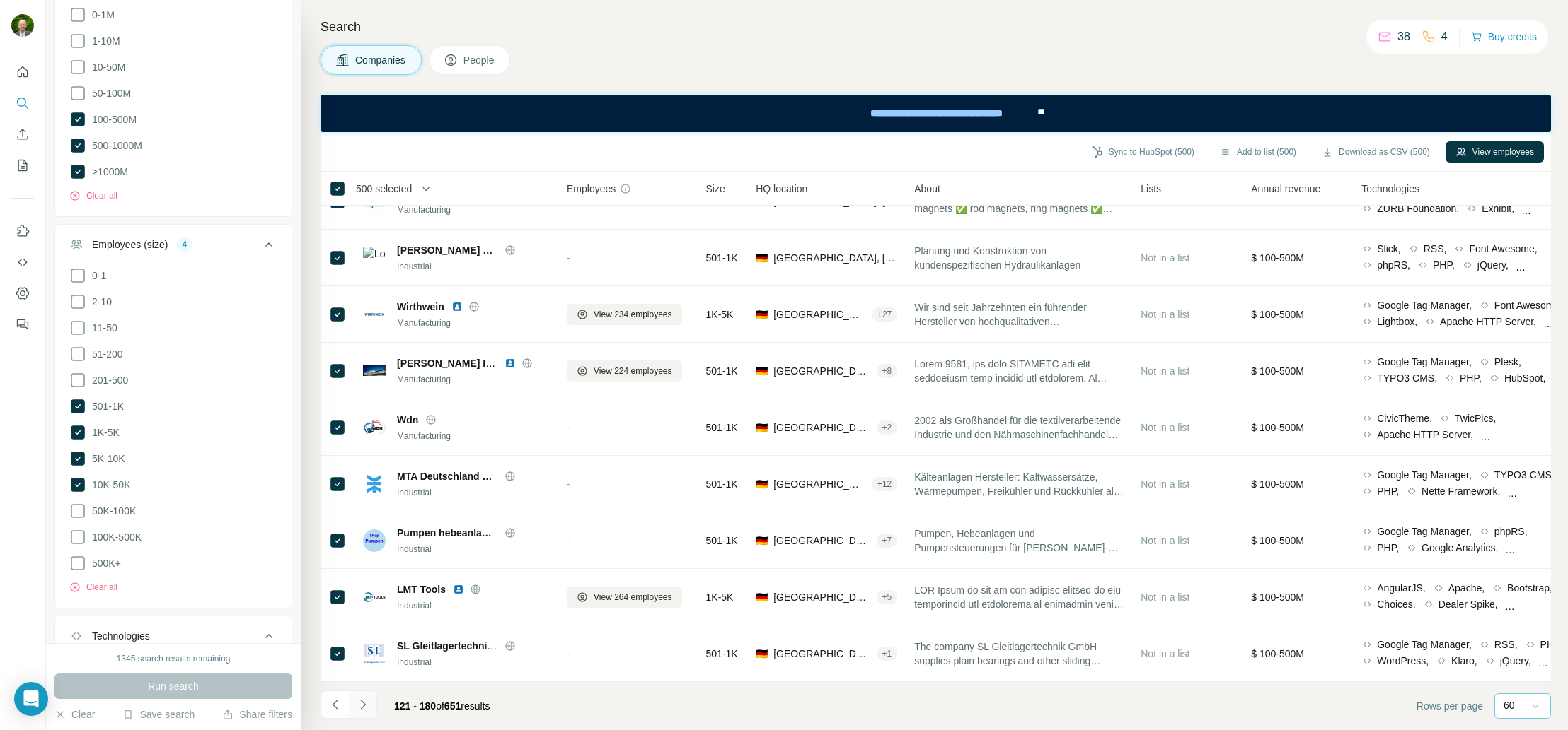
click at [366, 703] on icon "Navigate to next page" at bounding box center [363, 705] width 14 height 14
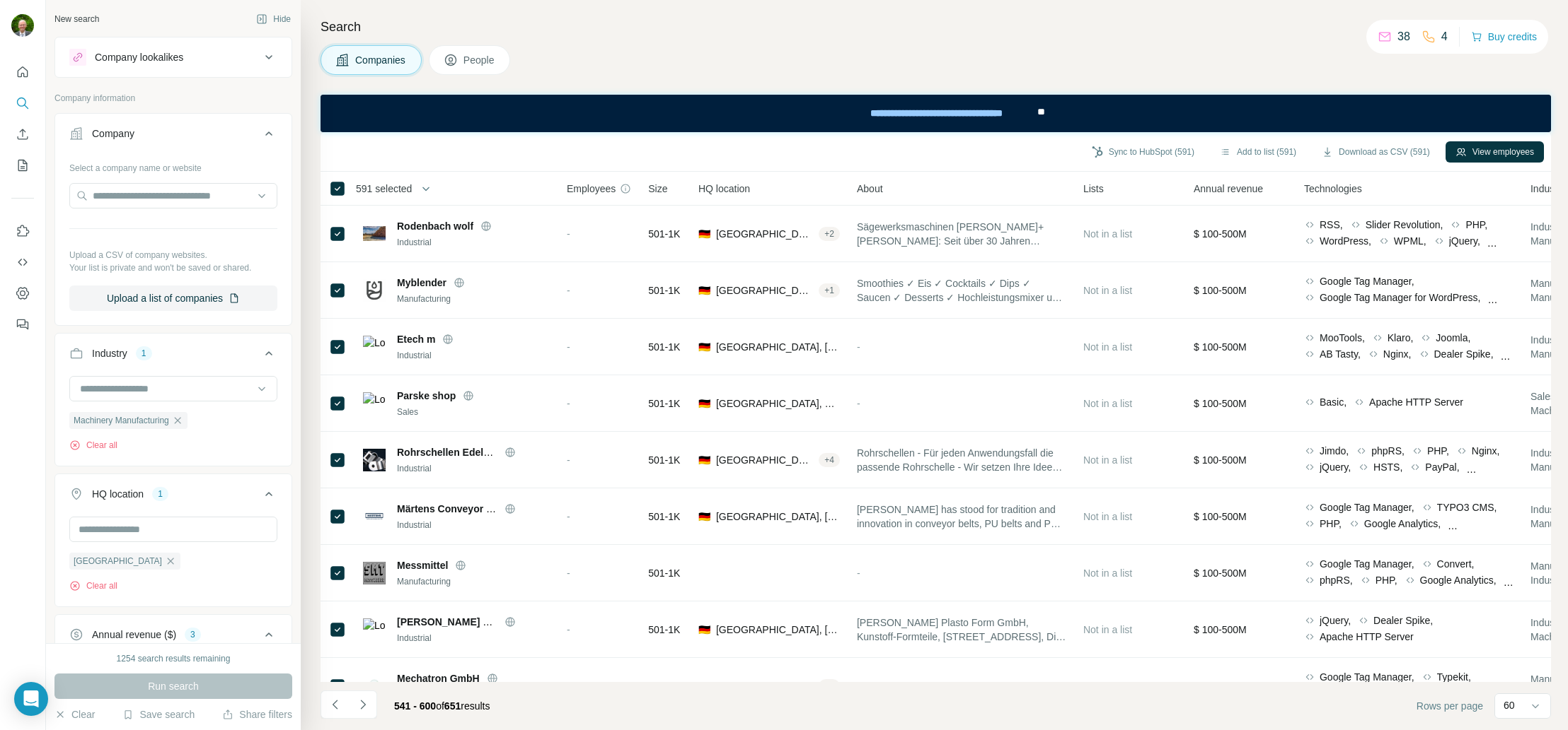
scroll to position [1843, 0]
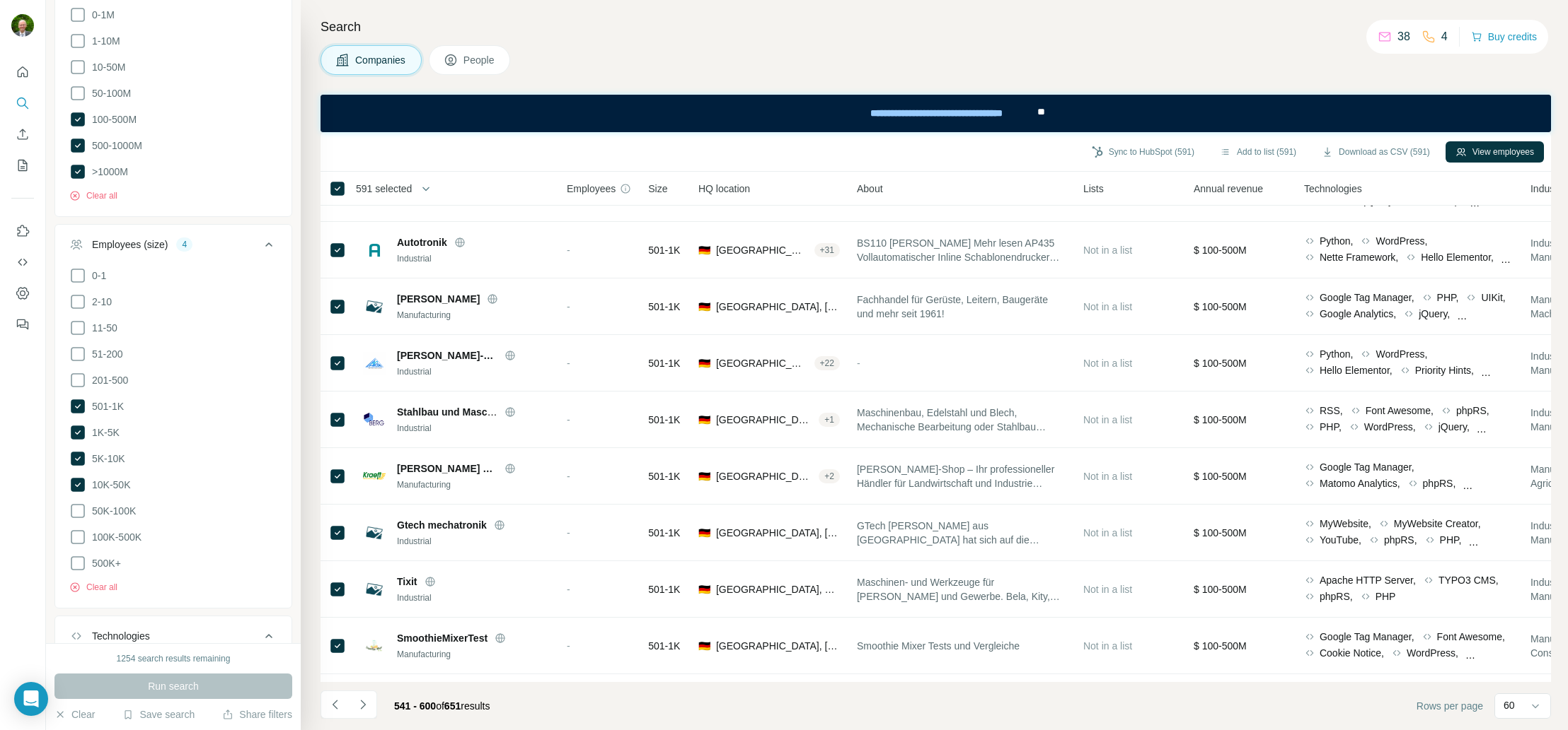
click at [335, 705] on icon "Navigate to previous page" at bounding box center [335, 705] width 14 height 14
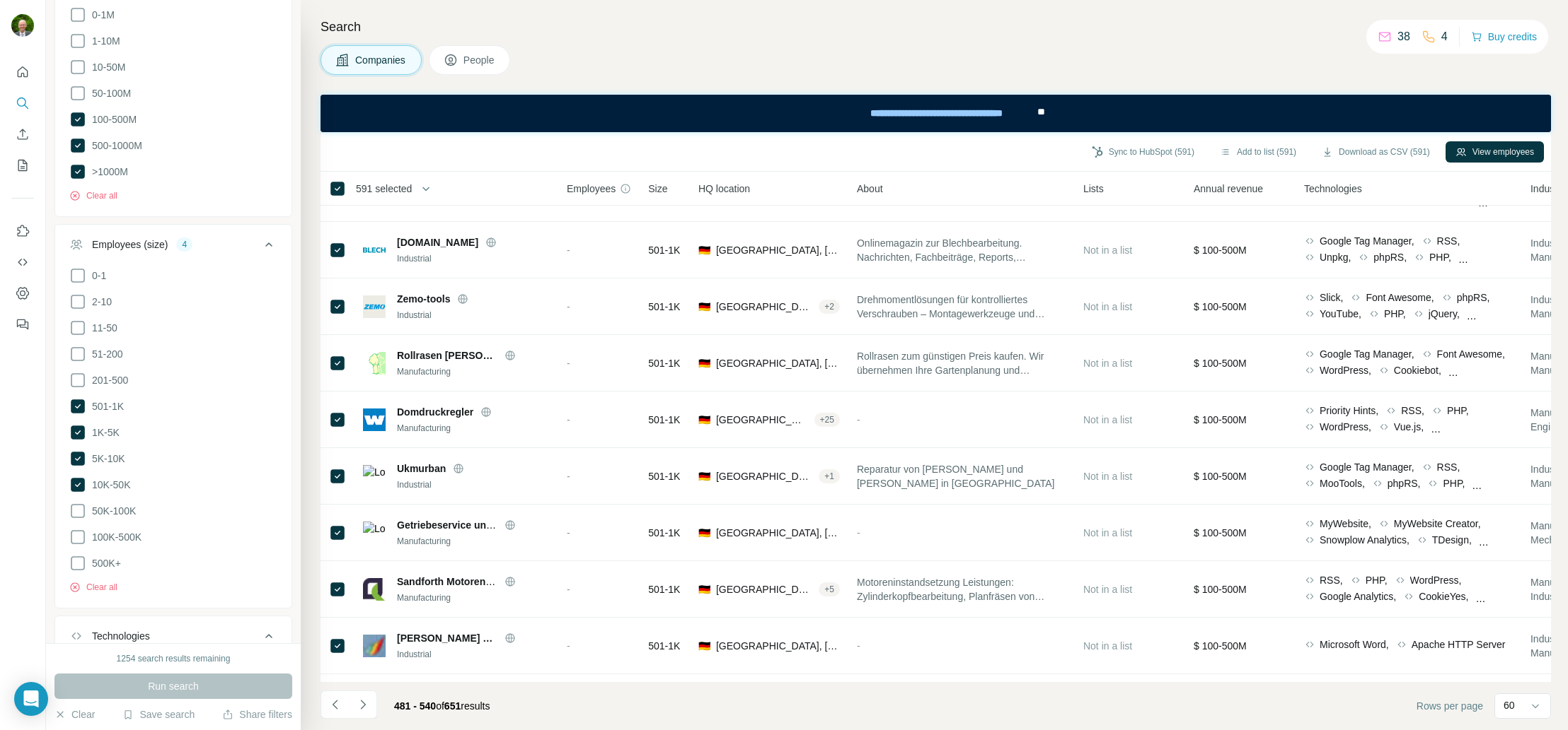
click at [335, 705] on icon "Navigate to previous page" at bounding box center [335, 705] width 14 height 14
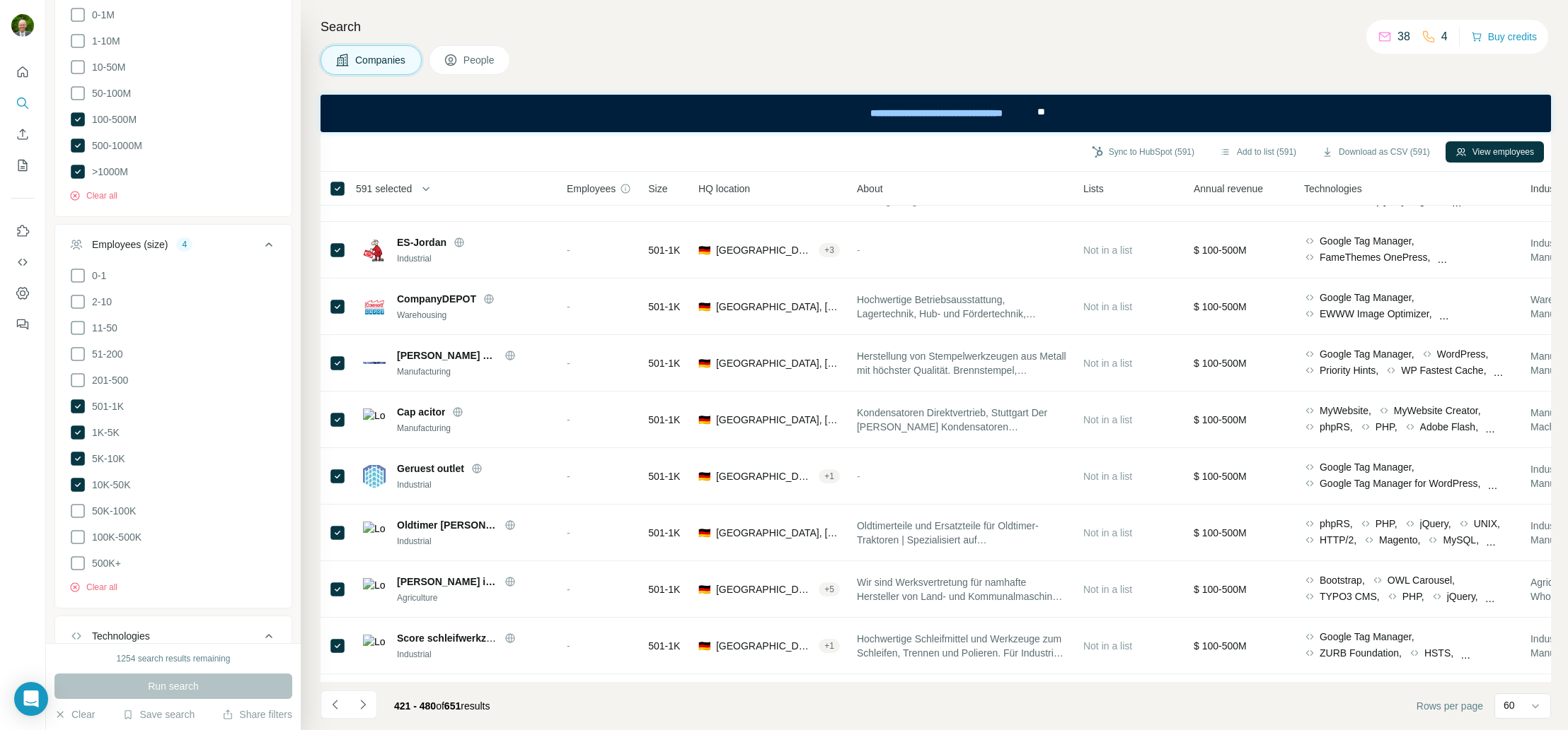
click at [335, 705] on icon "Navigate to previous page" at bounding box center [335, 705] width 14 height 14
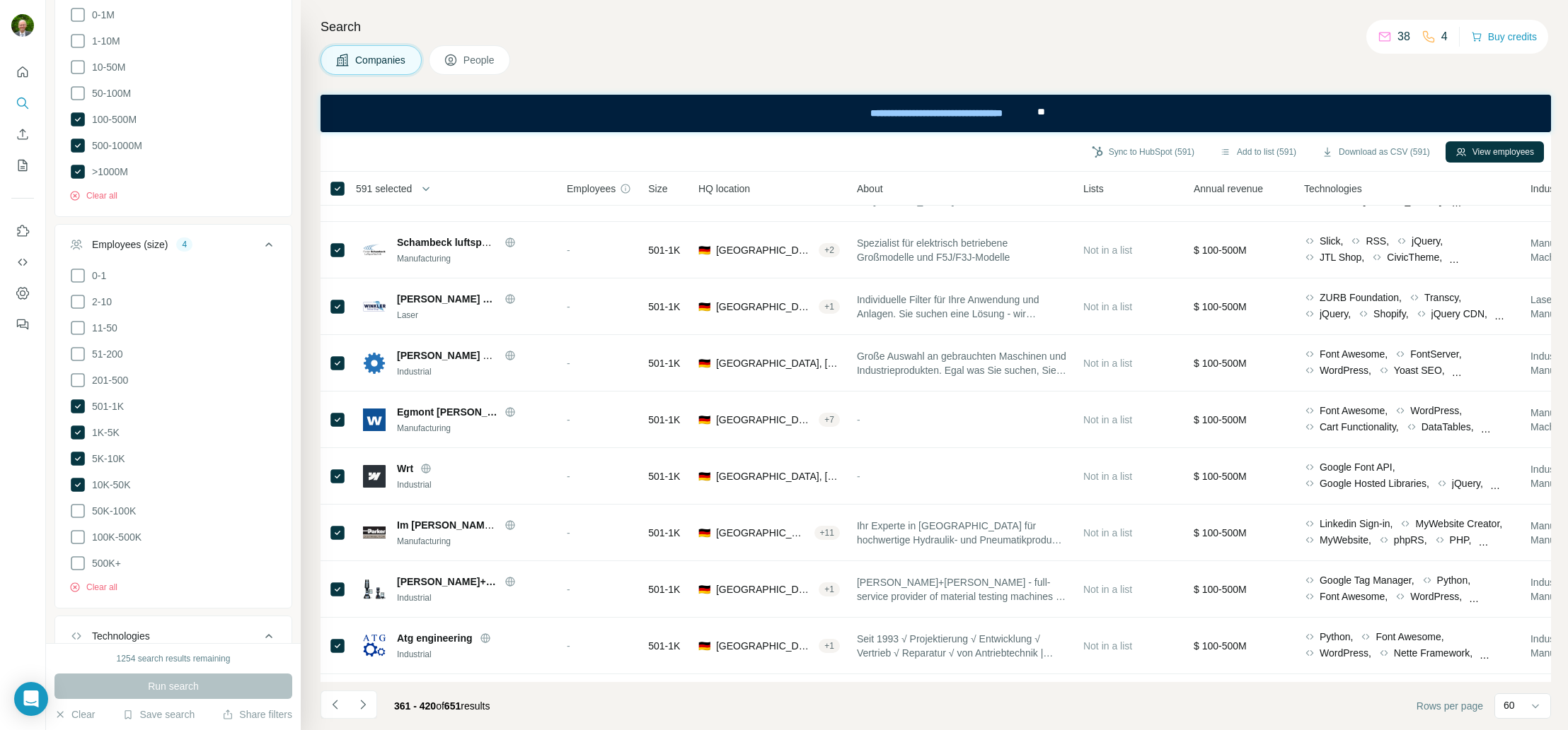
click at [335, 705] on icon "Navigate to previous page" at bounding box center [335, 705] width 14 height 14
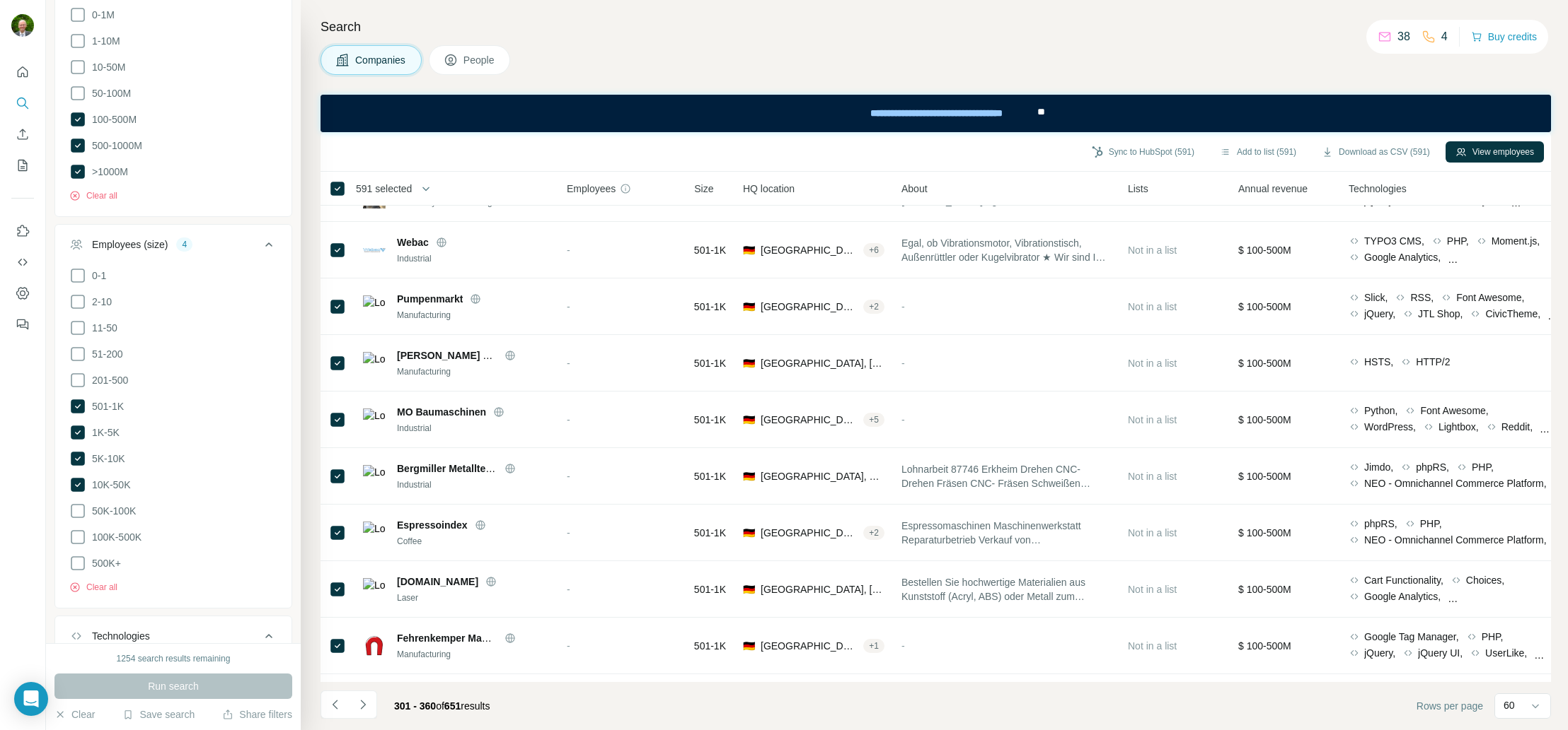
click at [335, 705] on icon "Navigate to previous page" at bounding box center [335, 705] width 14 height 14
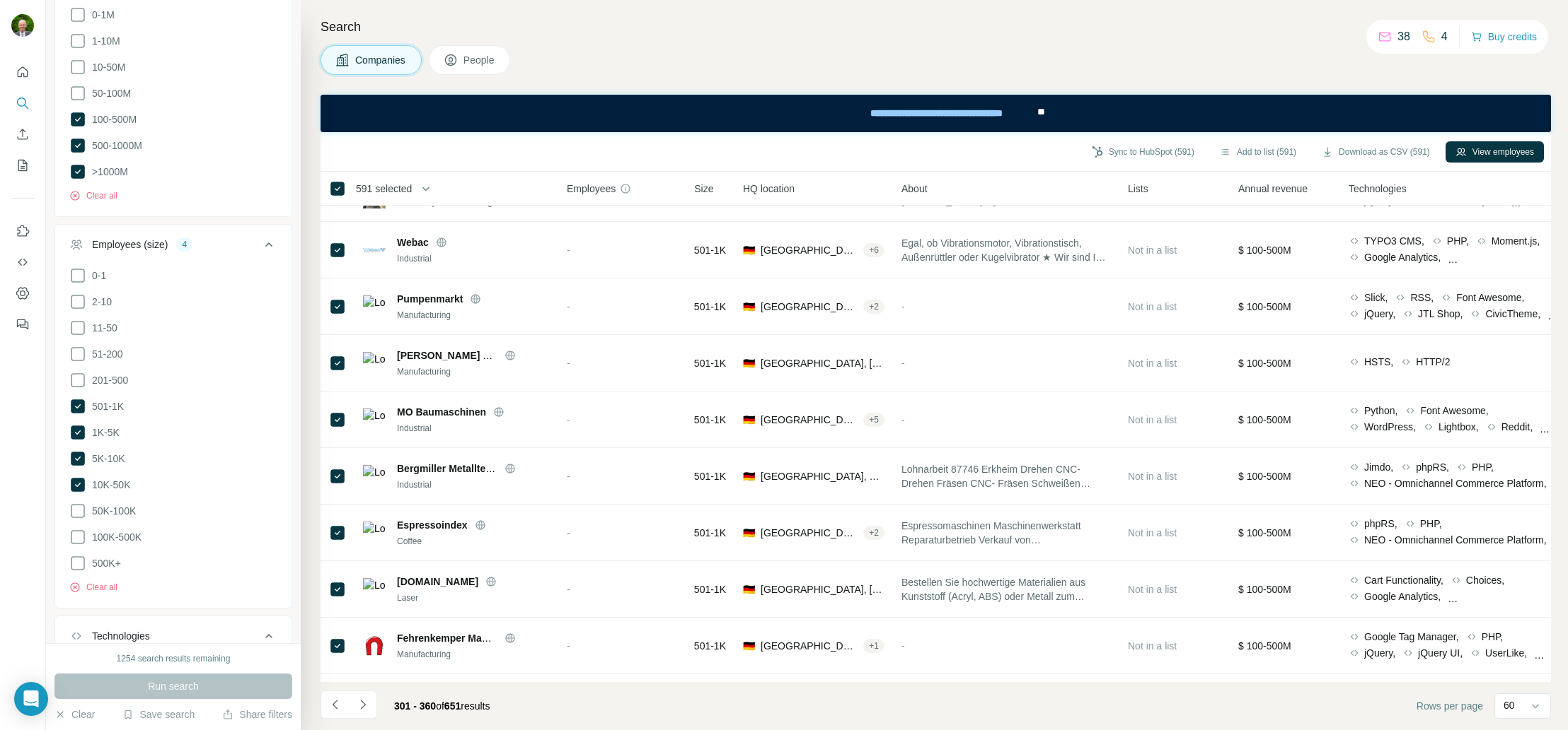
click at [335, 705] on div at bounding box center [334, 705] width 28 height 28
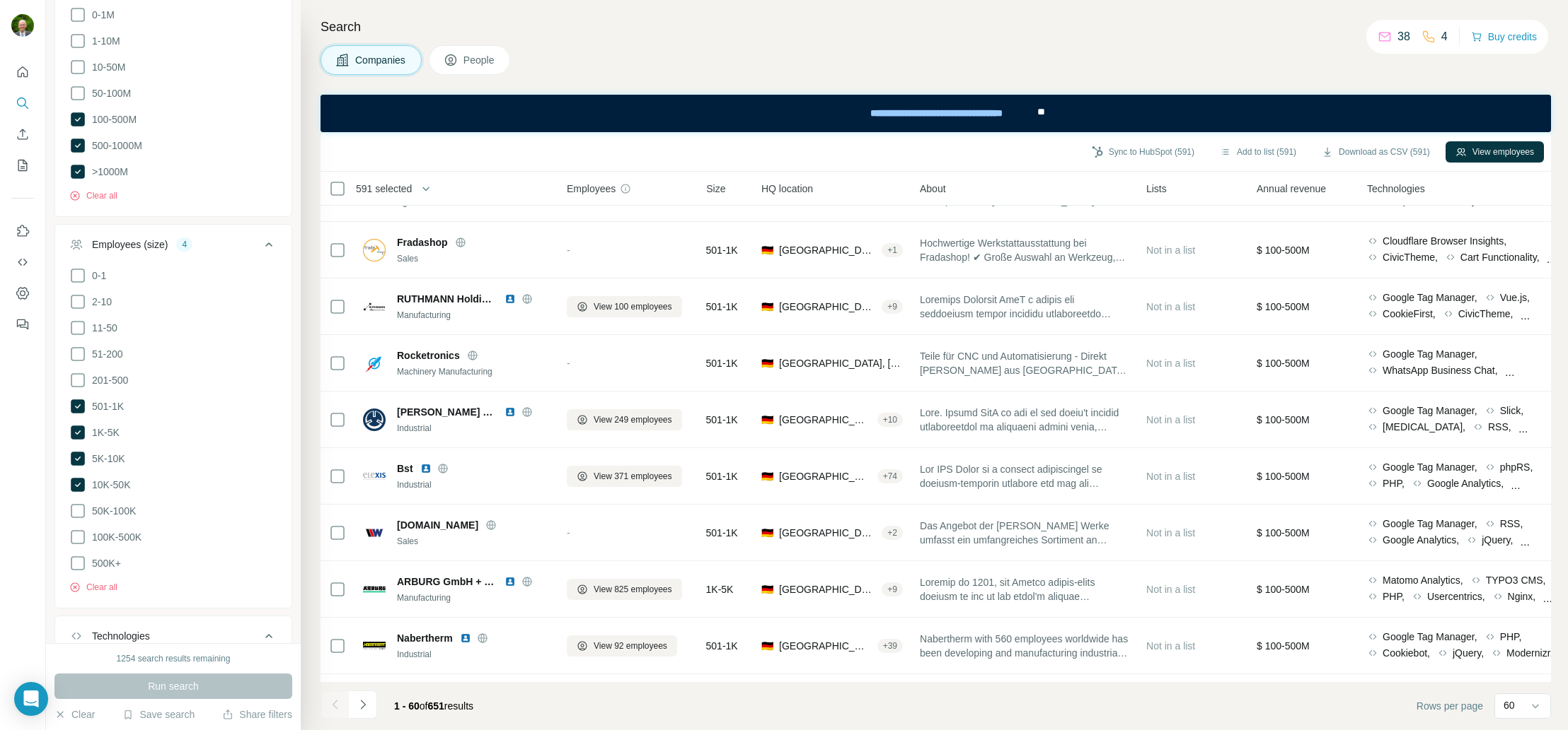
click at [335, 705] on div at bounding box center [334, 705] width 28 height 28
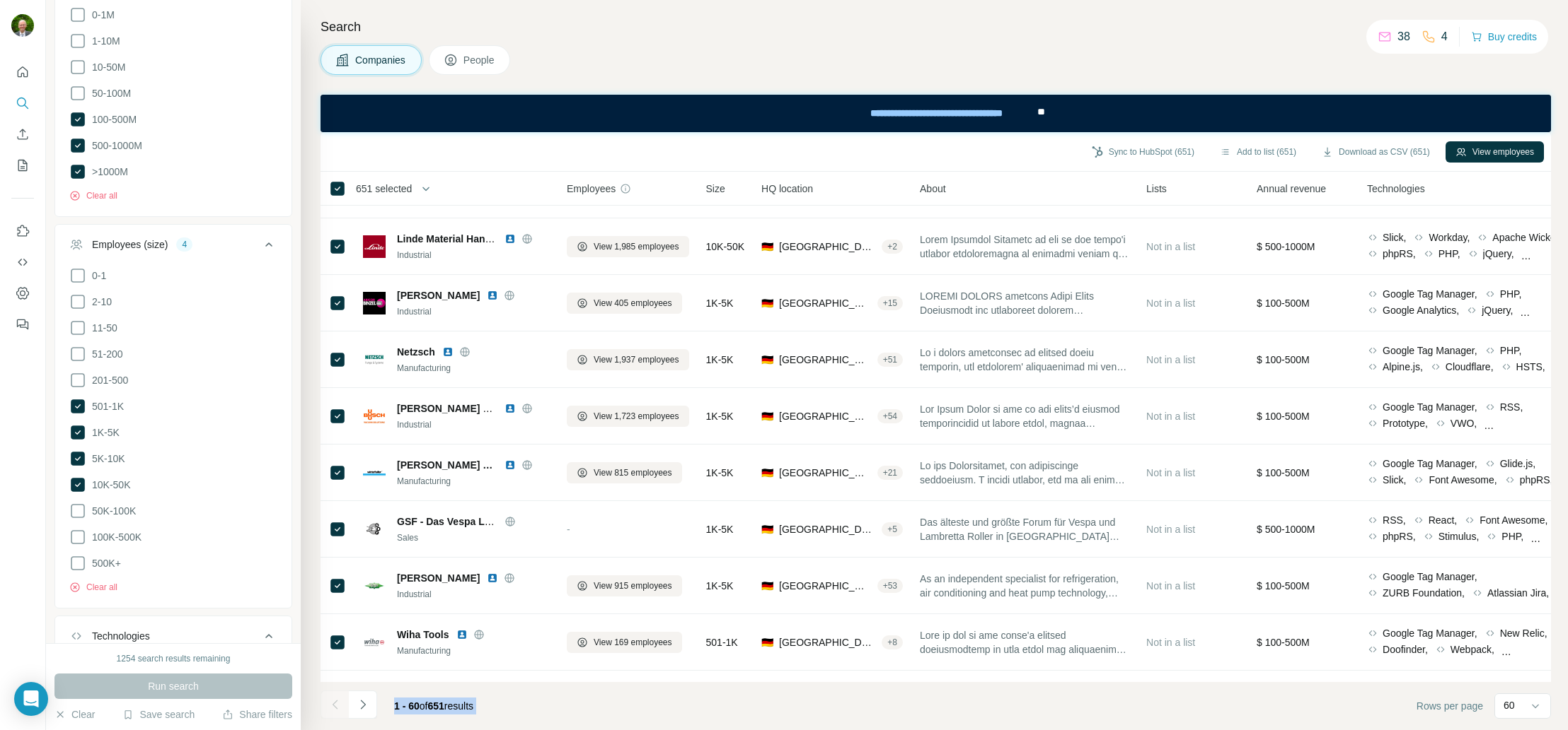
scroll to position [41, 0]
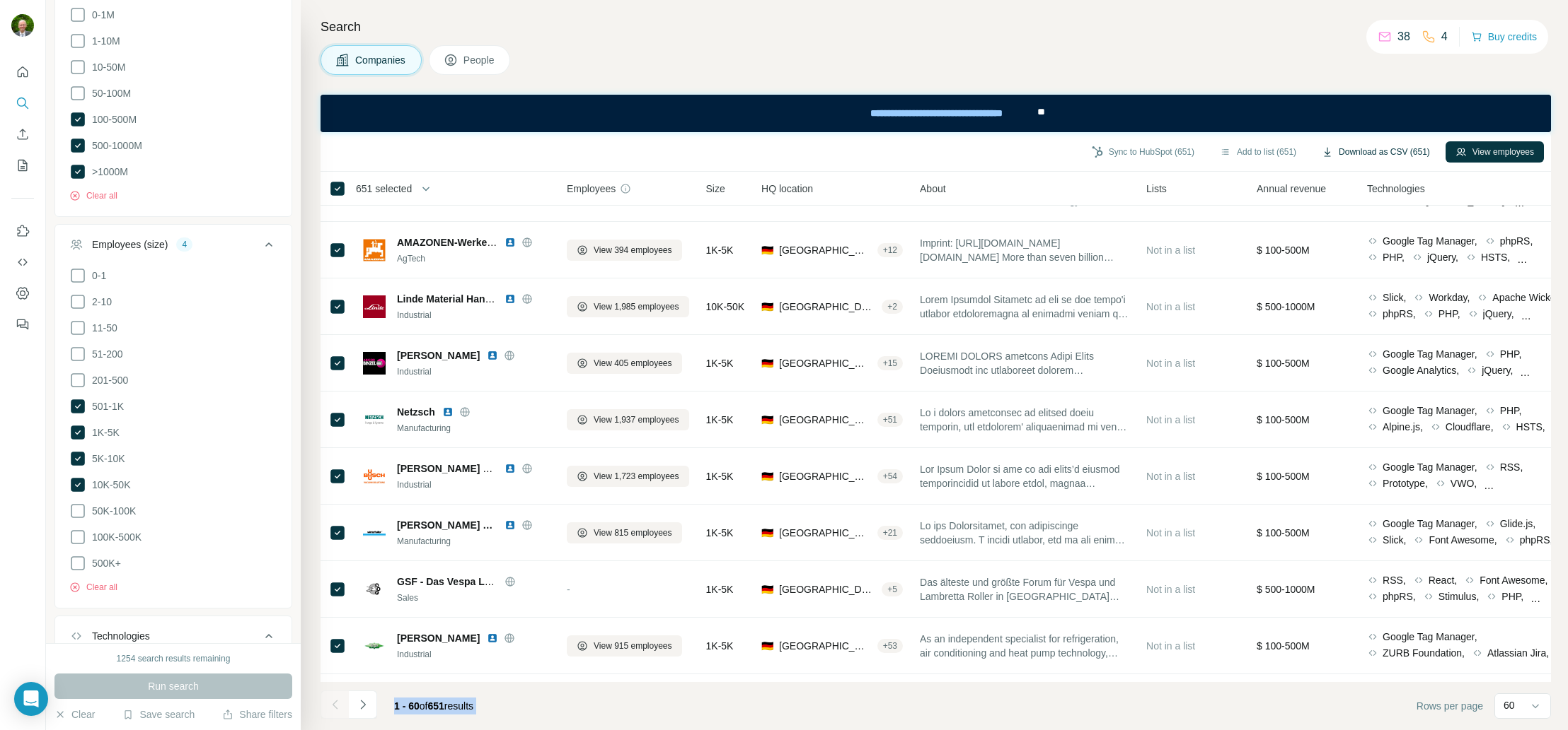
click at [1341, 152] on button "Download as CSV (651)" at bounding box center [1376, 152] width 128 height 22
